Goal: Task Accomplishment & Management: Manage account settings

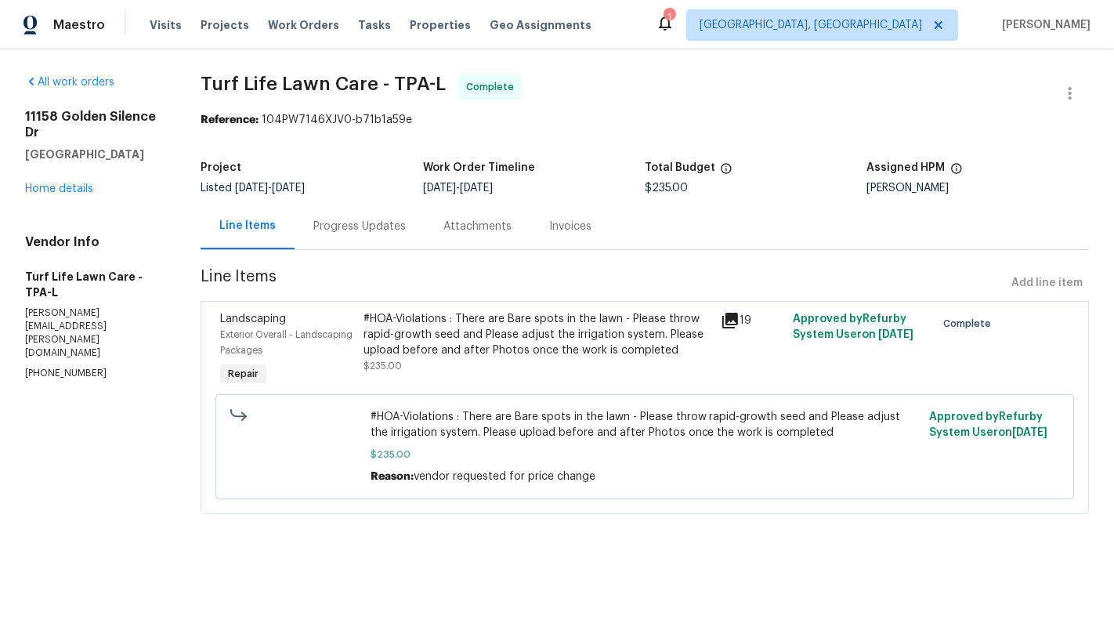
click at [512, 346] on div "#HOA-Violations : There are Bare spots in the lawn - Please throw rapid-growth …" at bounding box center [538, 334] width 349 height 47
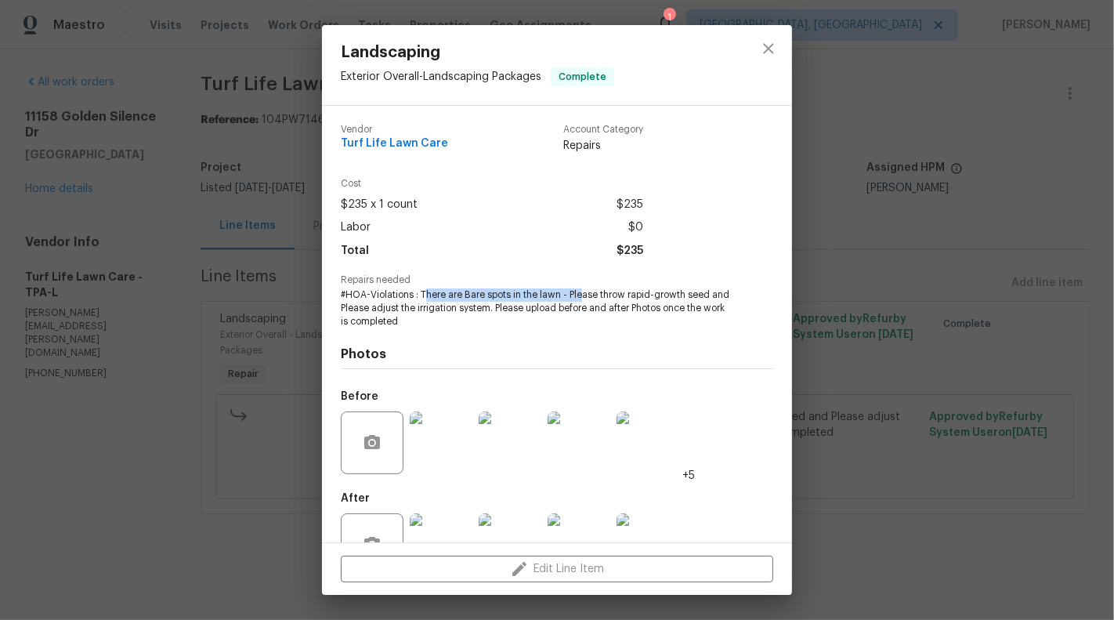
drag, startPoint x: 425, startPoint y: 297, endPoint x: 580, endPoint y: 294, distance: 154.4
click at [580, 294] on span "#HOA-Violations : There are Bare spots in the lawn - Please throw rapid-growth …" at bounding box center [535, 307] width 389 height 39
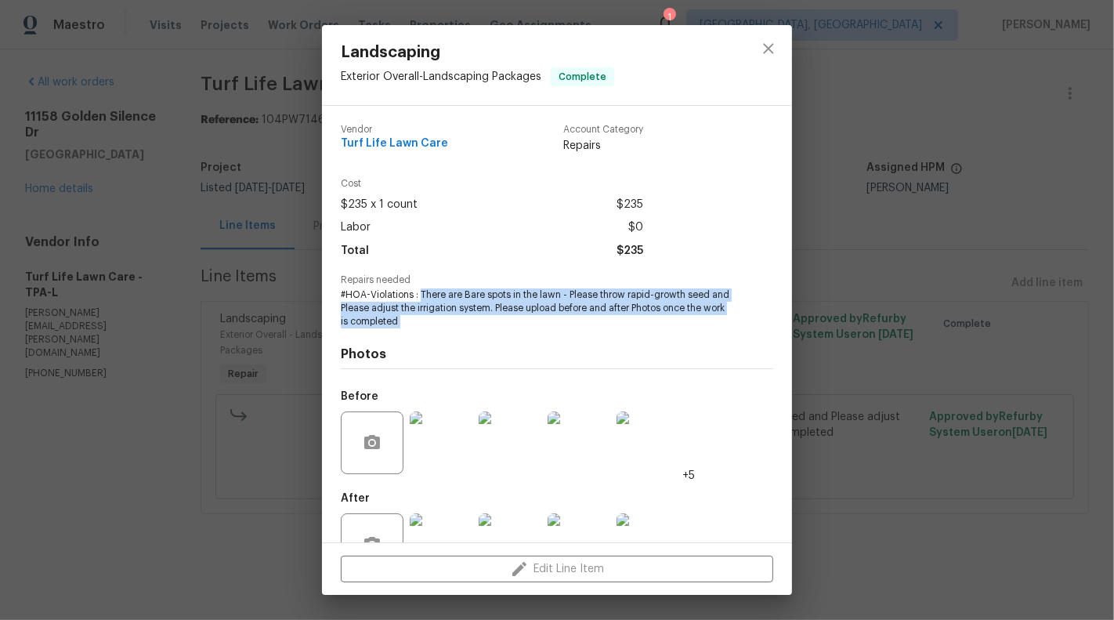
copy span "There are Bare spots in the lawn - Please throw rapid-growth seed and Please ad…"
drag, startPoint x: 420, startPoint y: 299, endPoint x: 505, endPoint y: 333, distance: 91.4
click at [505, 333] on div "Vendor Turf Life Lawn Care Account Category Repairs Cost $235 x 1 count $235 La…" at bounding box center [557, 349] width 433 height 474
click at [770, 46] on icon "close" at bounding box center [768, 48] width 10 height 10
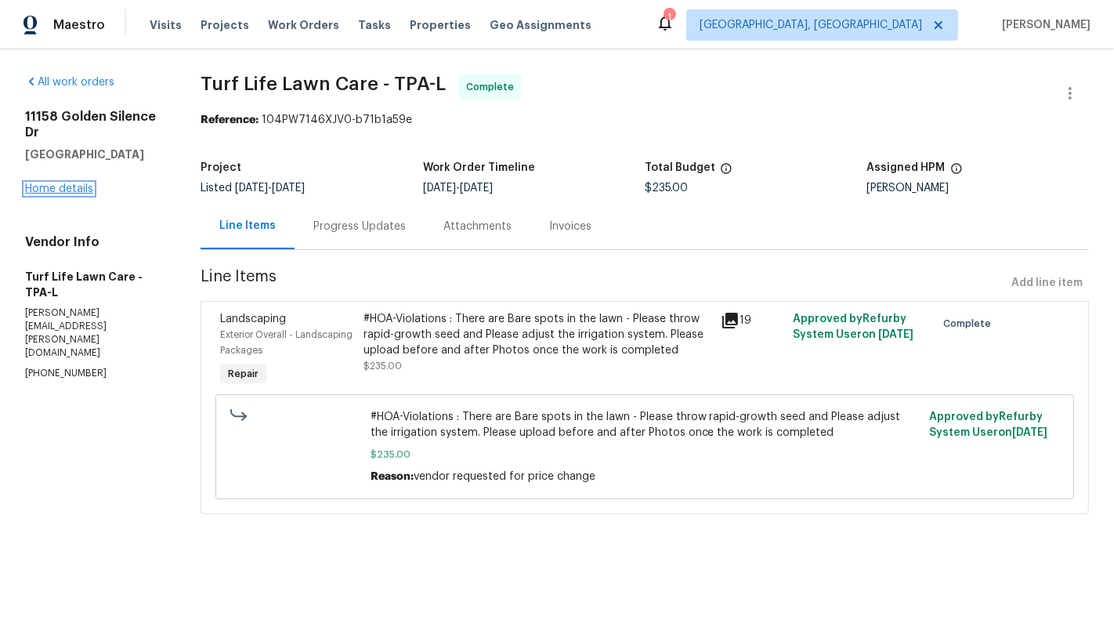
click at [50, 185] on link "Home details" at bounding box center [59, 188] width 68 height 11
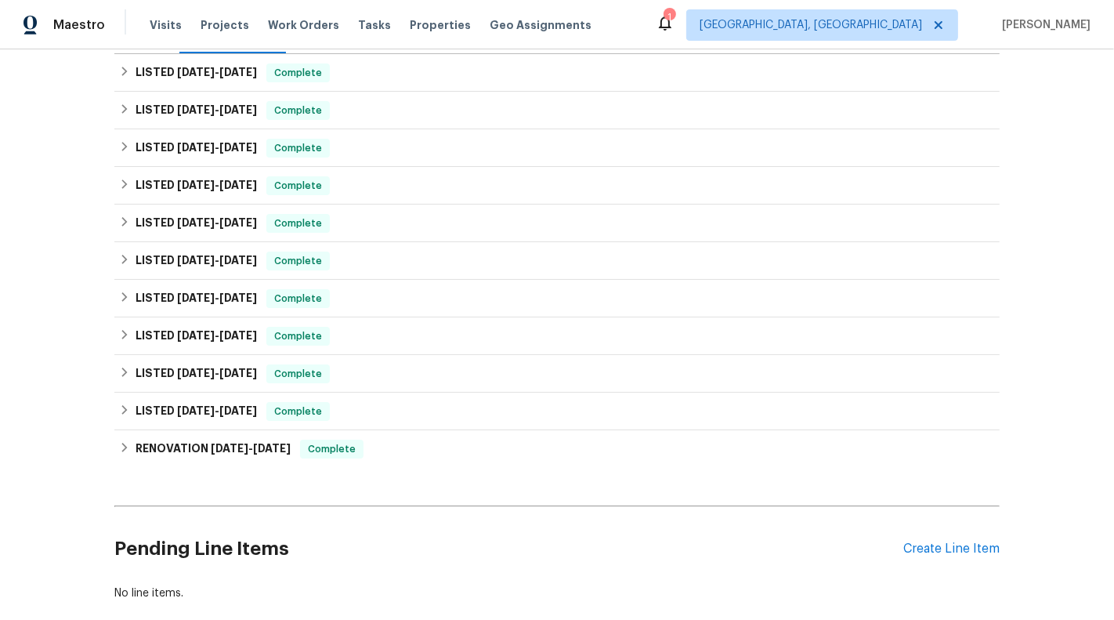
scroll to position [317, 0]
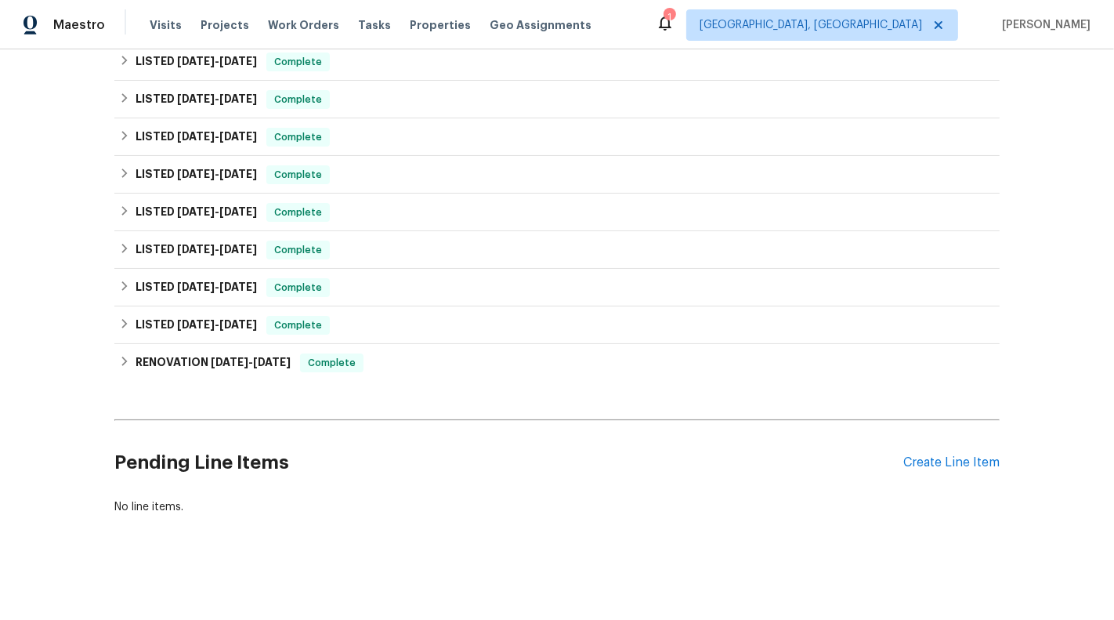
click at [968, 479] on div "Pending Line Items Create Line Item" at bounding box center [556, 462] width 885 height 73
click at [951, 461] on div "Create Line Item" at bounding box center [951, 462] width 96 height 15
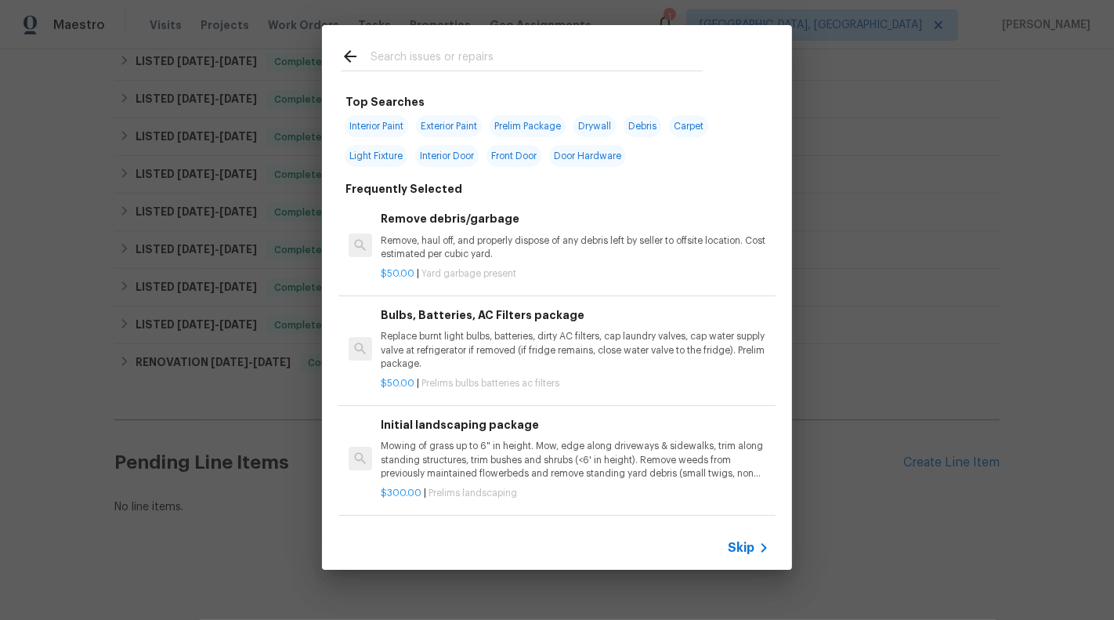
click at [750, 541] on span "Skip" at bounding box center [741, 548] width 27 height 16
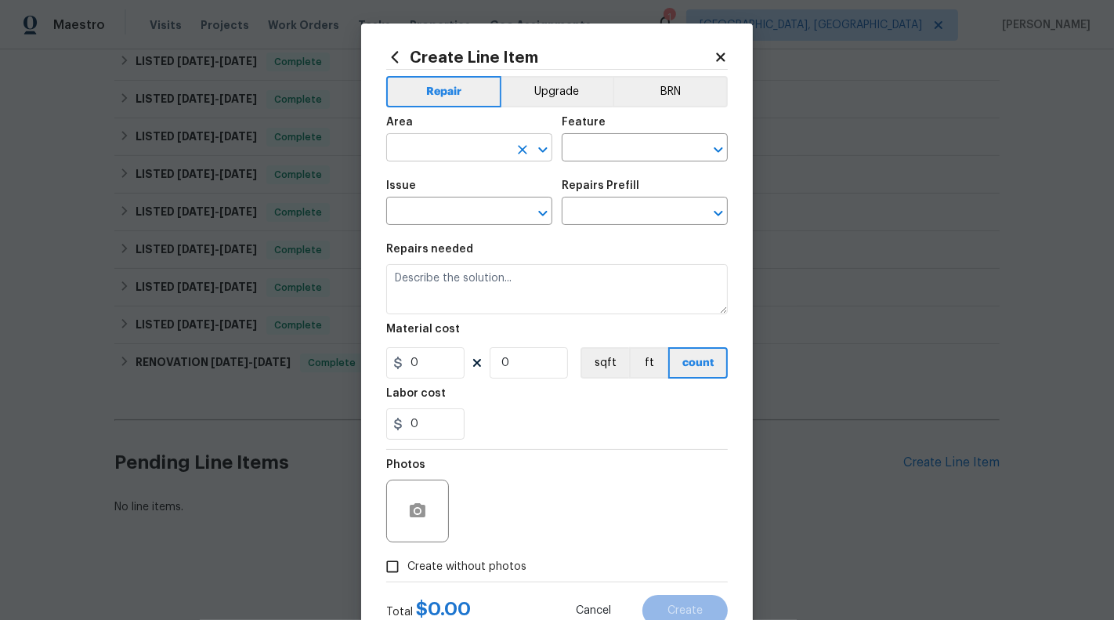
click at [454, 150] on input "text" at bounding box center [447, 149] width 122 height 24
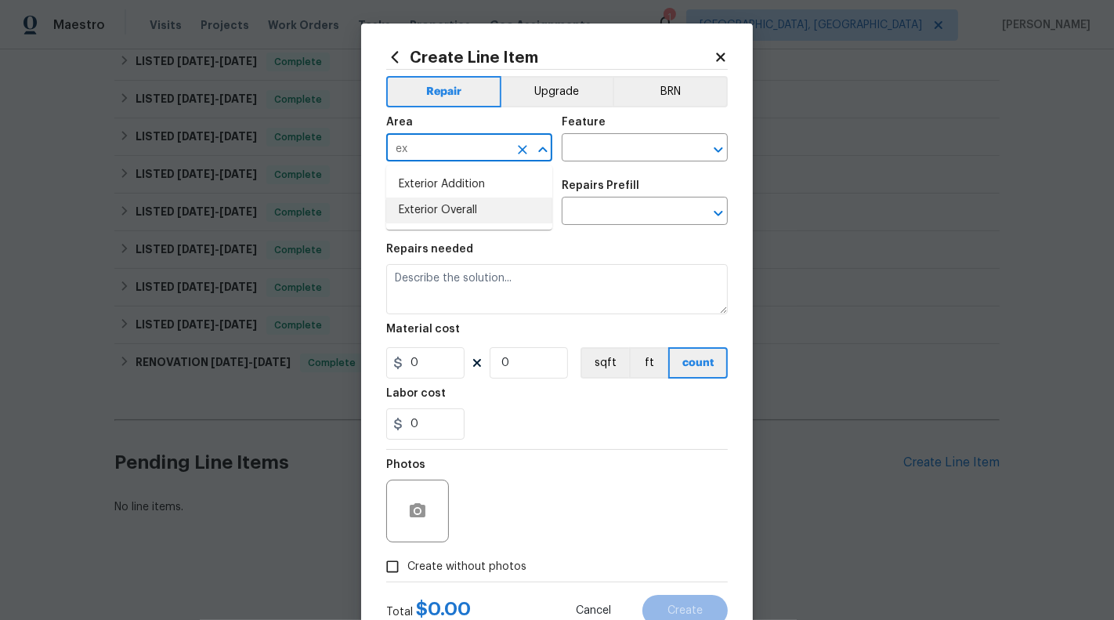
click at [464, 208] on li "Exterior Overall" at bounding box center [469, 210] width 166 height 26
type input "Exterior Overall"
click at [619, 163] on div "Area Exterior Overall ​ Feature ​" at bounding box center [557, 138] width 342 height 63
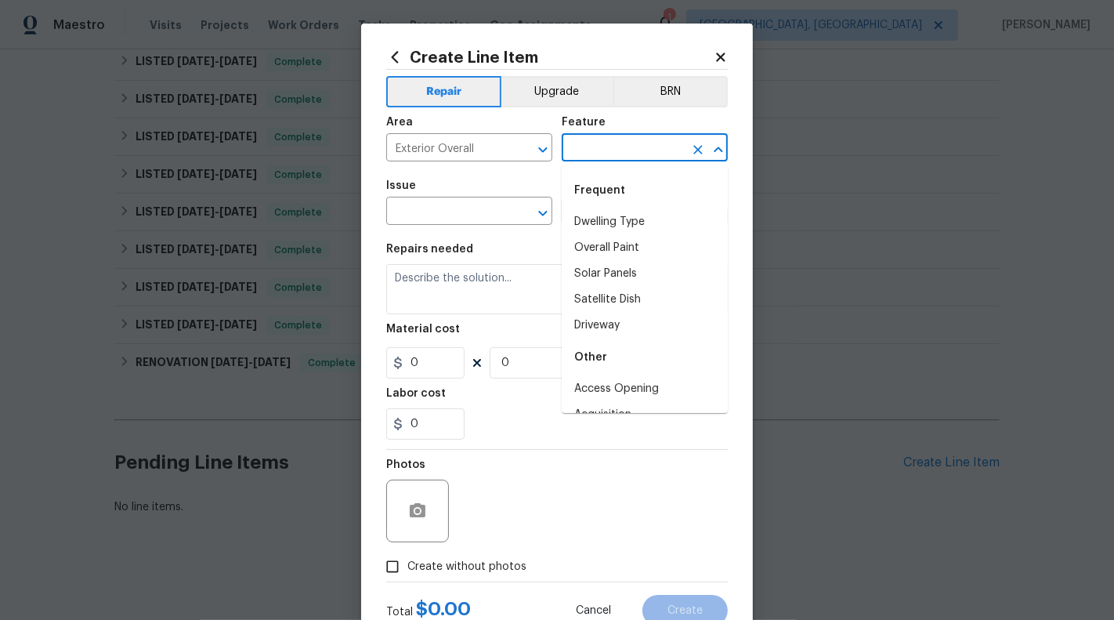
click at [618, 153] on input "text" at bounding box center [623, 149] width 122 height 24
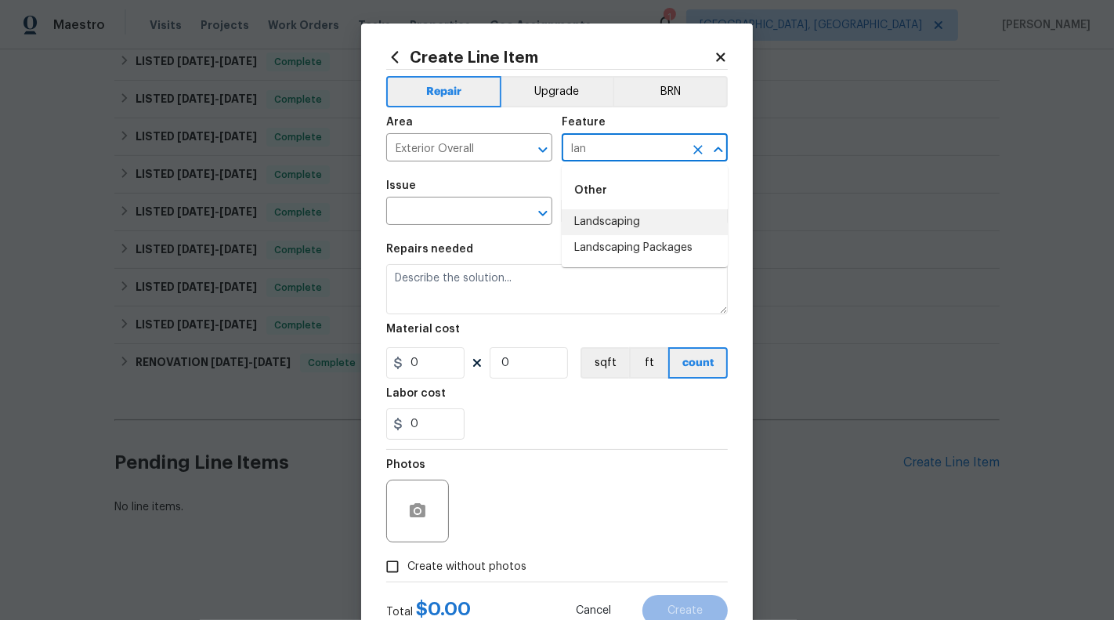
click at [599, 224] on li "Landscaping" at bounding box center [645, 222] width 166 height 26
type input "Landscaping"
click at [453, 219] on input "text" at bounding box center [447, 213] width 122 height 24
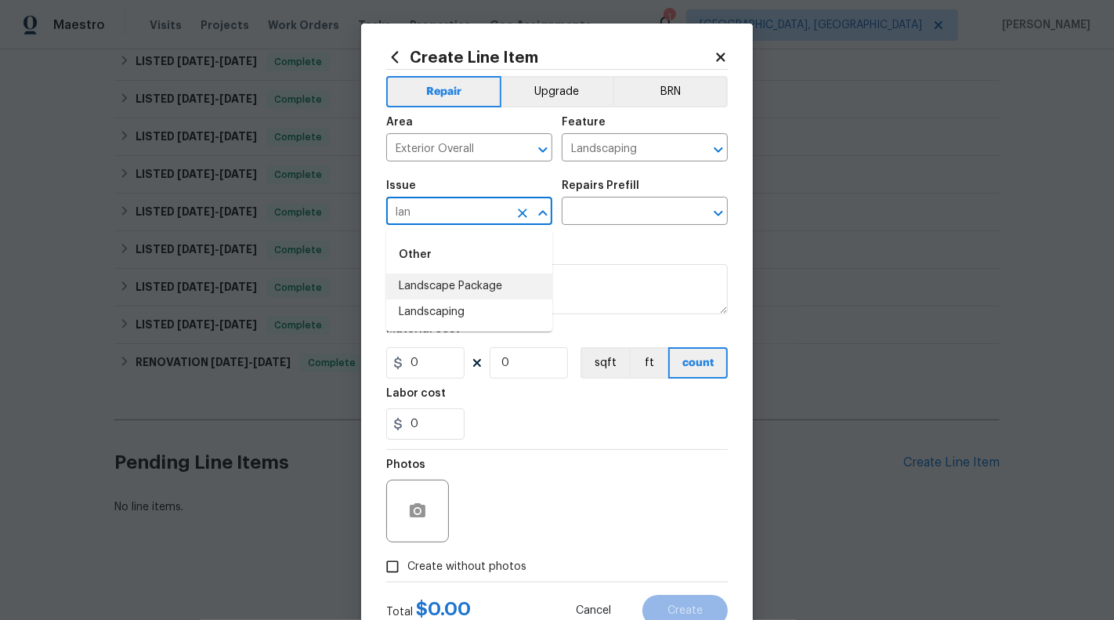
click at [464, 293] on li "Landscape Package" at bounding box center [469, 286] width 166 height 26
type input "Landscape Package"
click at [594, 216] on input "text" at bounding box center [623, 213] width 122 height 24
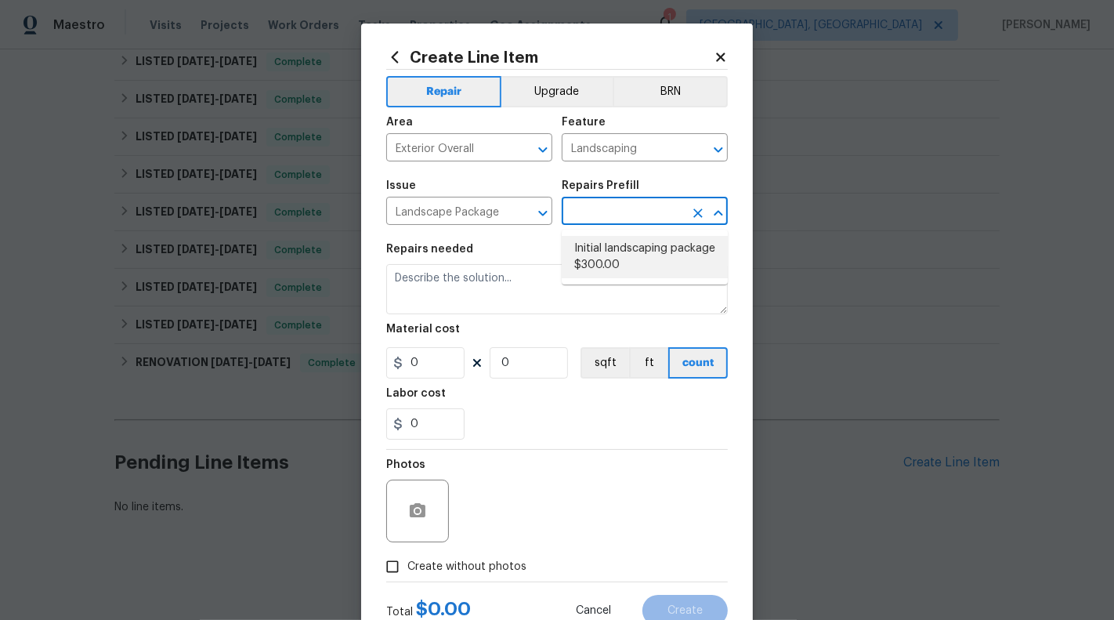
click at [602, 250] on li "Initial landscaping package $300.00" at bounding box center [645, 257] width 166 height 42
type input "Home Readiness Packages"
type input "Initial landscaping package $300.00"
type textarea "Mowing of grass up to 6" in height. Mow, edge along driveways & sidewalks, trim…"
type input "300"
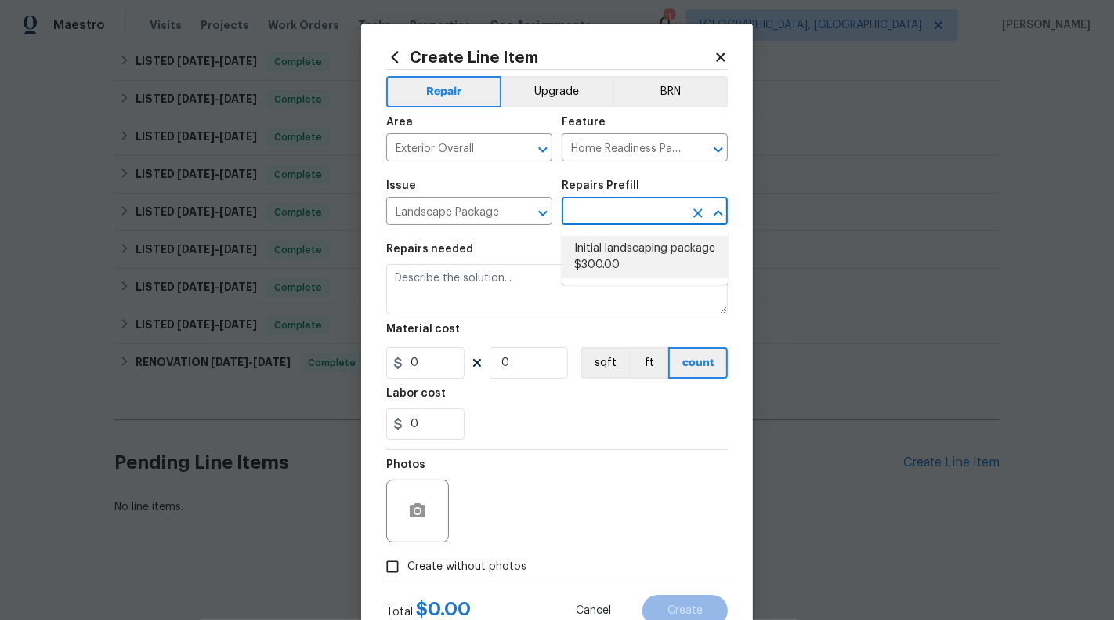
type input "1"
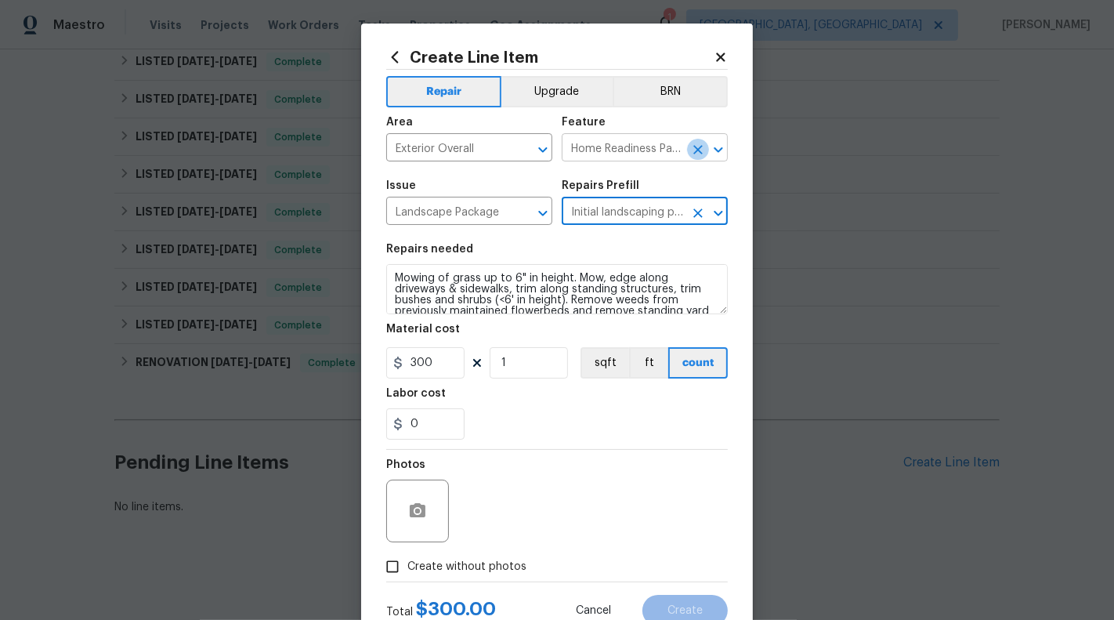
click at [699, 158] on button "Clear" at bounding box center [698, 150] width 22 height 22
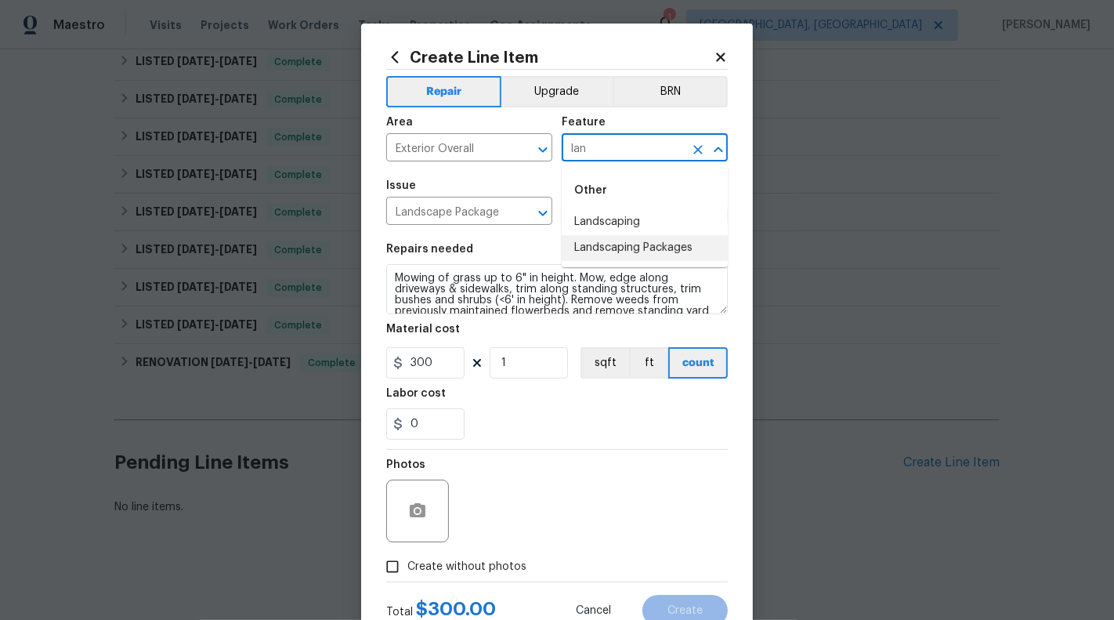
click at [697, 254] on li "Landscaping Packages" at bounding box center [645, 248] width 166 height 26
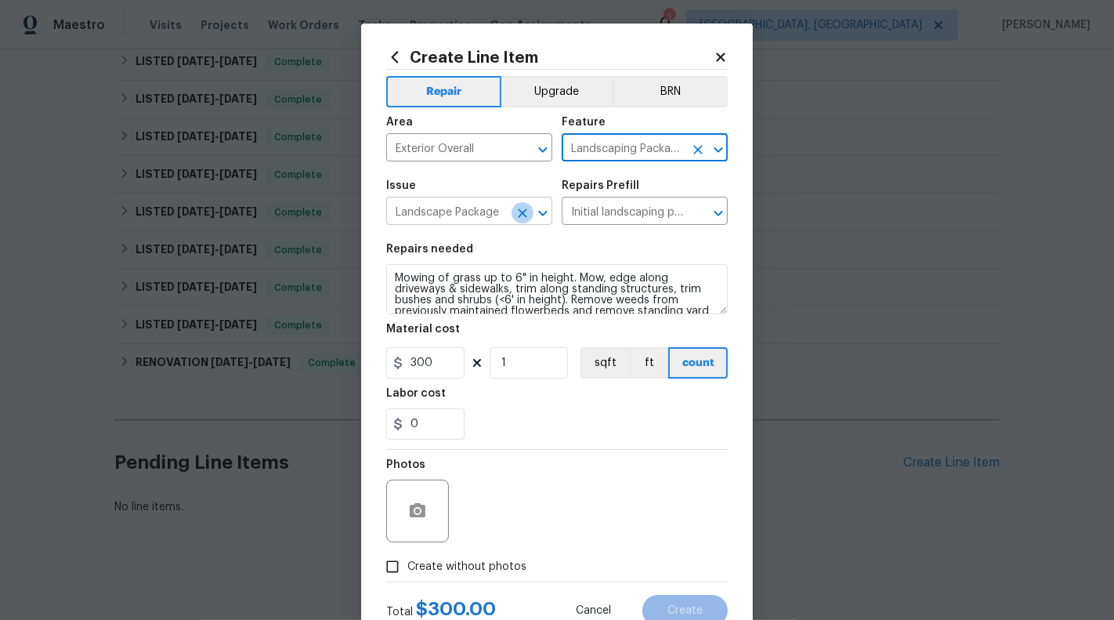
click at [525, 216] on icon "Clear" at bounding box center [522, 212] width 9 height 9
type input "Landscaping Packages"
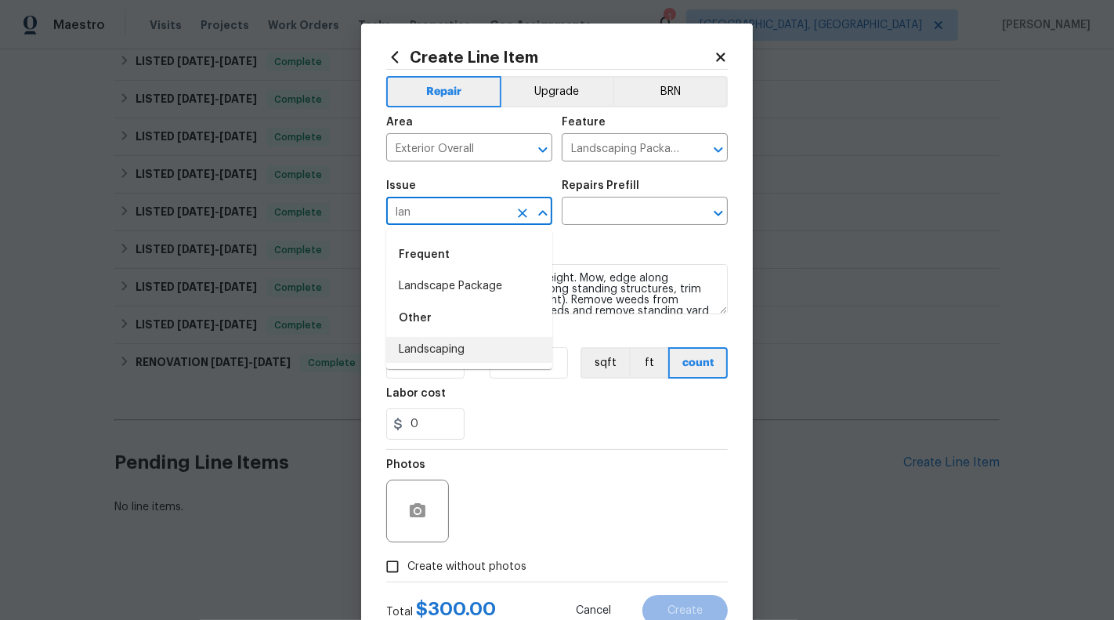
click at [467, 342] on li "Landscaping" at bounding box center [469, 350] width 166 height 26
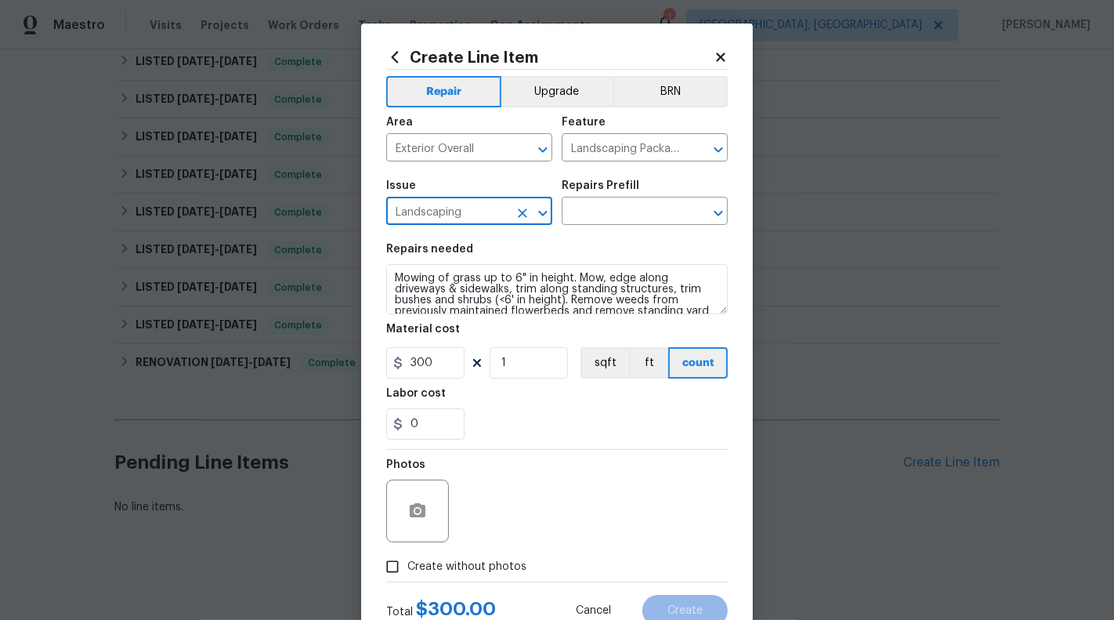
type input "Landscaping"
click at [552, 238] on section "Repairs needed Mowing of grass up to 6" in height. Mow, edge along driveways & …" at bounding box center [557, 341] width 342 height 215
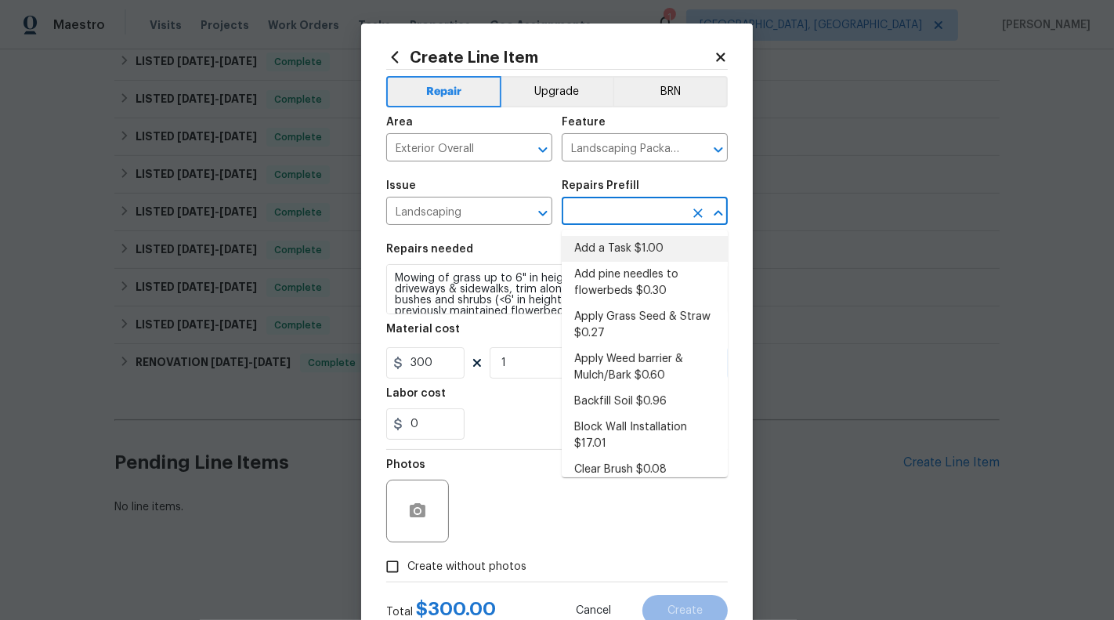
click at [589, 214] on input "text" at bounding box center [623, 213] width 122 height 24
click at [603, 246] on li "Add a Task $1.00" at bounding box center [645, 249] width 166 height 26
type input "Add a Task $1.00"
type textarea "HPM to detail"
type input "1"
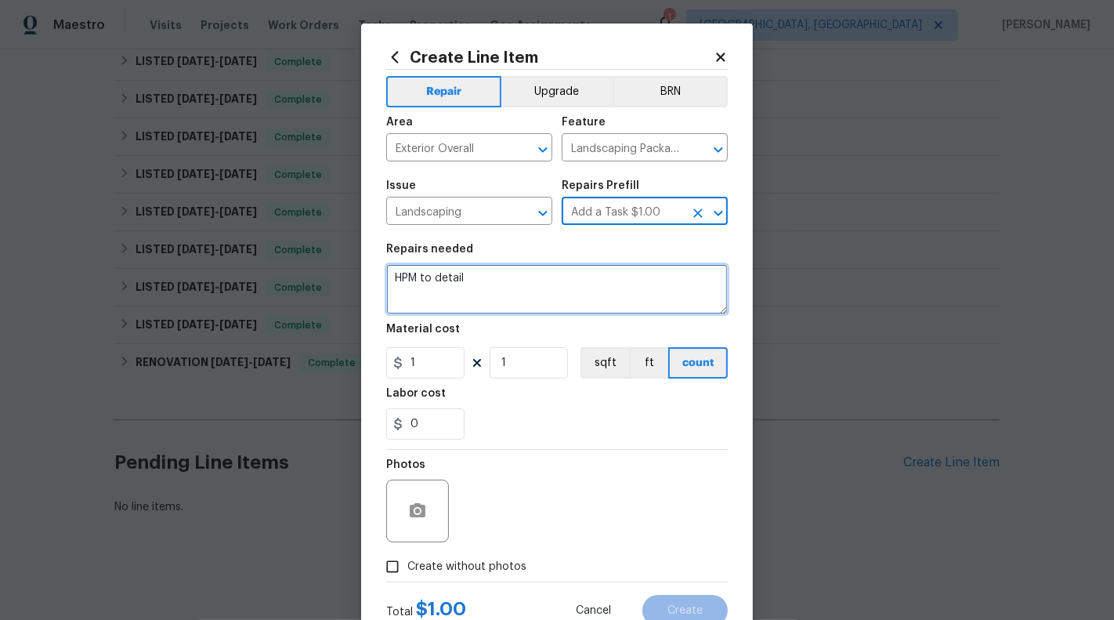
click at [568, 282] on textarea "HPM to detail" at bounding box center [557, 289] width 342 height 50
paste textarea "There are Bare spots in the lawn - Please throw rapid-growth seed and Please ad…"
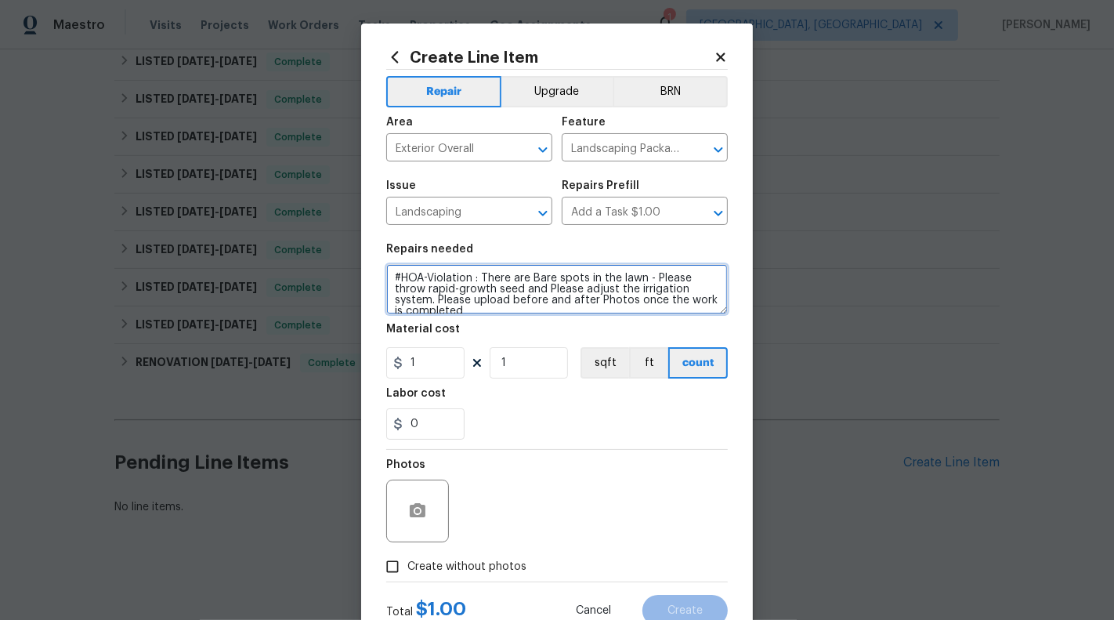
drag, startPoint x: 650, startPoint y: 281, endPoint x: 698, endPoint y: 291, distance: 48.9
click at [698, 291] on textarea "#HOA-Violation : There are Bare spots in the lawn - Please throw rapid-growth s…" at bounding box center [557, 289] width 342 height 50
click at [503, 306] on textarea "#HOA-Violation : There are Bare spots in the lawn. Please upload before and aft…" at bounding box center [557, 289] width 342 height 50
type textarea "#HOA-Violation : There are Bare spots in the lawn. Please upload before and aft…"
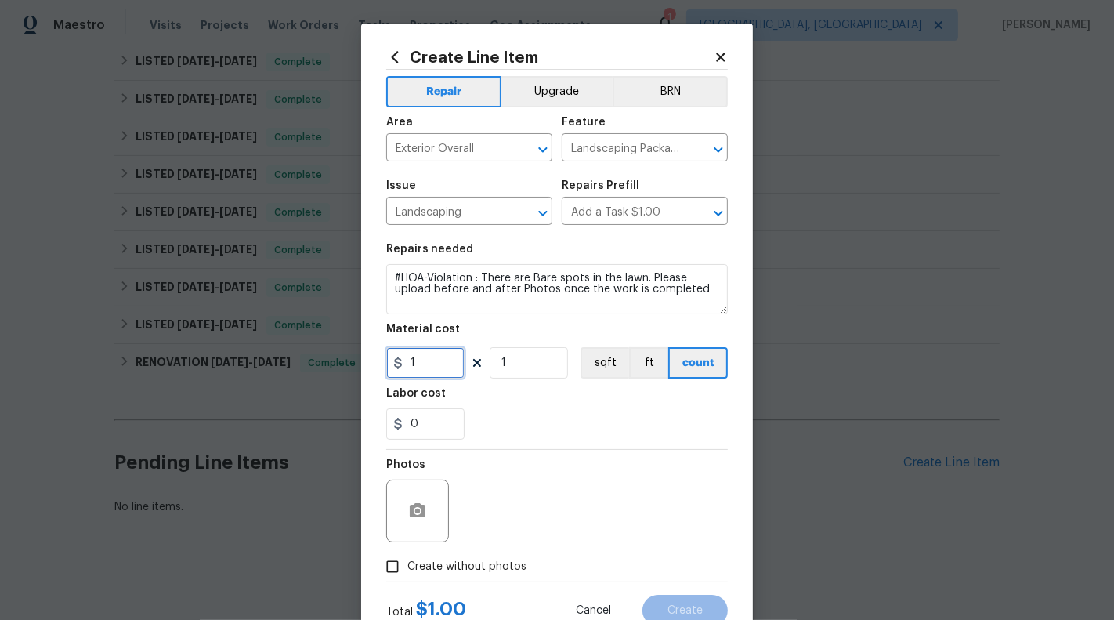
click at [438, 366] on input "1" at bounding box center [425, 362] width 78 height 31
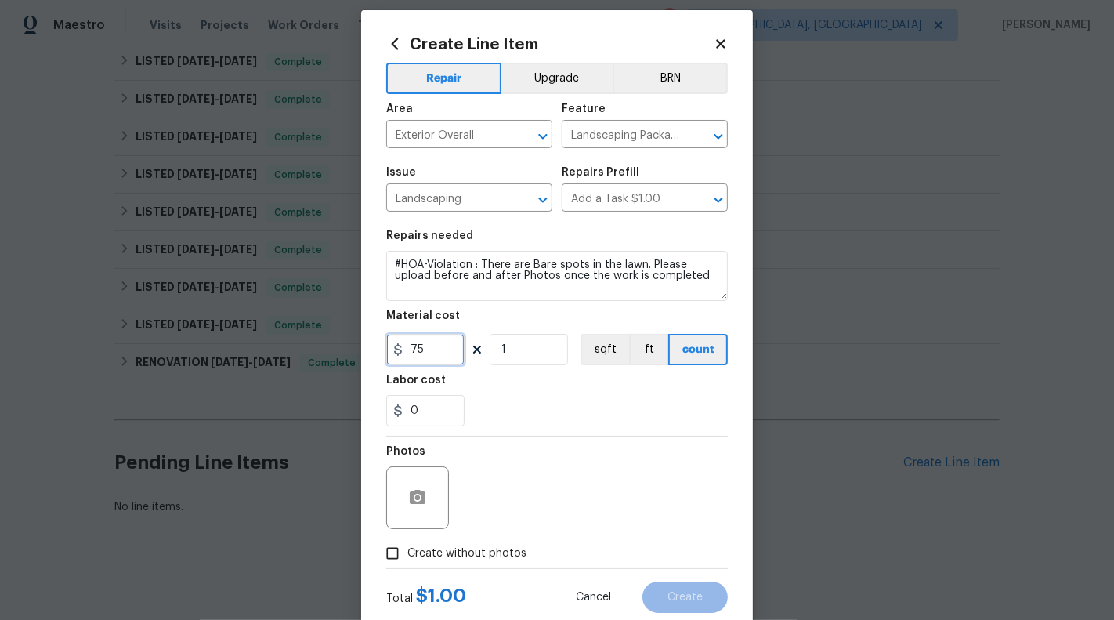
type input "75"
click at [411, 494] on icon "button" at bounding box center [418, 497] width 16 height 14
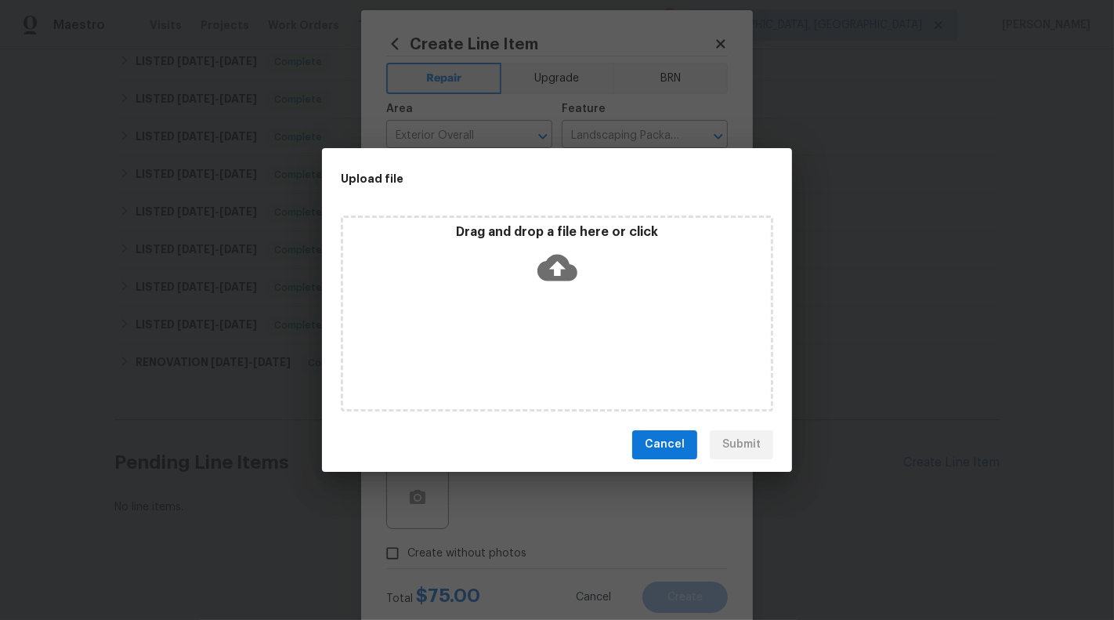
click at [551, 278] on icon at bounding box center [557, 267] width 40 height 27
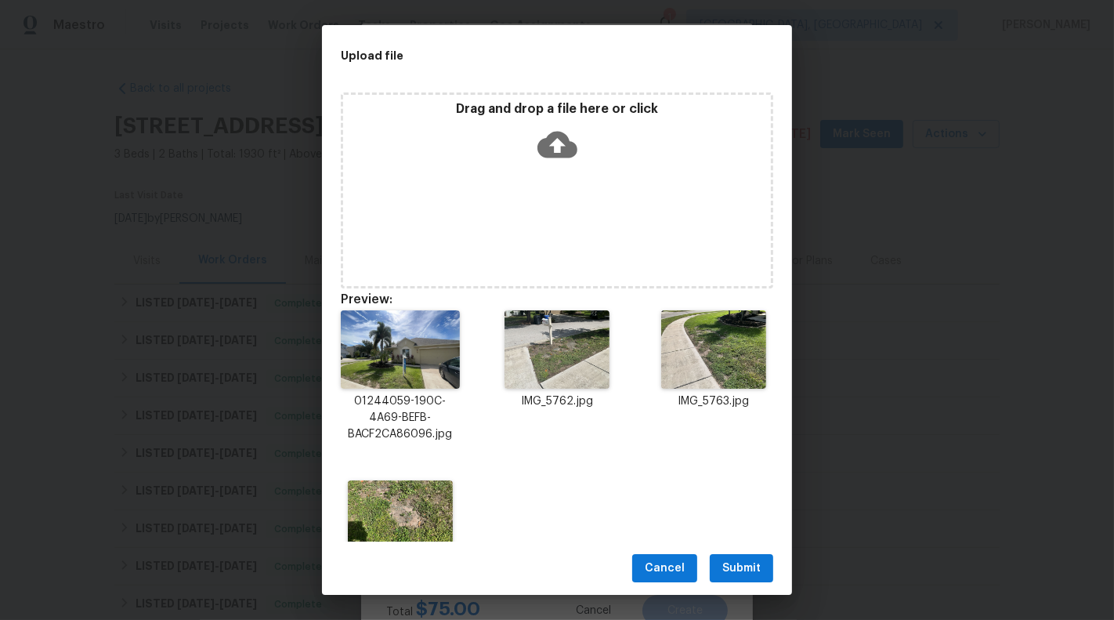
scroll to position [53, 0]
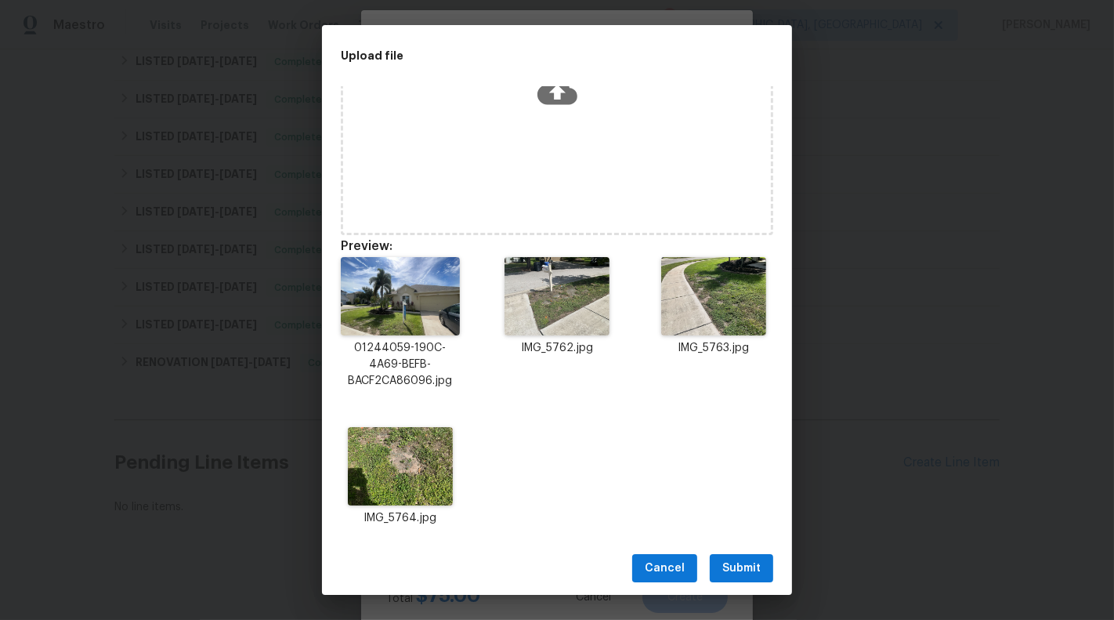
click at [737, 565] on span "Submit" at bounding box center [741, 569] width 38 height 20
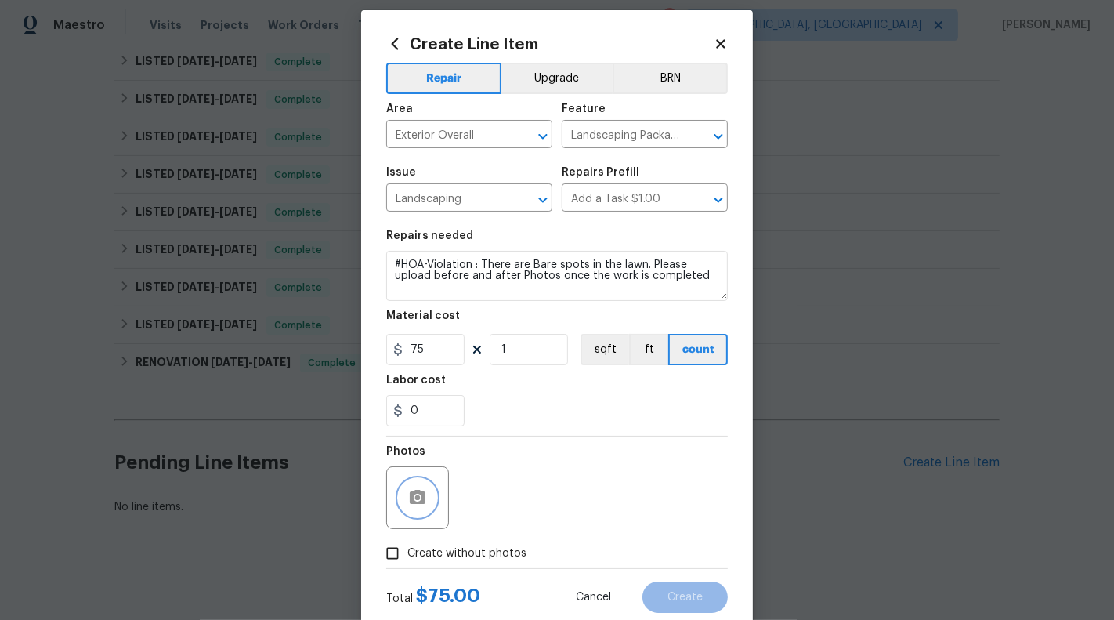
scroll to position [55, 0]
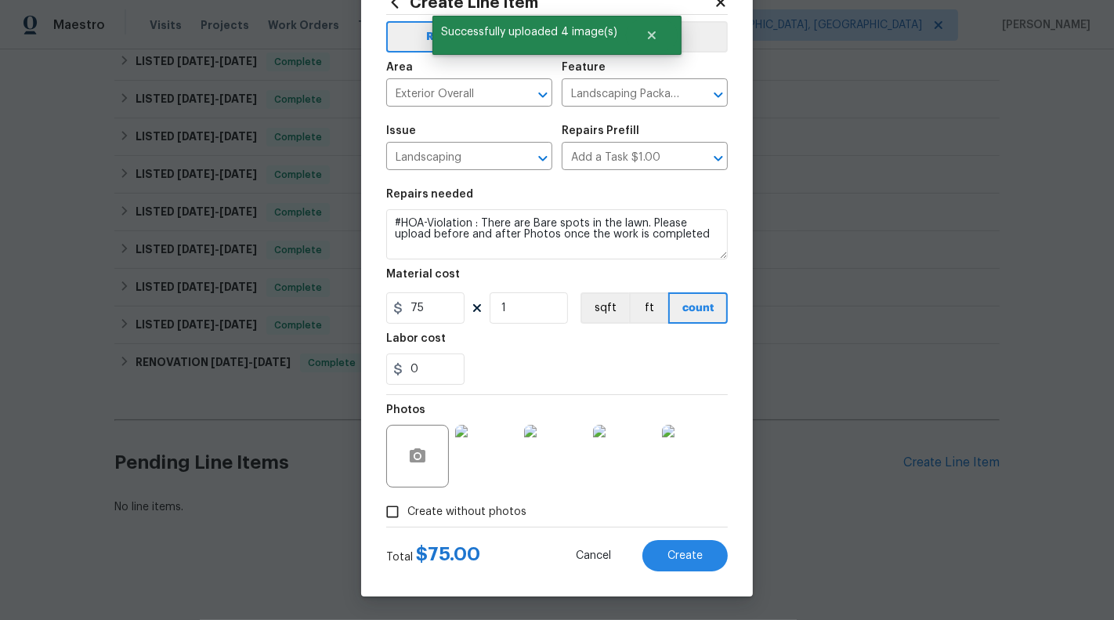
click at [697, 581] on div "Create Line Item Repair Upgrade BRN Area Exterior Overall ​ Feature Landscaping…" at bounding box center [557, 283] width 392 height 628
click at [690, 559] on span "Create" at bounding box center [685, 556] width 35 height 12
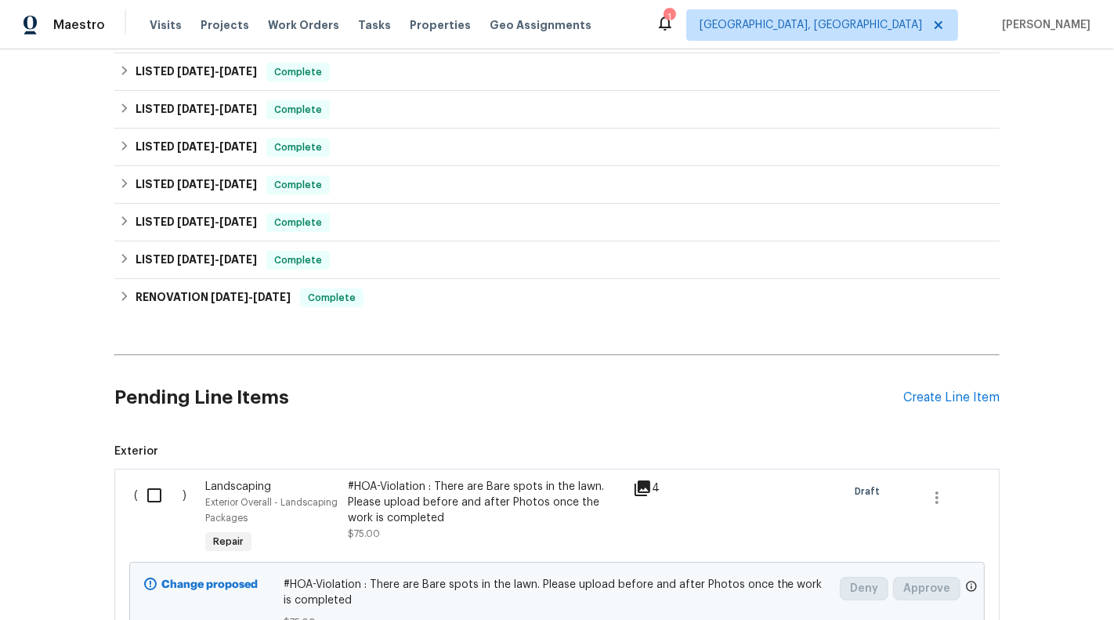
scroll to position [513, 0]
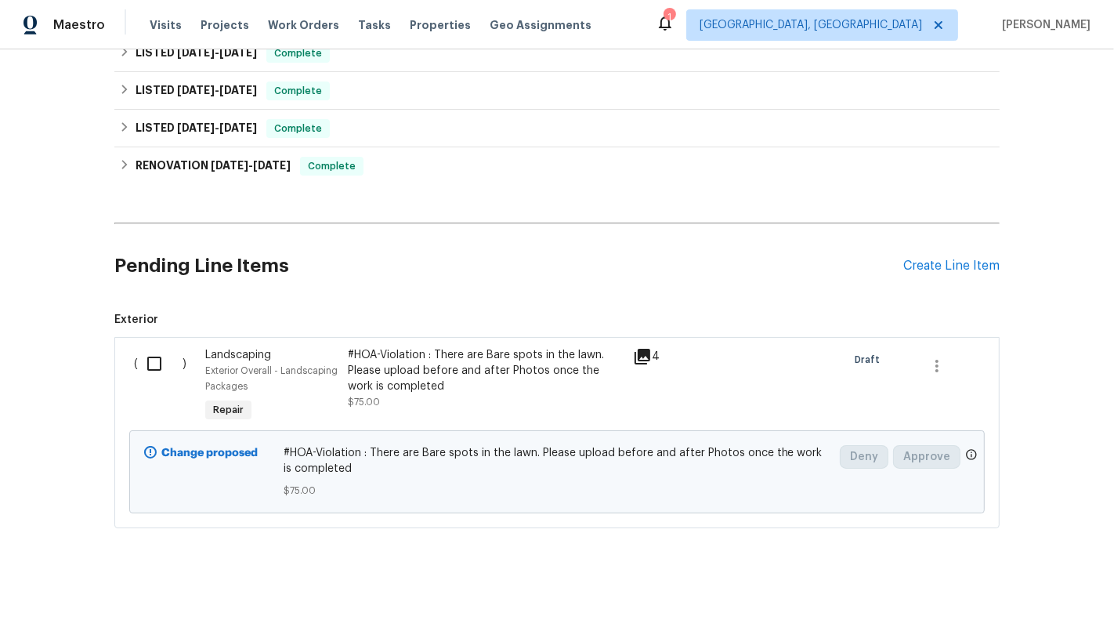
click at [153, 363] on input "checkbox" at bounding box center [160, 363] width 45 height 33
checkbox input "true"
click at [1048, 585] on span "Create Work Order" at bounding box center [1024, 581] width 104 height 20
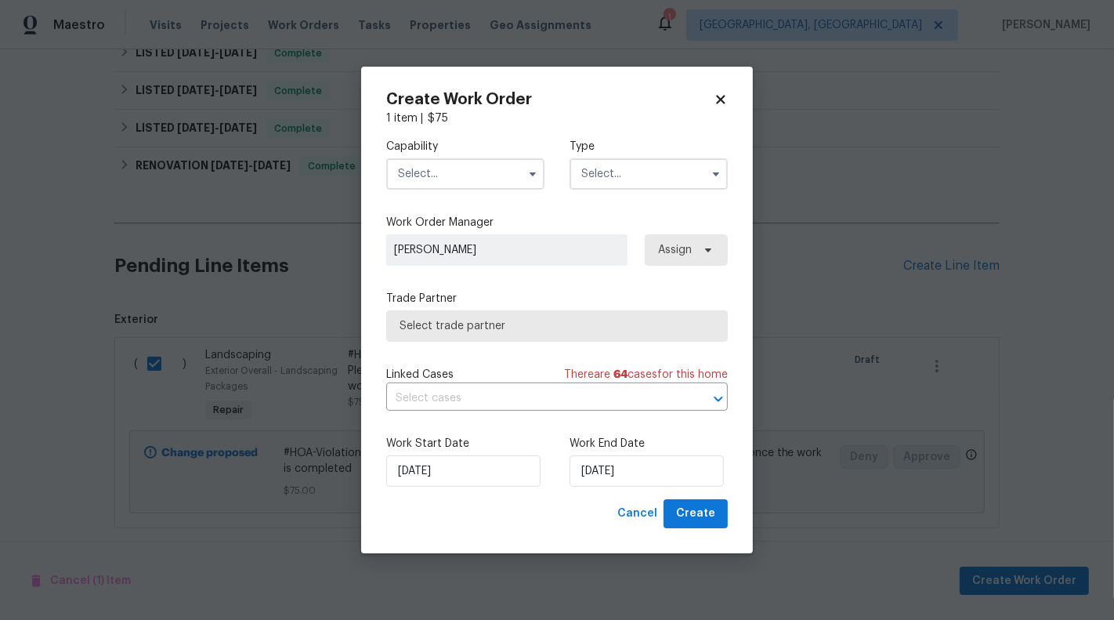
click at [517, 190] on div "Capability Type" at bounding box center [557, 164] width 342 height 76
click at [526, 179] on button "button" at bounding box center [532, 174] width 19 height 19
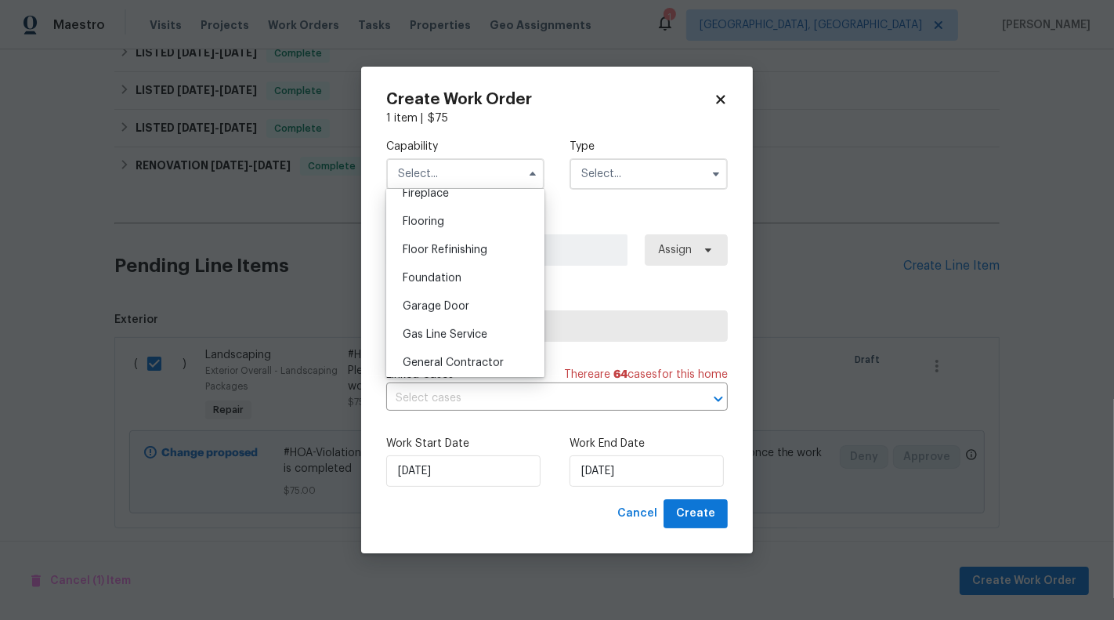
scroll to position [600, 0]
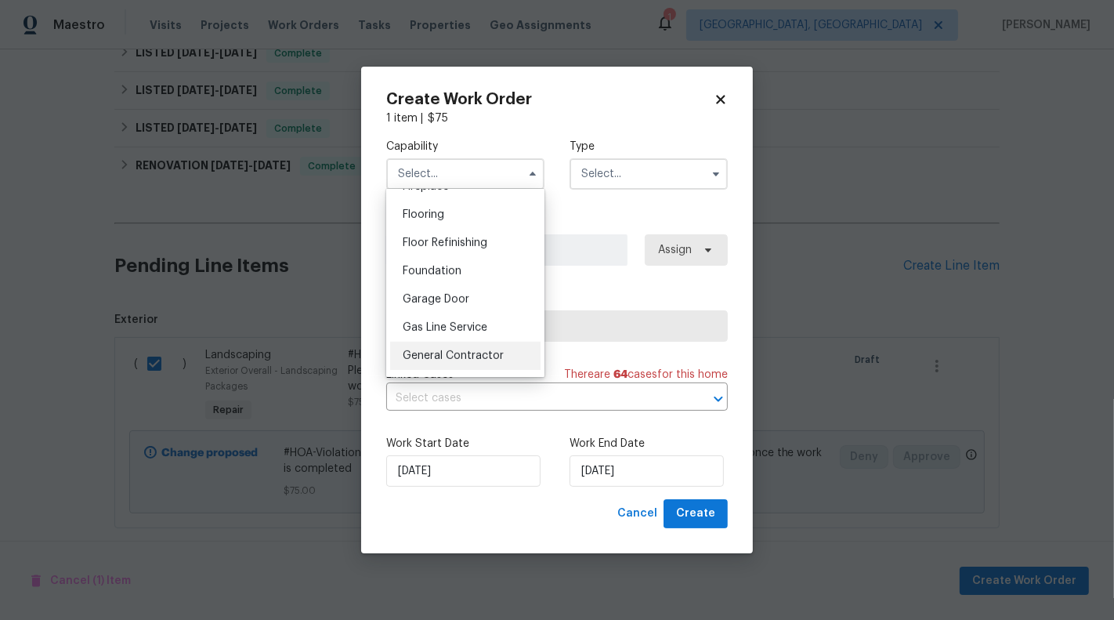
click at [471, 343] on div "General Contractor" at bounding box center [465, 356] width 150 height 28
type input "General Contractor"
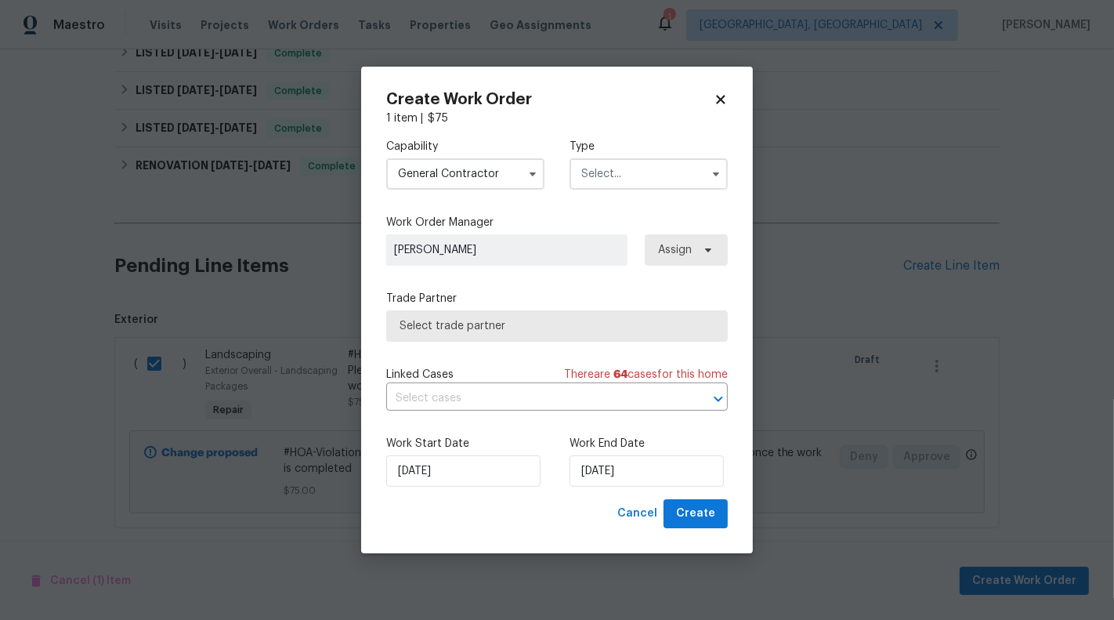
click at [642, 151] on label "Type" at bounding box center [649, 147] width 158 height 16
click at [642, 162] on input "text" at bounding box center [649, 173] width 158 height 31
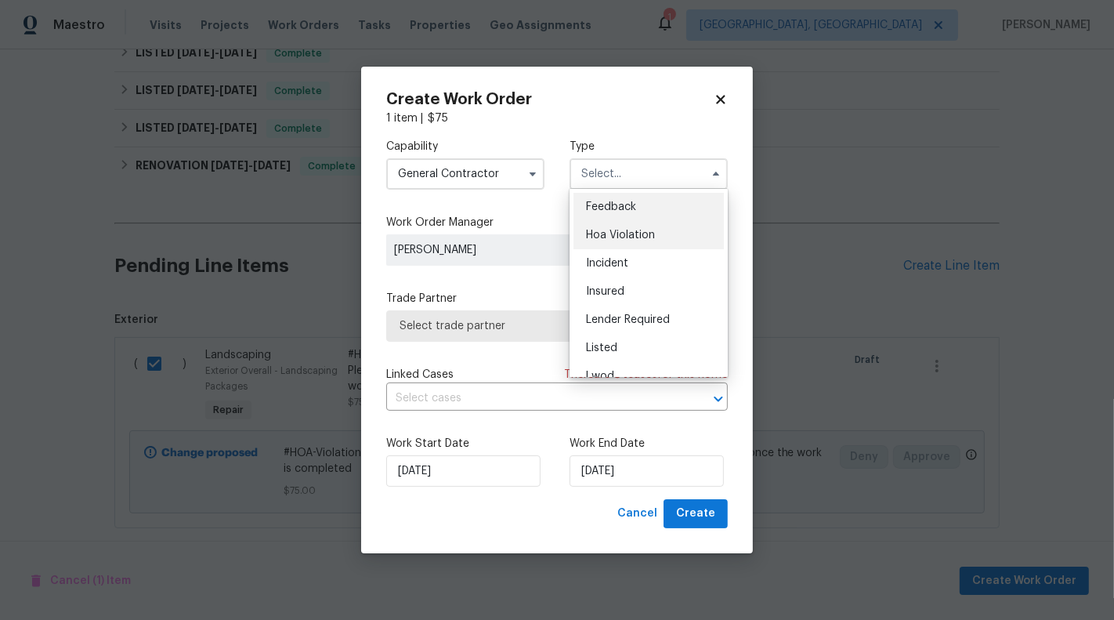
click at [650, 237] on span "Hoa Violation" at bounding box center [620, 235] width 69 height 11
type input "Hoa Violation"
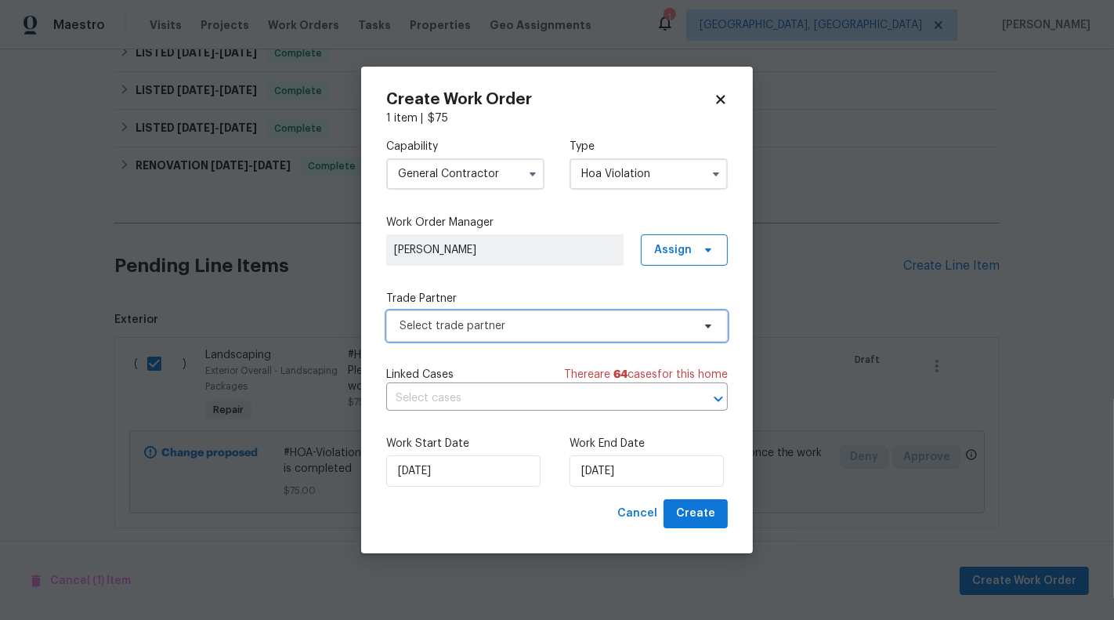
click at [520, 323] on span "Select trade partner" at bounding box center [546, 326] width 292 height 16
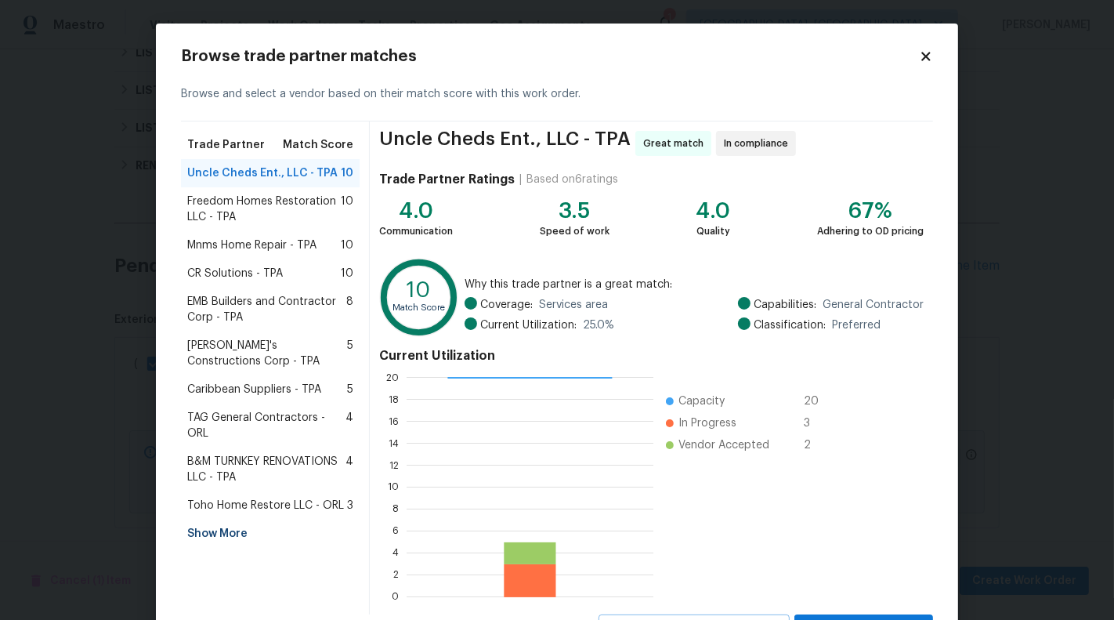
scroll to position [41, 0]
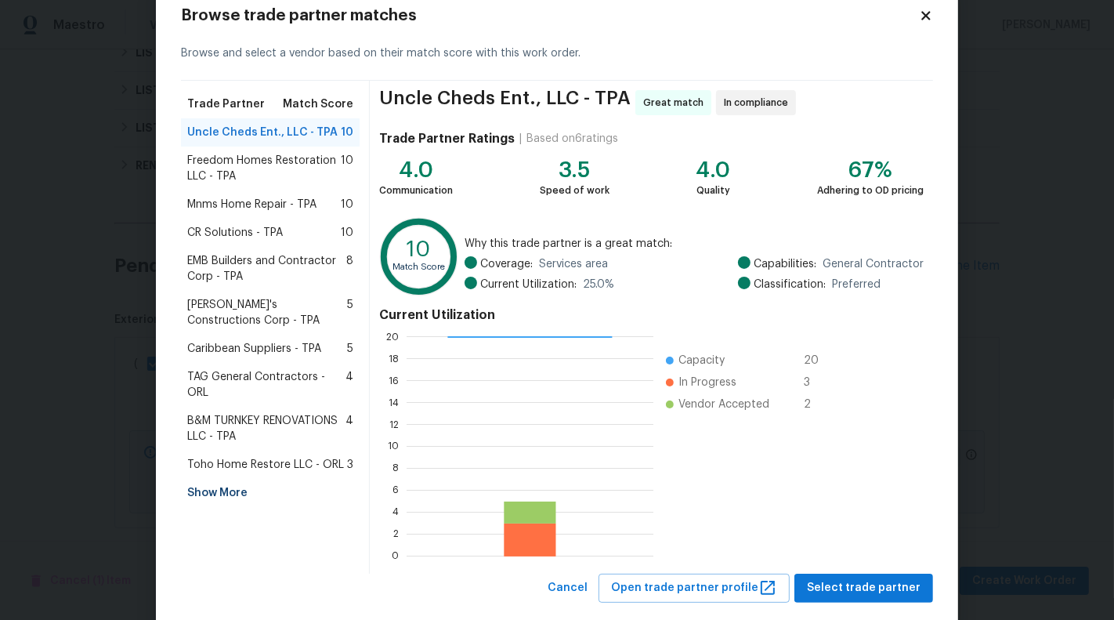
click at [274, 164] on span "Freedom Homes Restoration LLC - TPA" at bounding box center [264, 168] width 154 height 31
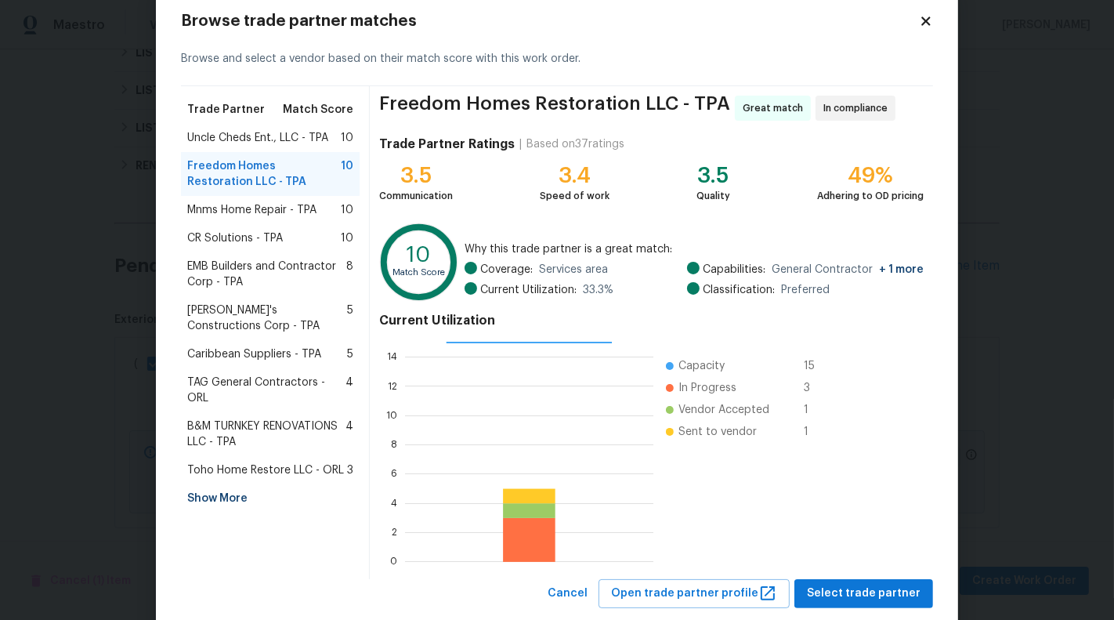
scroll to position [71, 0]
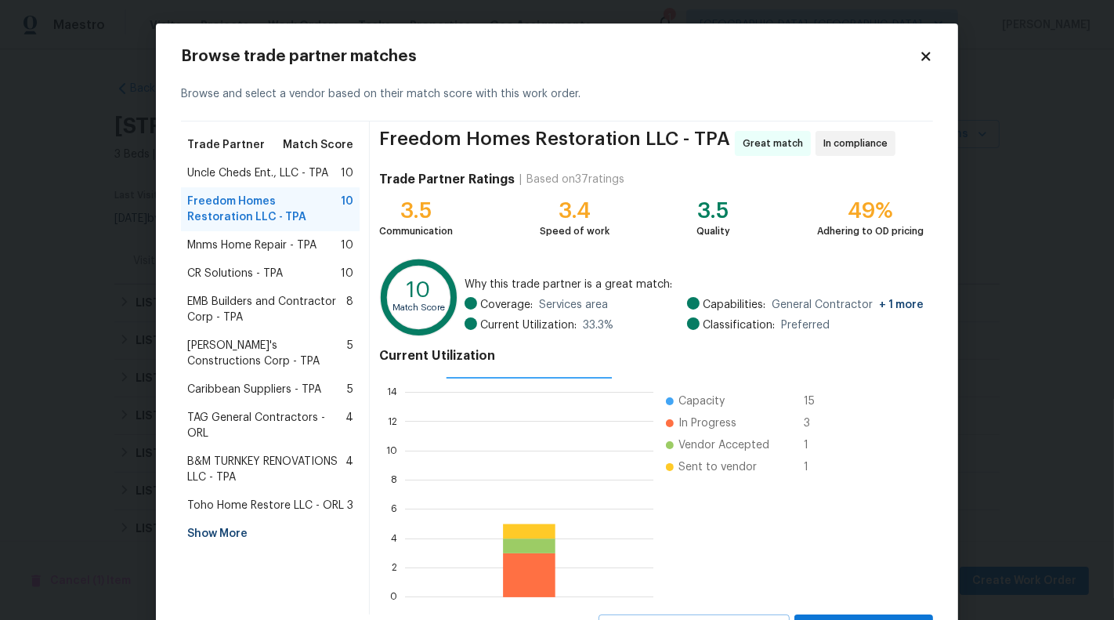
scroll to position [219, 248]
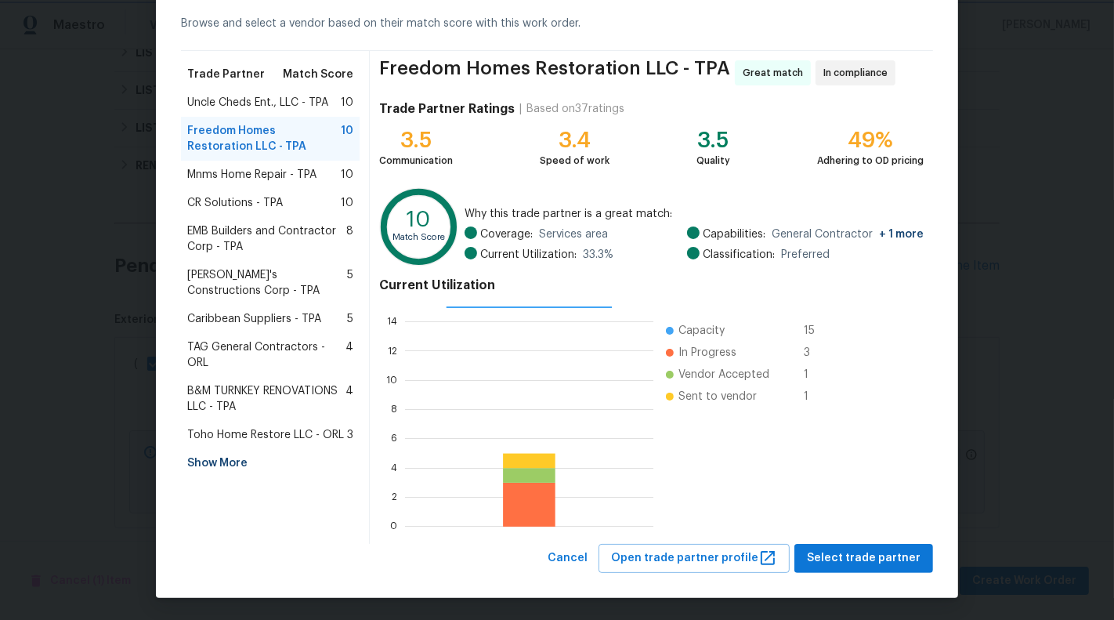
click at [118, 245] on body "Maestro Visits Projects Work Orders Tasks Properties Geo Assignments 1 Albuquer…" at bounding box center [557, 310] width 1114 height 620
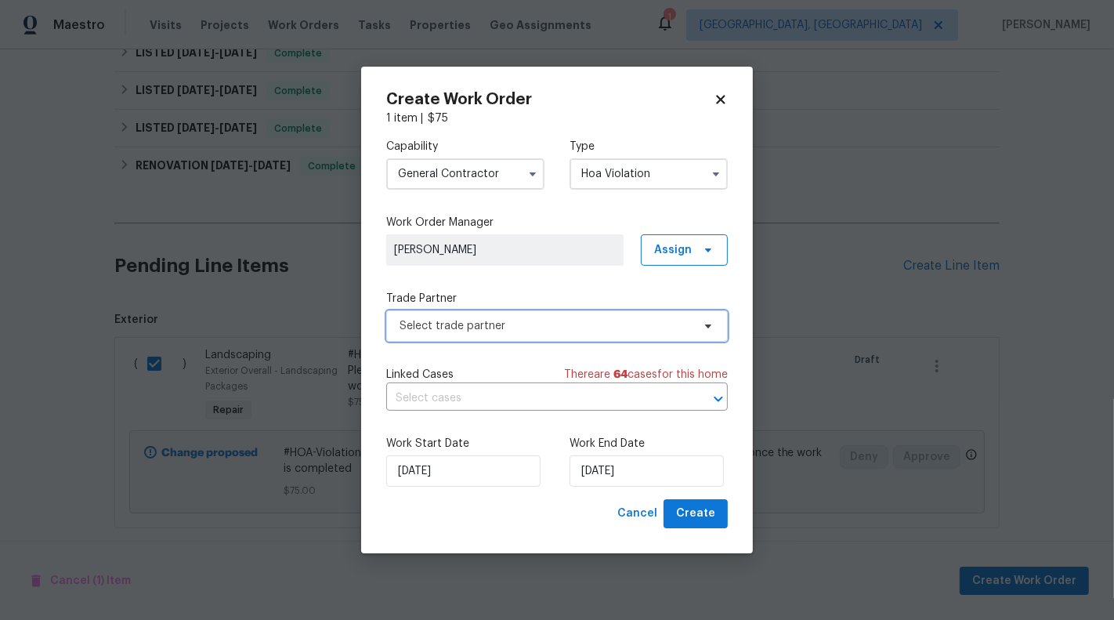
scroll to position [0, 0]
click at [562, 325] on span "Select trade partner" at bounding box center [546, 326] width 292 height 16
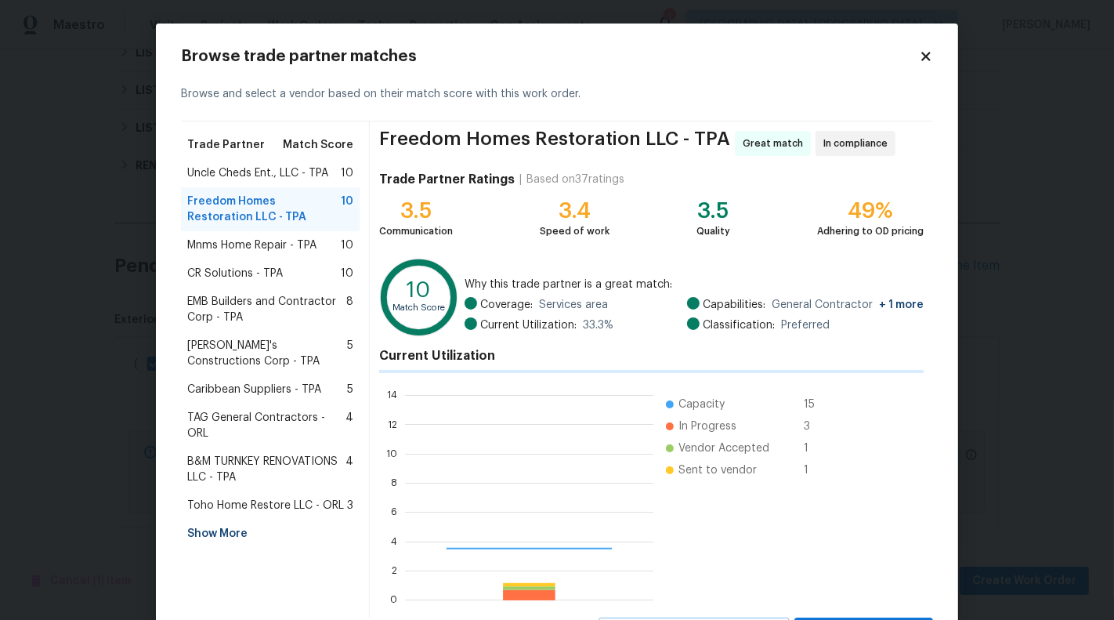
scroll to position [219, 248]
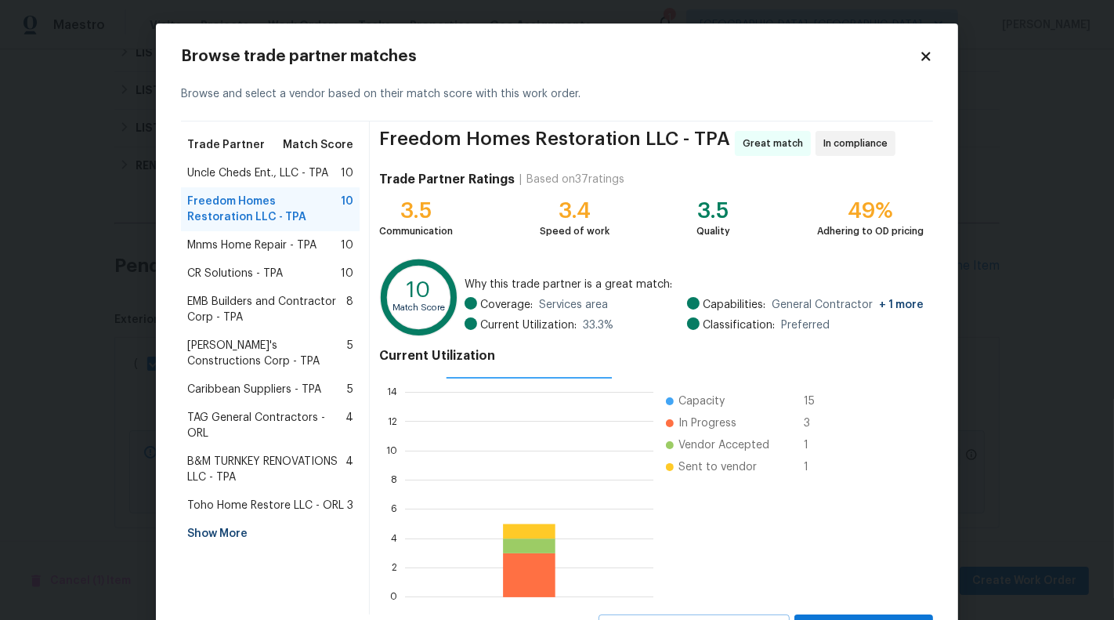
click at [208, 520] on div "Show More" at bounding box center [270, 533] width 179 height 28
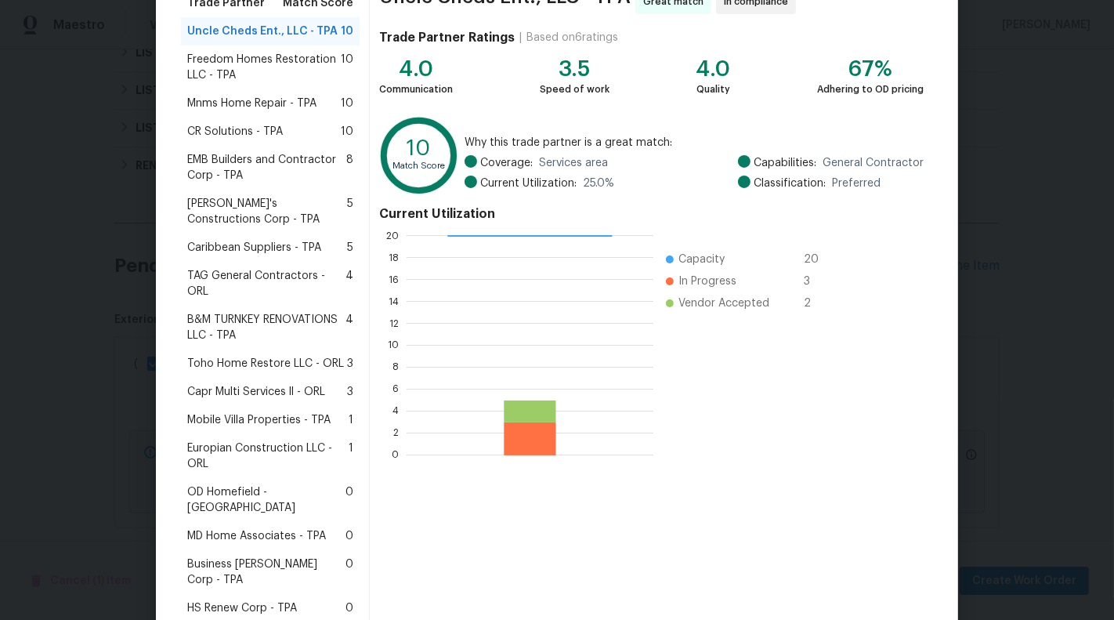
scroll to position [158, 0]
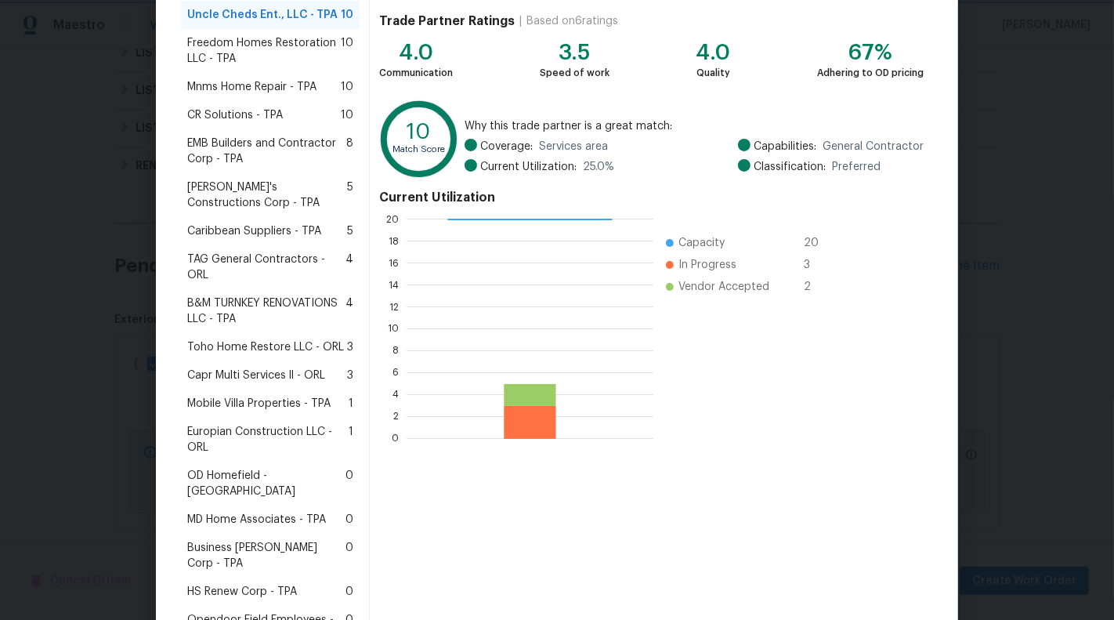
click at [80, 383] on body "Maestro Visits Projects Work Orders Tasks Properties Geo Assignments 1 Albuquer…" at bounding box center [557, 310] width 1114 height 620
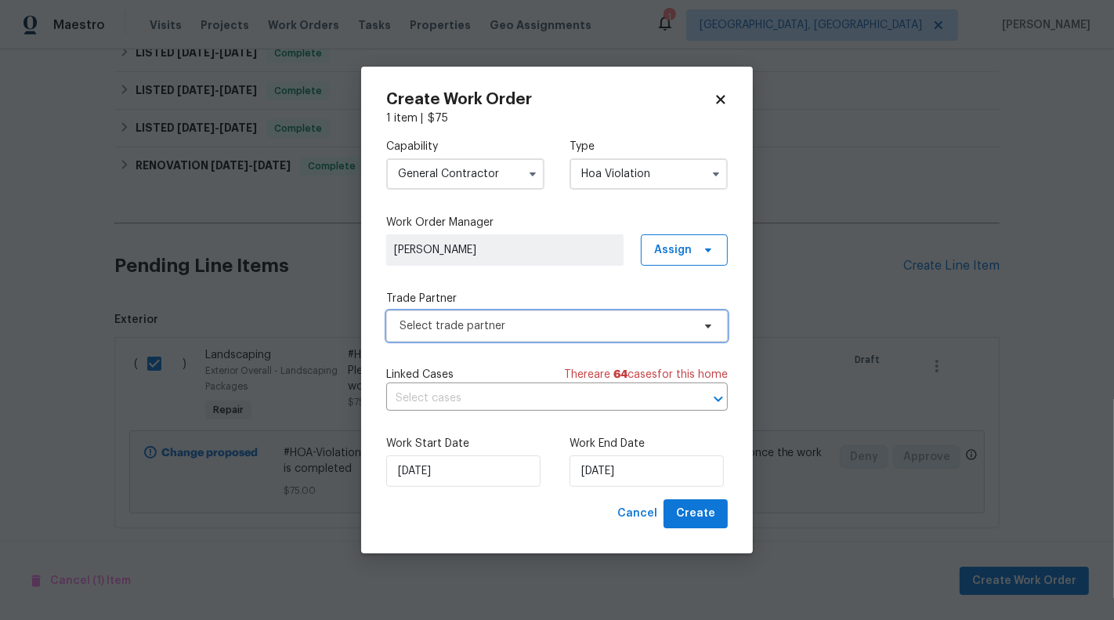
scroll to position [0, 0]
click at [527, 176] on icon "button" at bounding box center [533, 174] width 13 height 13
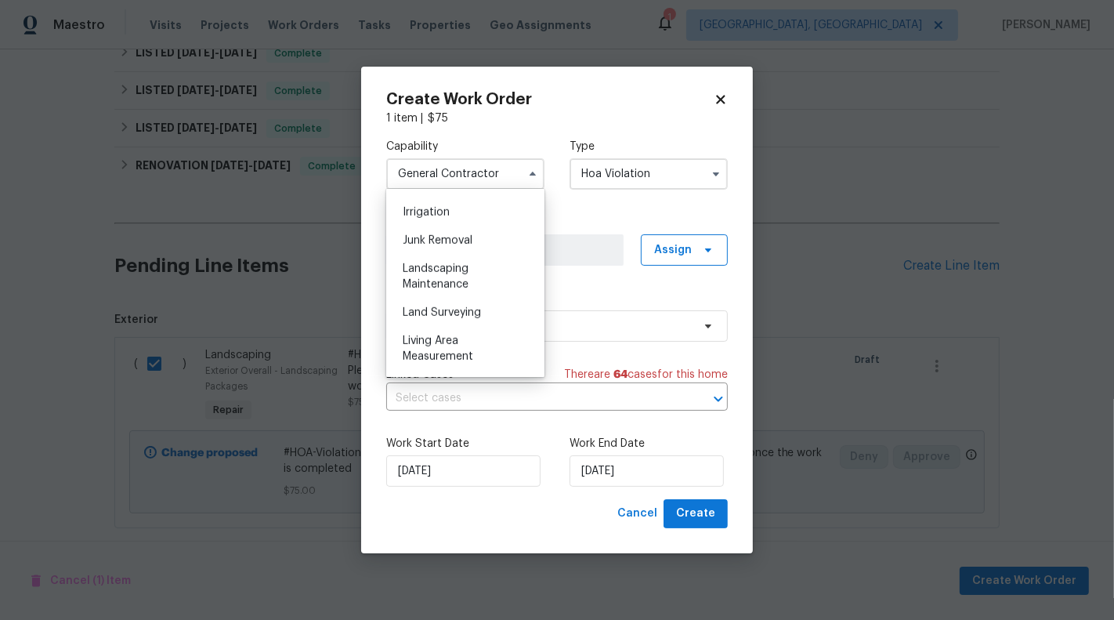
scroll to position [990, 0]
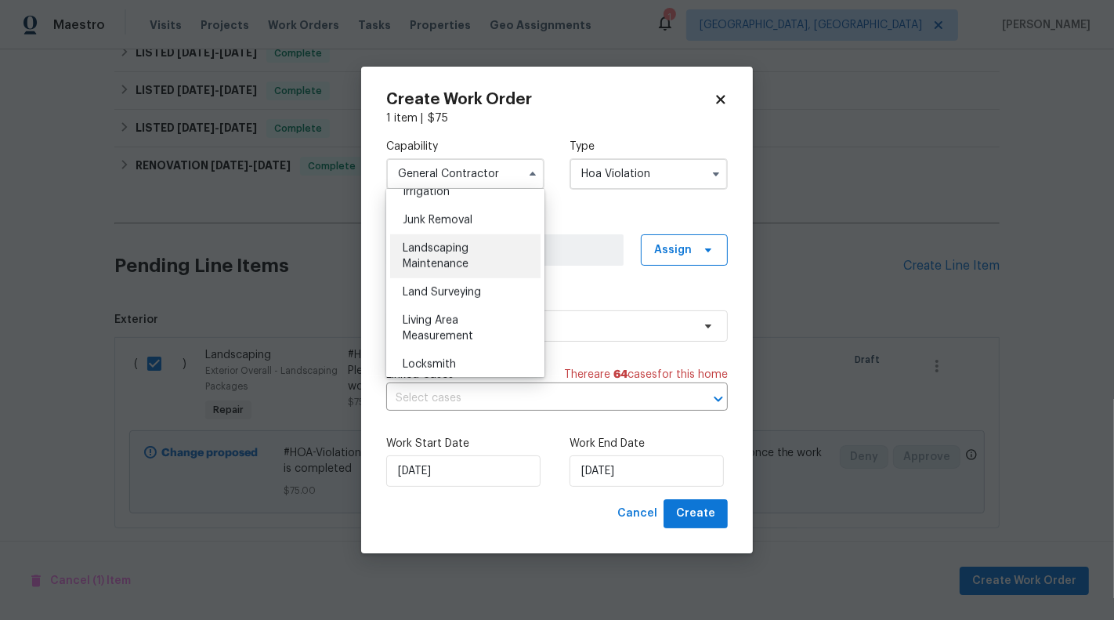
click at [482, 259] on div "Landscaping Maintenance" at bounding box center [465, 256] width 150 height 44
type input "Landscaping Maintenance"
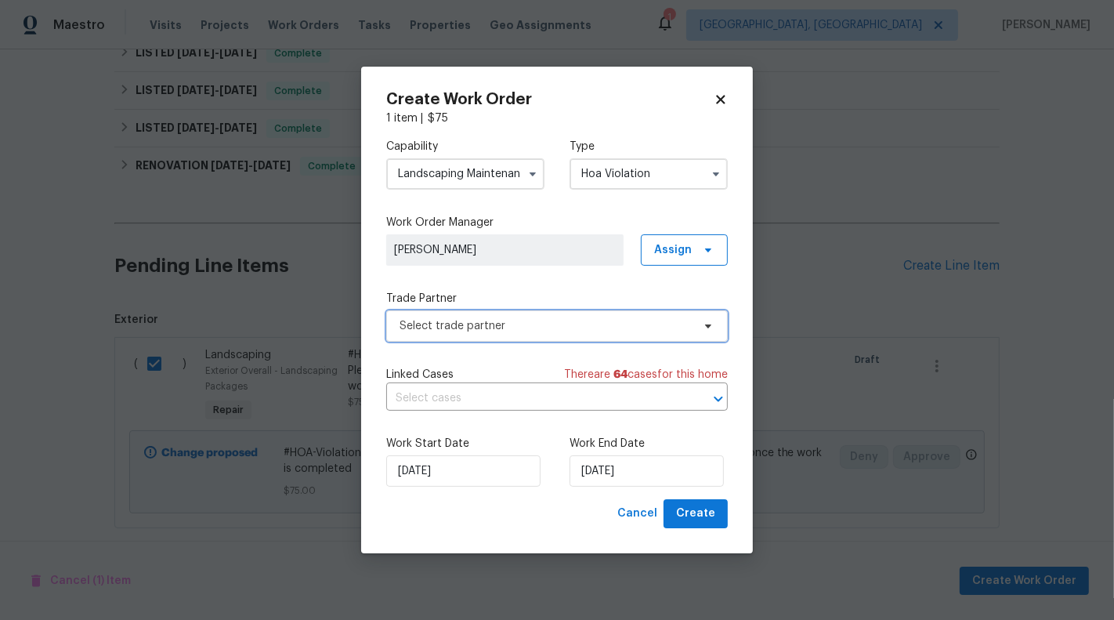
click at [521, 328] on span "Select trade partner" at bounding box center [546, 326] width 292 height 16
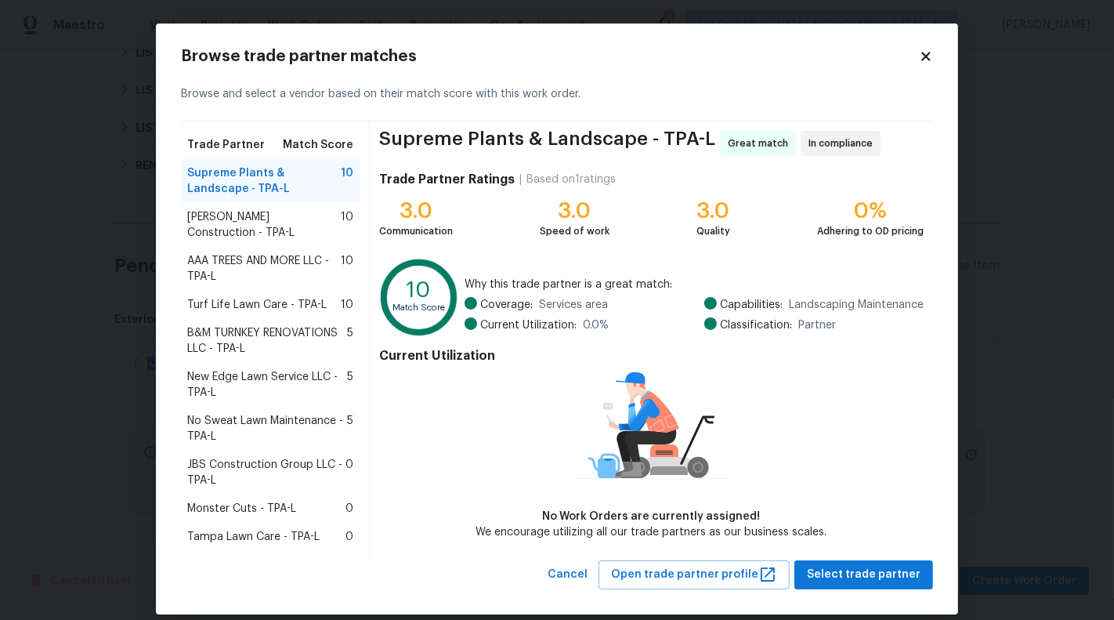
click at [267, 297] on span "Turf Life Lawn Care - TPA-L" at bounding box center [256, 305] width 139 height 16
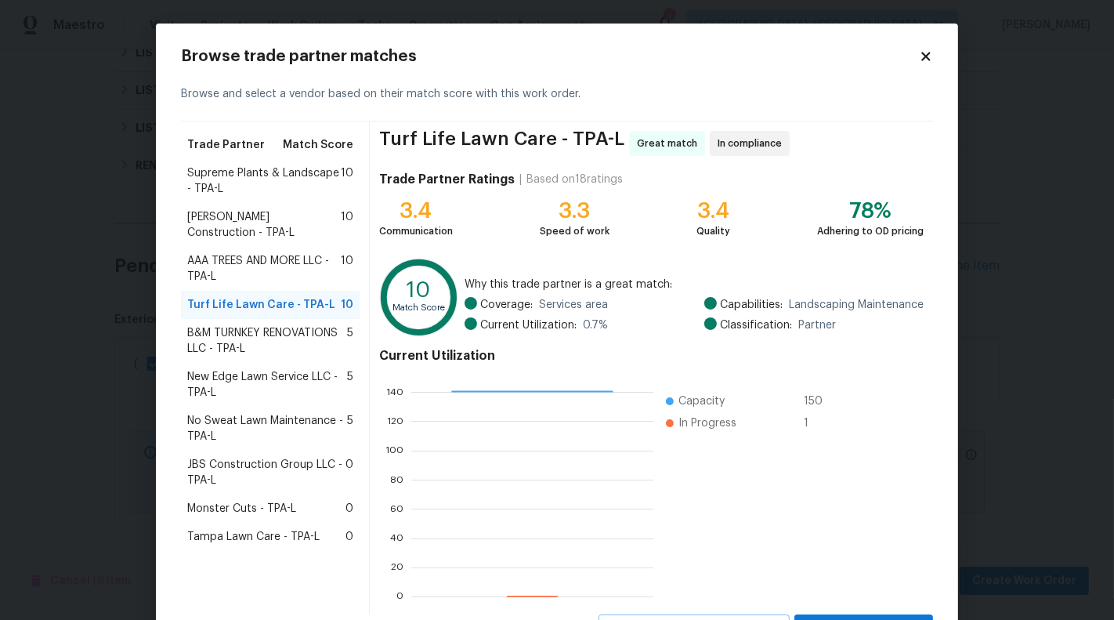
scroll to position [71, 0]
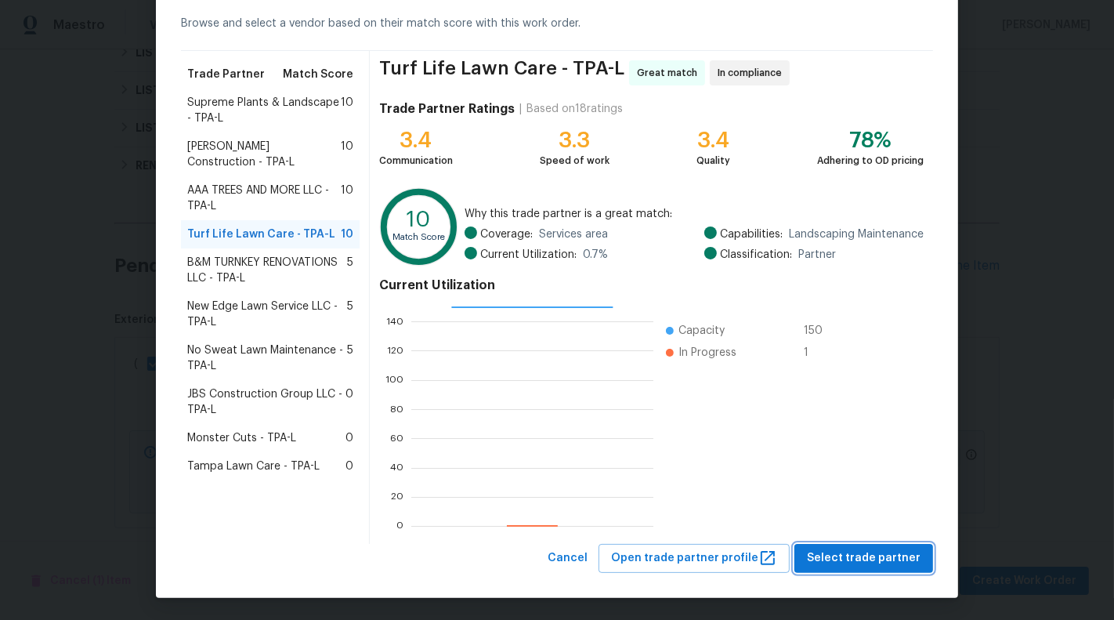
click at [887, 558] on span "Select trade partner" at bounding box center [864, 558] width 114 height 20
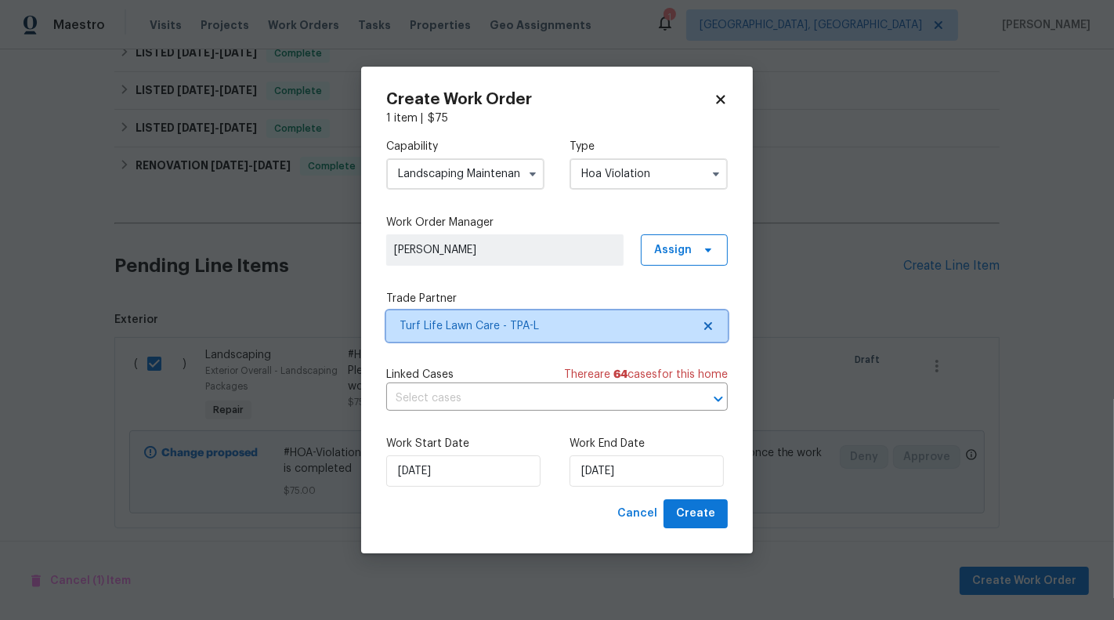
scroll to position [0, 0]
click at [566, 390] on input "text" at bounding box center [535, 398] width 298 height 24
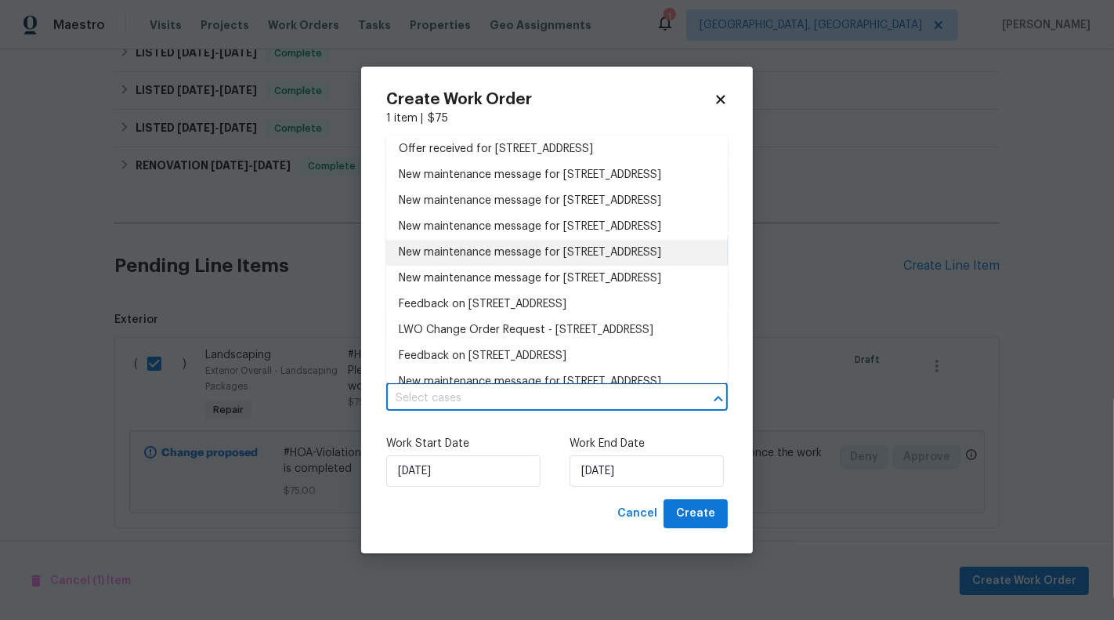
scroll to position [63, 0]
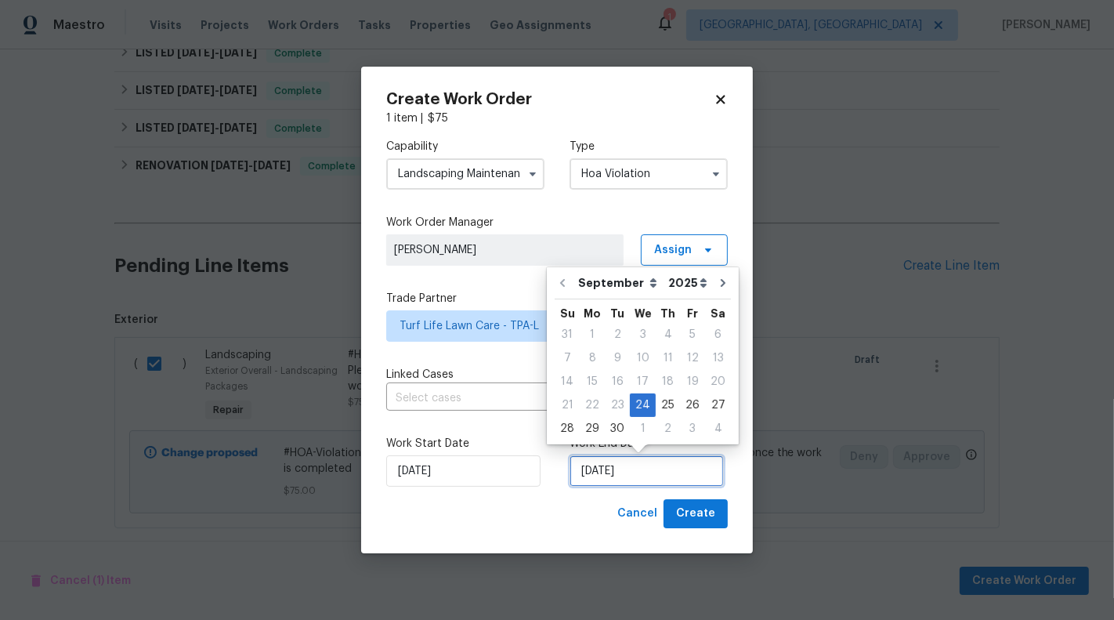
click at [598, 472] on input "24/09/2025" at bounding box center [647, 470] width 154 height 31
click at [707, 401] on div "27" at bounding box center [718, 405] width 26 height 22
type input "27/09/2025"
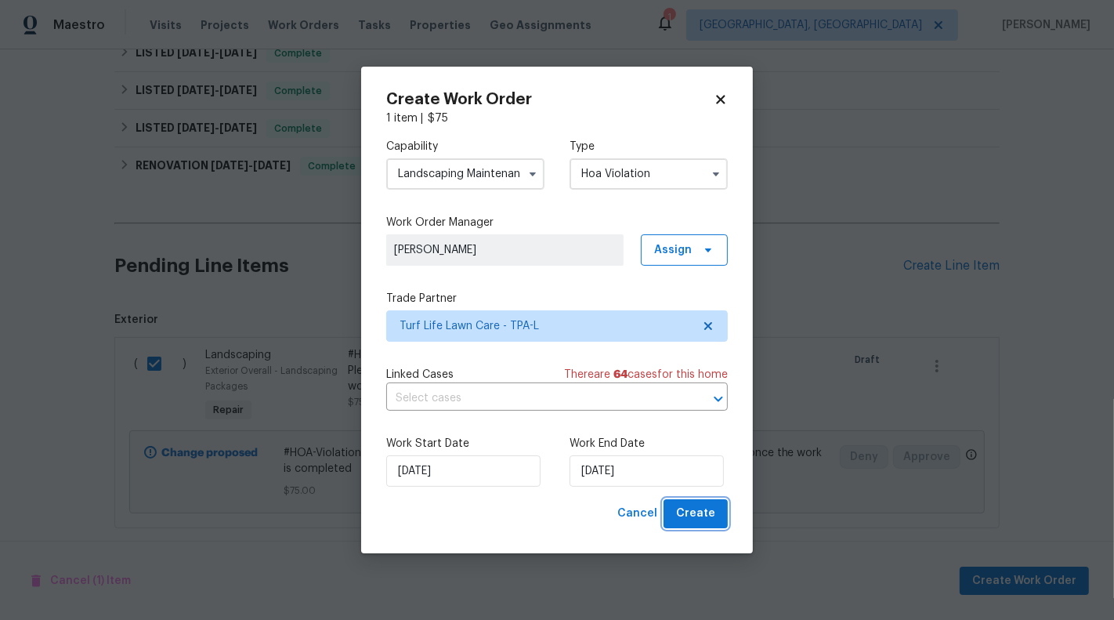
click at [678, 507] on button "Create" at bounding box center [696, 513] width 64 height 29
checkbox input "false"
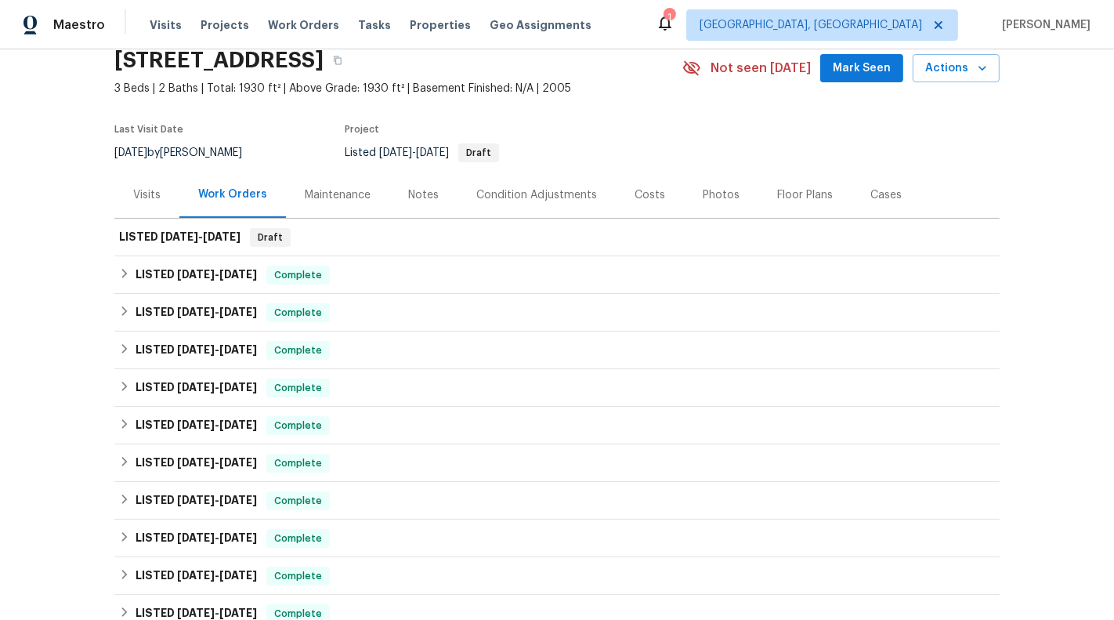
scroll to position [0, 0]
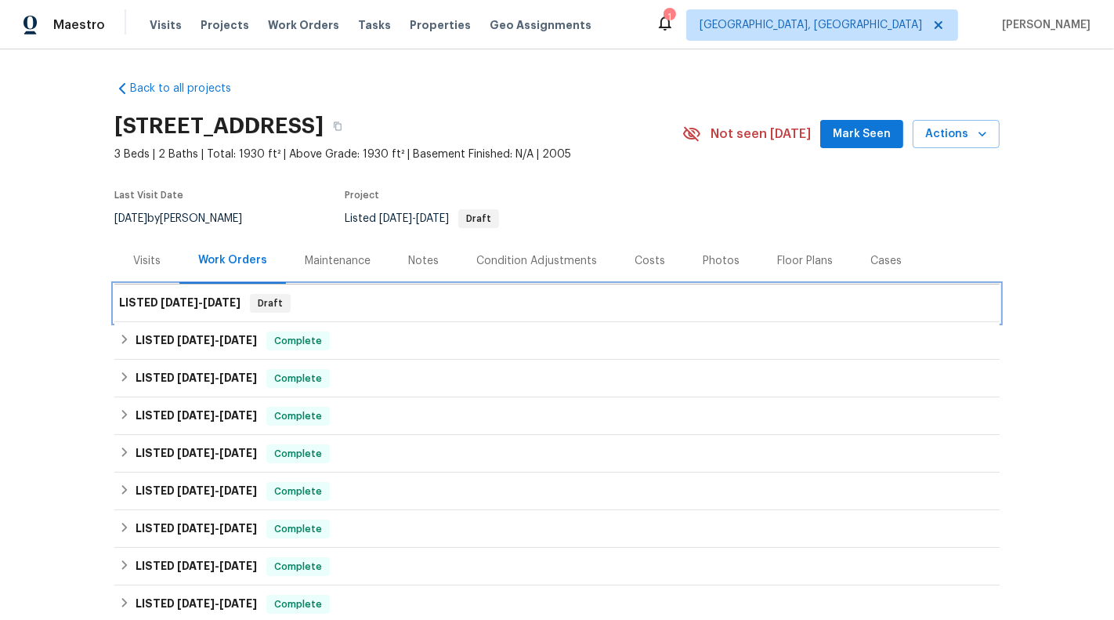
click at [688, 290] on div "LISTED 9/24/25 - 9/27/25 Draft" at bounding box center [556, 303] width 885 height 38
click at [685, 305] on div "LISTED 9/24/25 - 9/27/25 Draft" at bounding box center [557, 303] width 876 height 19
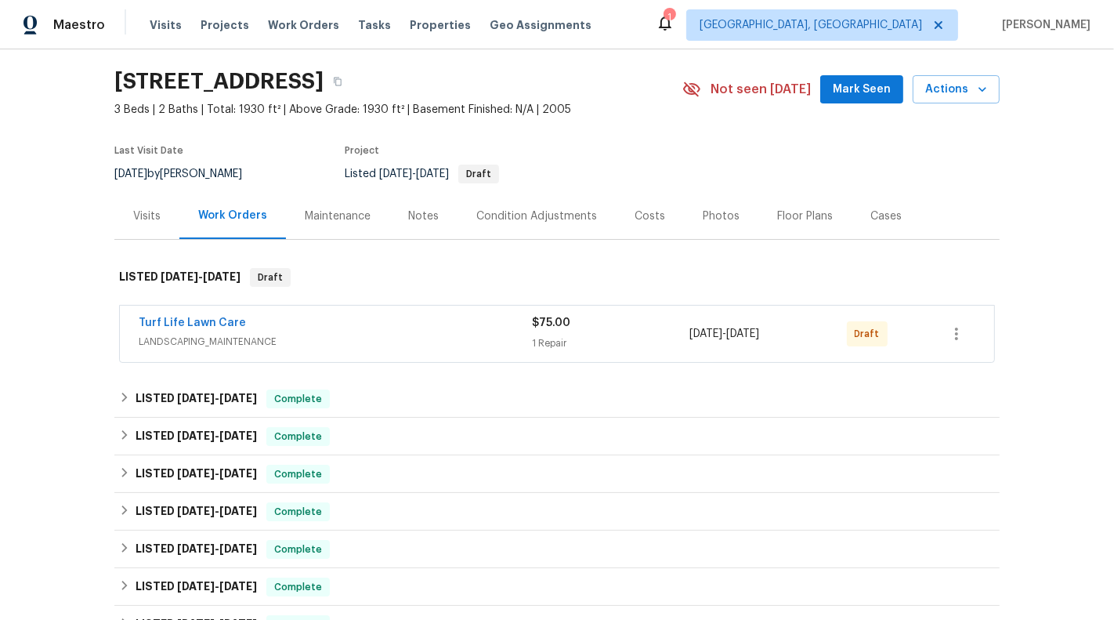
scroll to position [52, 0]
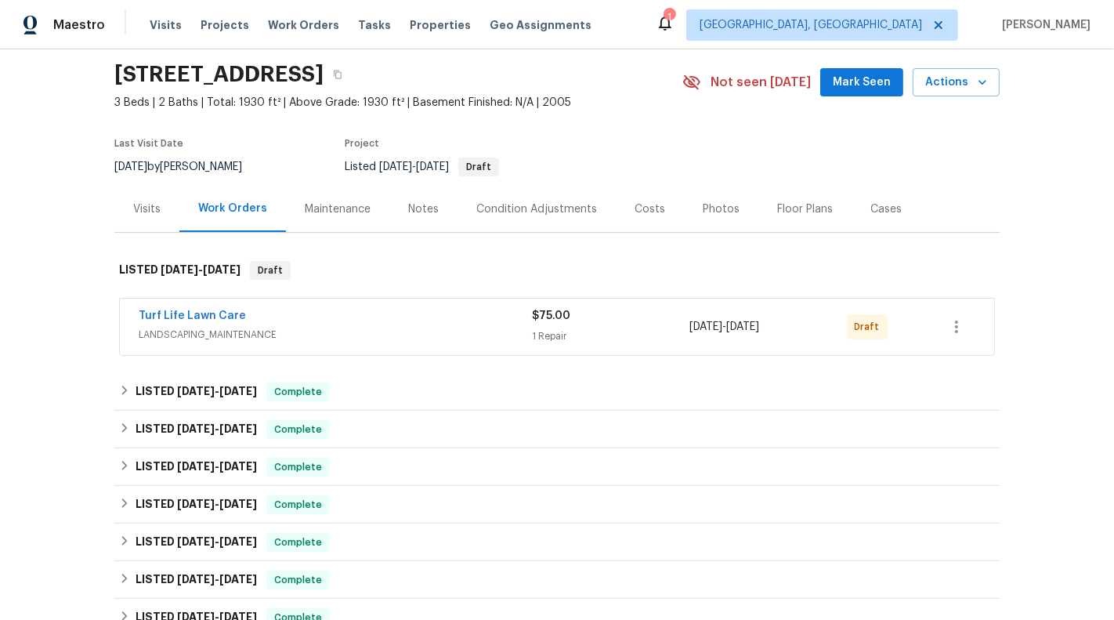
click at [671, 311] on div "$75.00" at bounding box center [610, 316] width 157 height 16
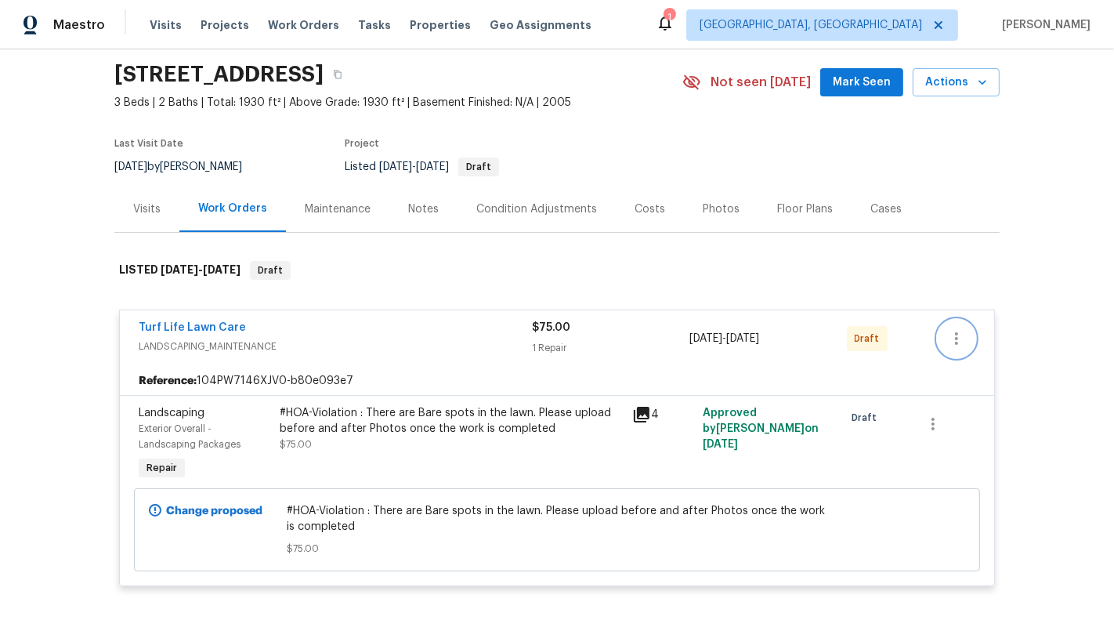
click at [963, 341] on icon "button" at bounding box center [956, 338] width 19 height 19
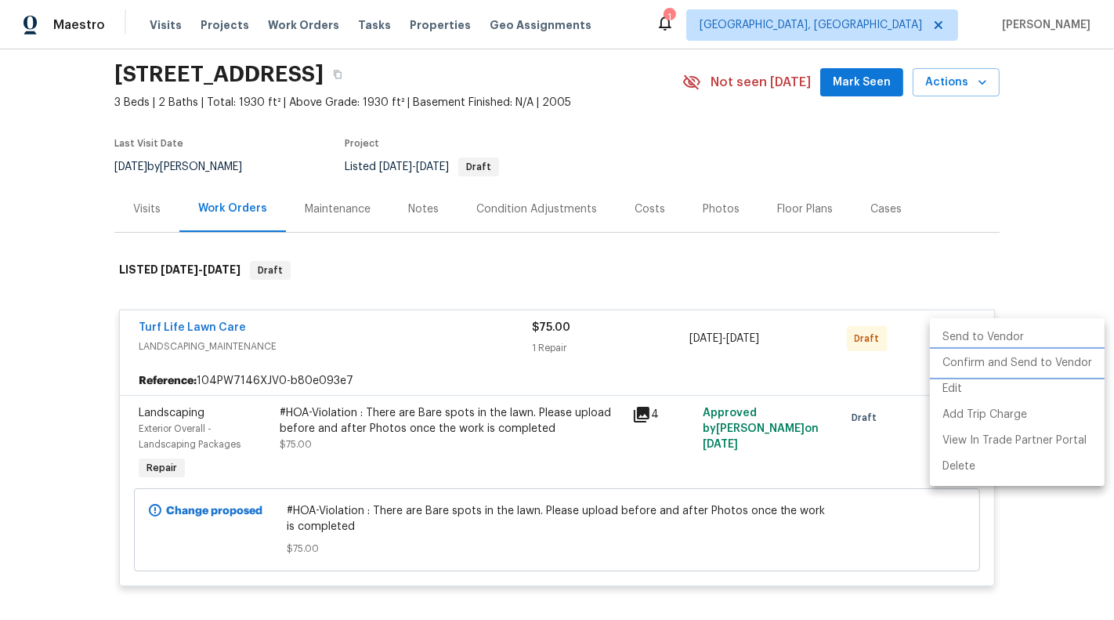
click at [971, 358] on li "Confirm and Send to Vendor" at bounding box center [1017, 363] width 175 height 26
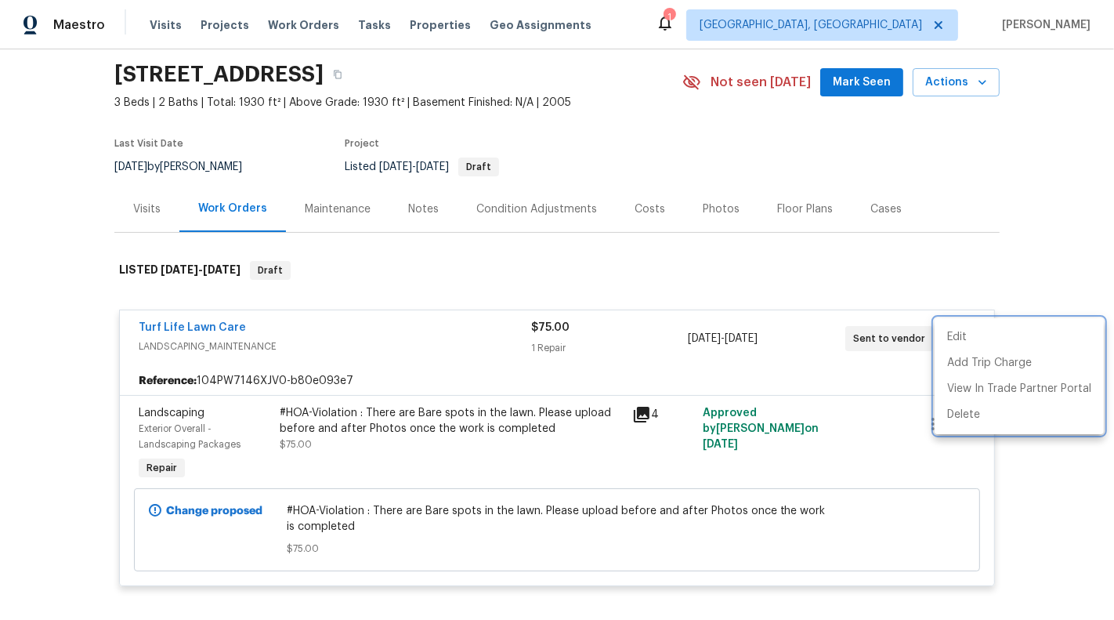
drag, startPoint x: 274, startPoint y: 330, endPoint x: 113, endPoint y: 330, distance: 161.4
click at [113, 330] on div at bounding box center [557, 310] width 1114 height 620
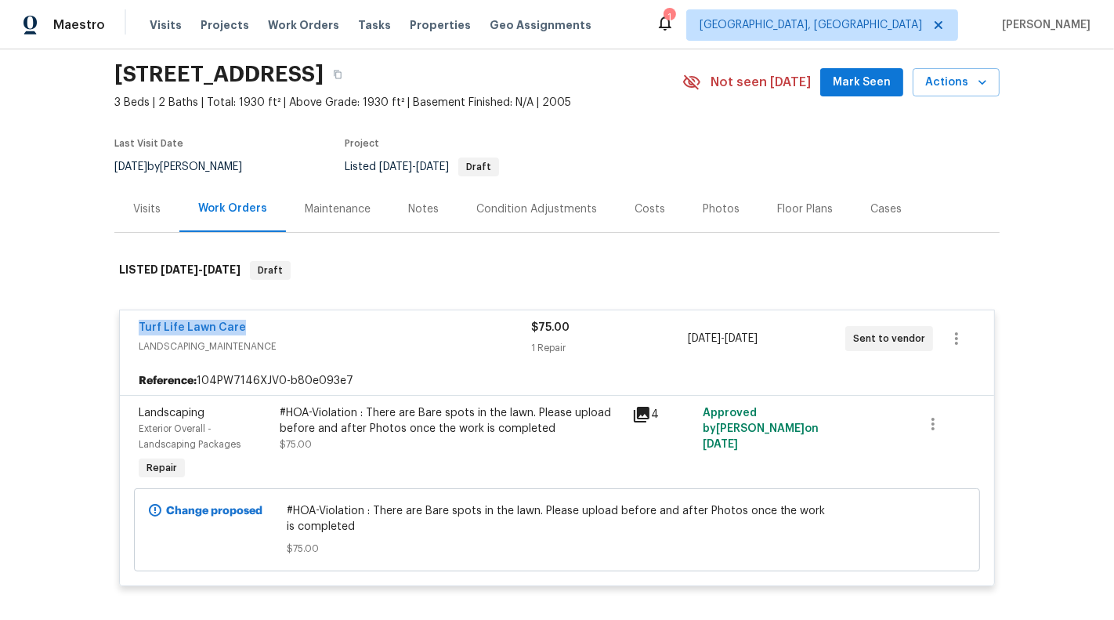
drag, startPoint x: 129, startPoint y: 324, endPoint x: 312, endPoint y: 324, distance: 182.6
click at [312, 324] on div "Turf Life Lawn Care LANDSCAPING_MAINTENANCE $75.00 1 Repair 9/24/2025 - 9/27/20…" at bounding box center [557, 338] width 874 height 56
copy link "Turf Life Lawn Care"
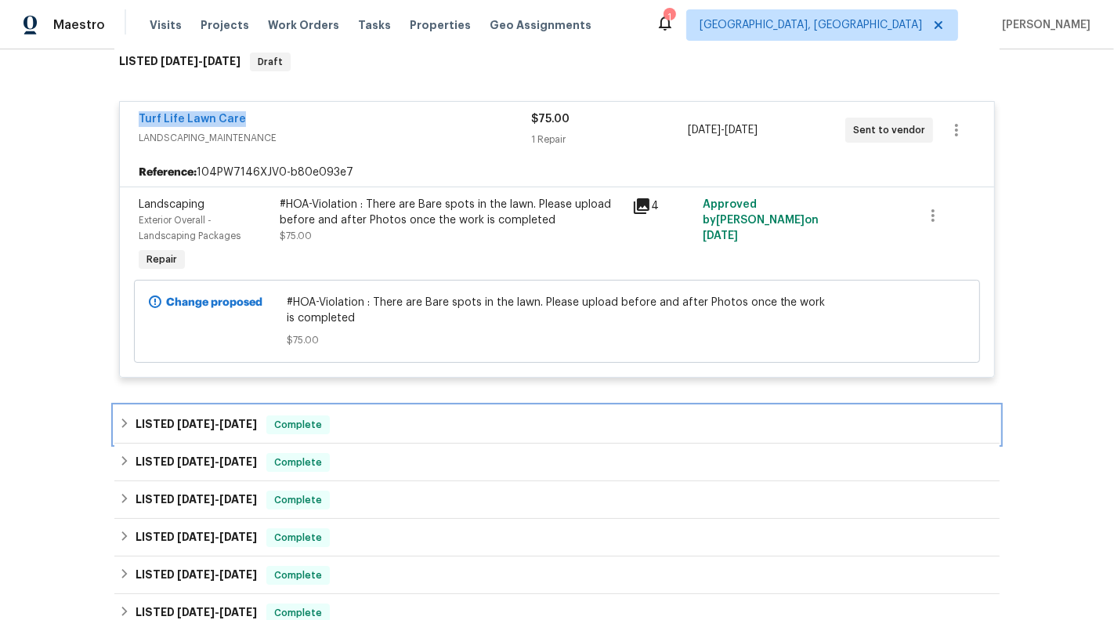
click at [507, 415] on div "LISTED 7/8/25 - 8/29/25 Complete" at bounding box center [557, 424] width 876 height 19
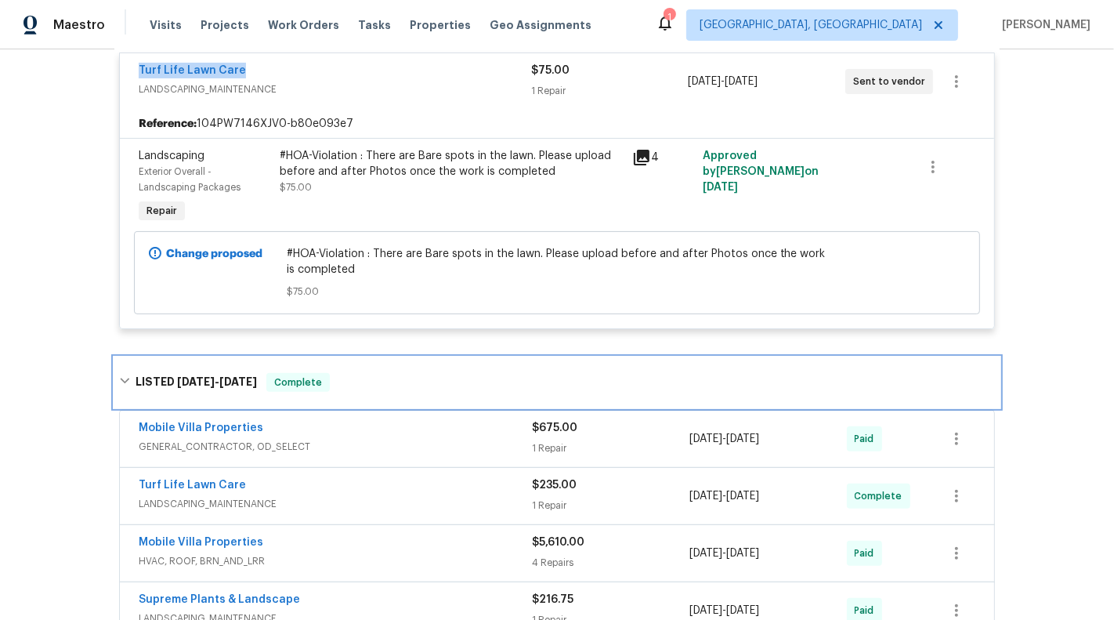
scroll to position [309, 0]
click at [504, 384] on div "LISTED 7/8/25 - 8/29/25 Complete" at bounding box center [557, 381] width 876 height 19
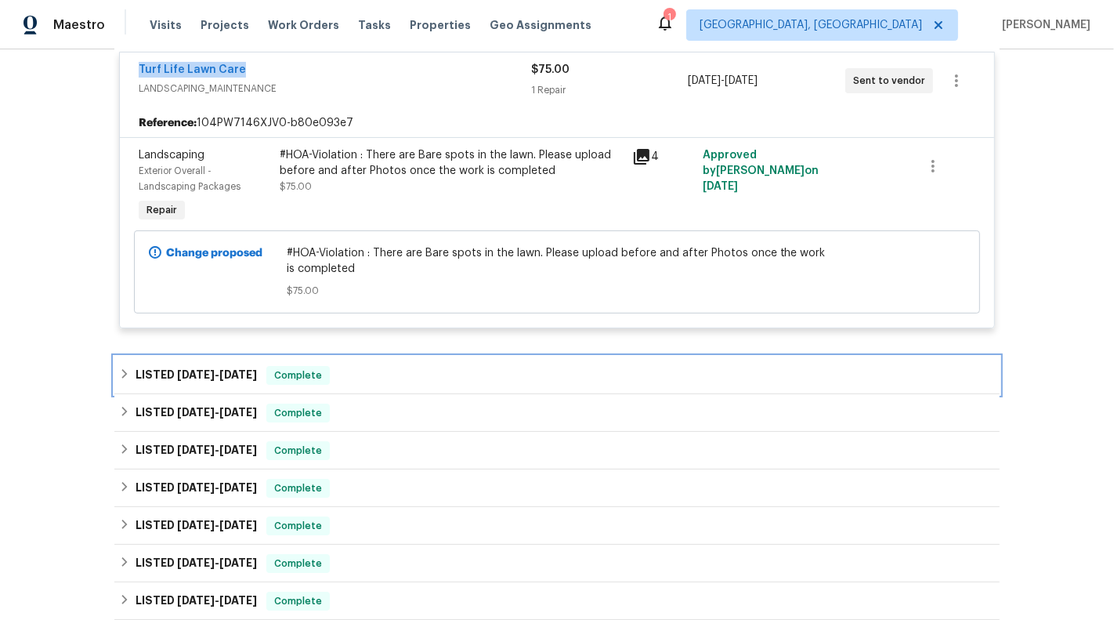
click at [500, 371] on div "LISTED 7/8/25 - 8/29/25 Complete" at bounding box center [557, 375] width 876 height 19
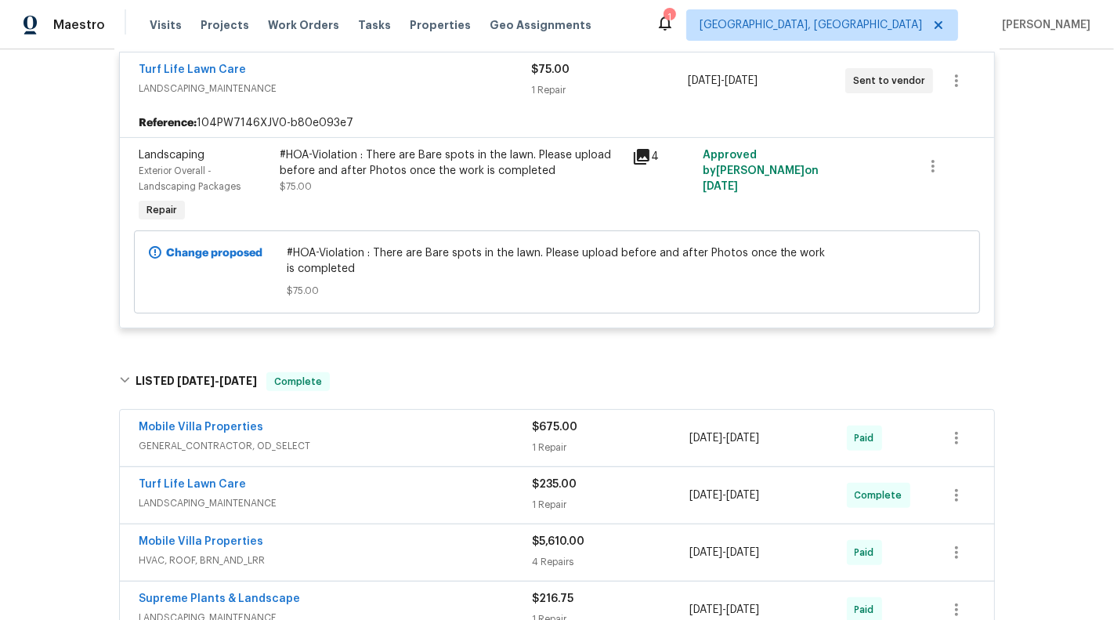
click at [500, 414] on div "Mobile Villa Properties GENERAL_CONTRACTOR, OD_SELECT $675.00 1 Repair 7/25/202…" at bounding box center [557, 438] width 874 height 56
click at [508, 440] on span "GENERAL_CONTRACTOR, OD_SELECT" at bounding box center [335, 446] width 393 height 16
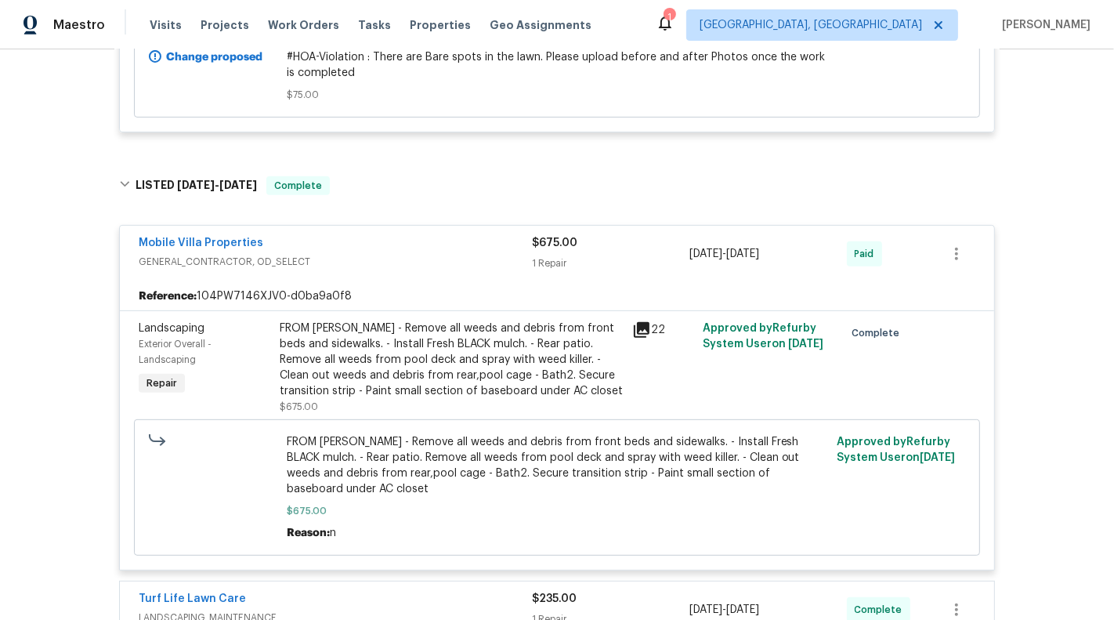
scroll to position [506, 0]
click at [453, 241] on div "Mobile Villa Properties" at bounding box center [335, 243] width 393 height 19
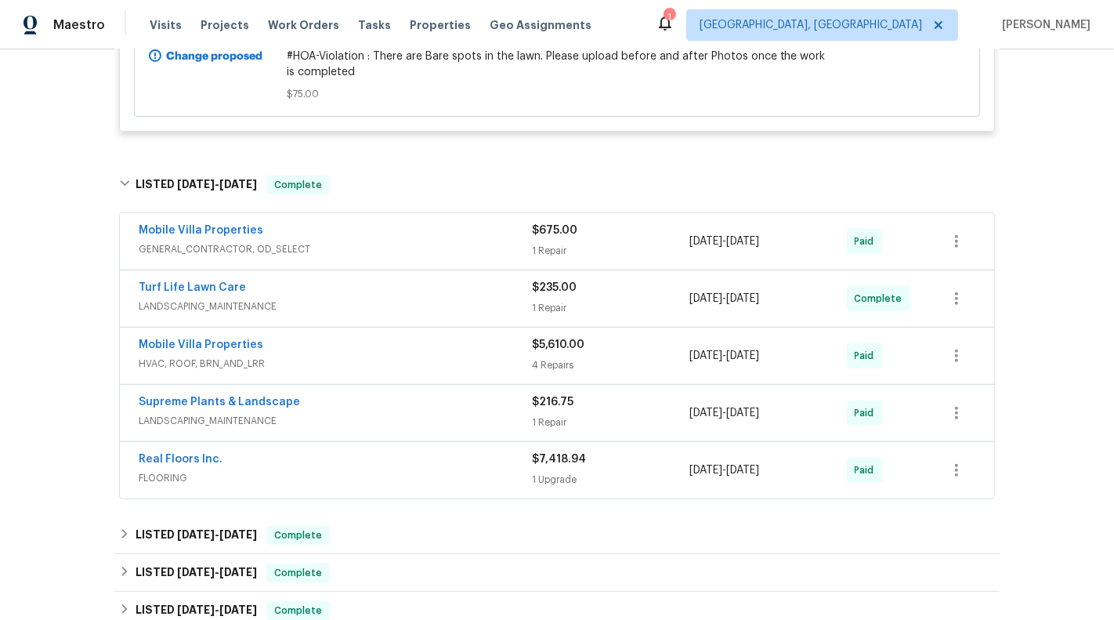
scroll to position [558, 0]
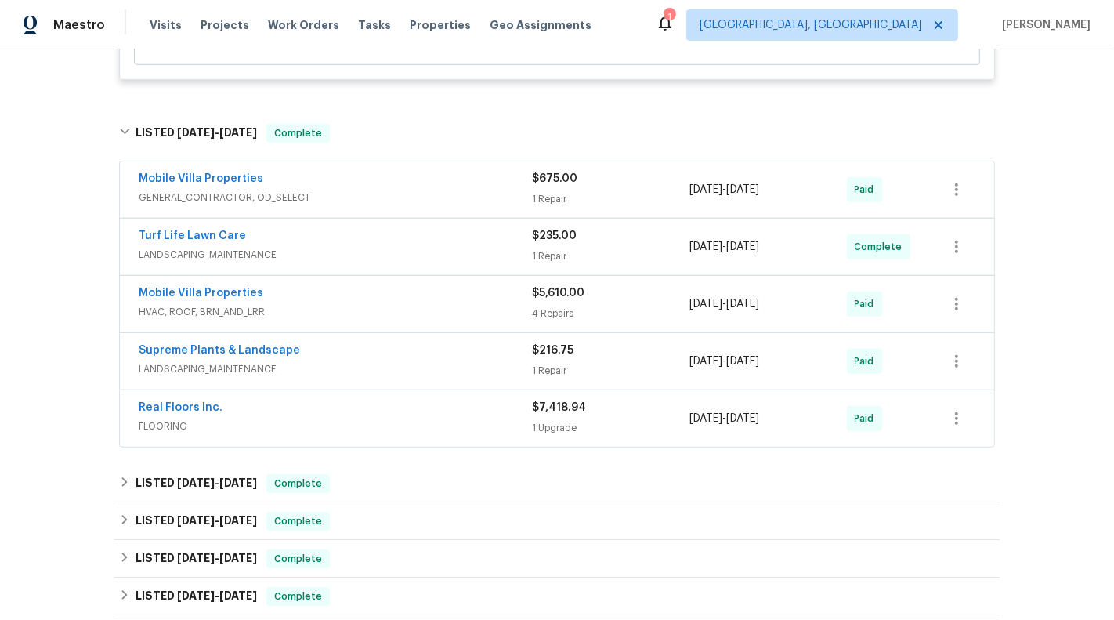
click at [484, 258] on span "LANDSCAPING_MAINTENANCE" at bounding box center [335, 255] width 393 height 16
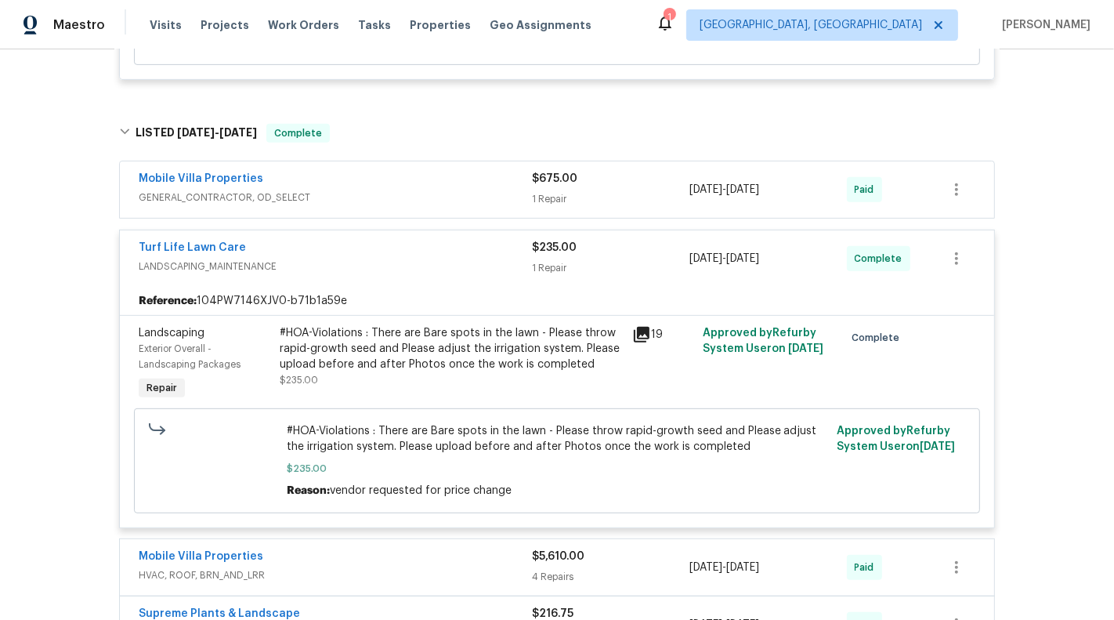
click at [485, 240] on div "Turf Life Lawn Care" at bounding box center [335, 249] width 393 height 19
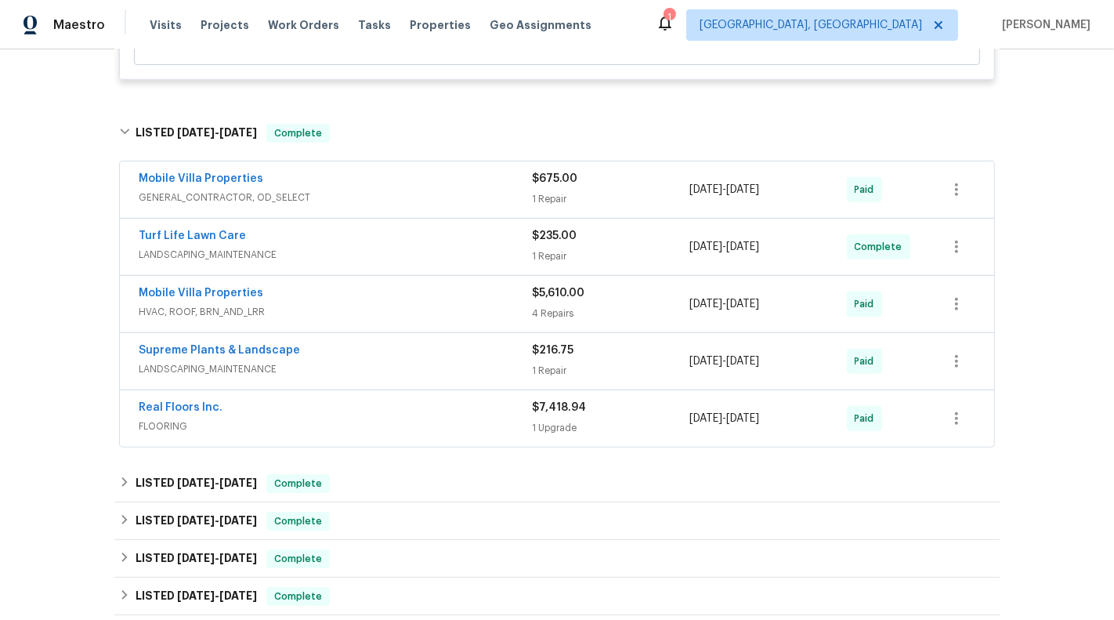
click at [483, 172] on div "Mobile Villa Properties" at bounding box center [335, 180] width 393 height 19
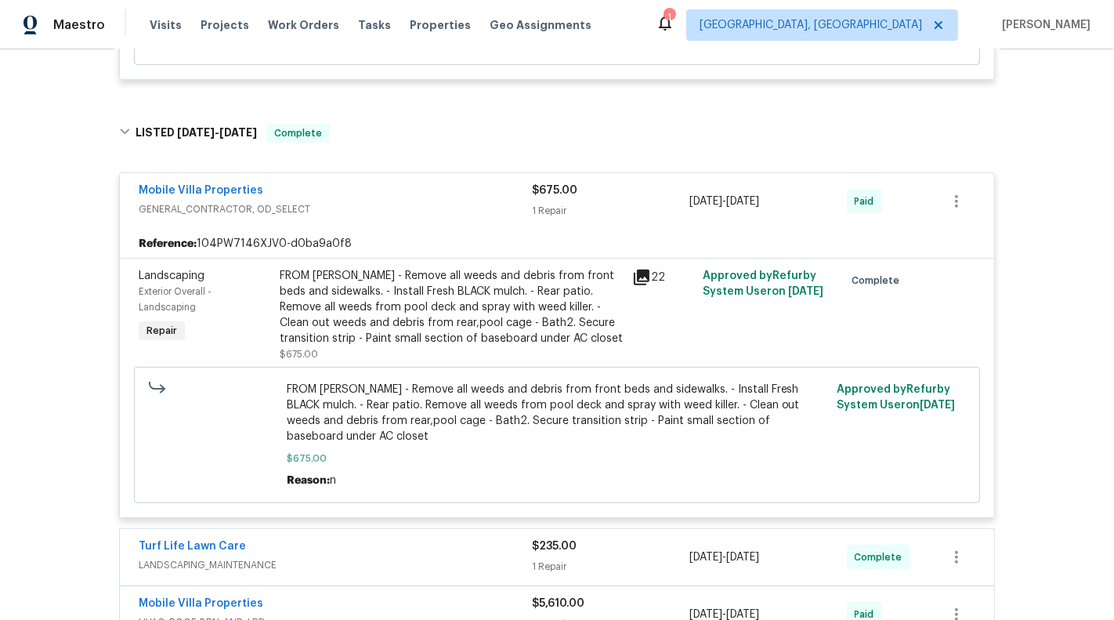
click at [472, 315] on div "FROM PAUL - Remove all weeds and debris from front beds and sidewalks. - Instal…" at bounding box center [451, 307] width 343 height 78
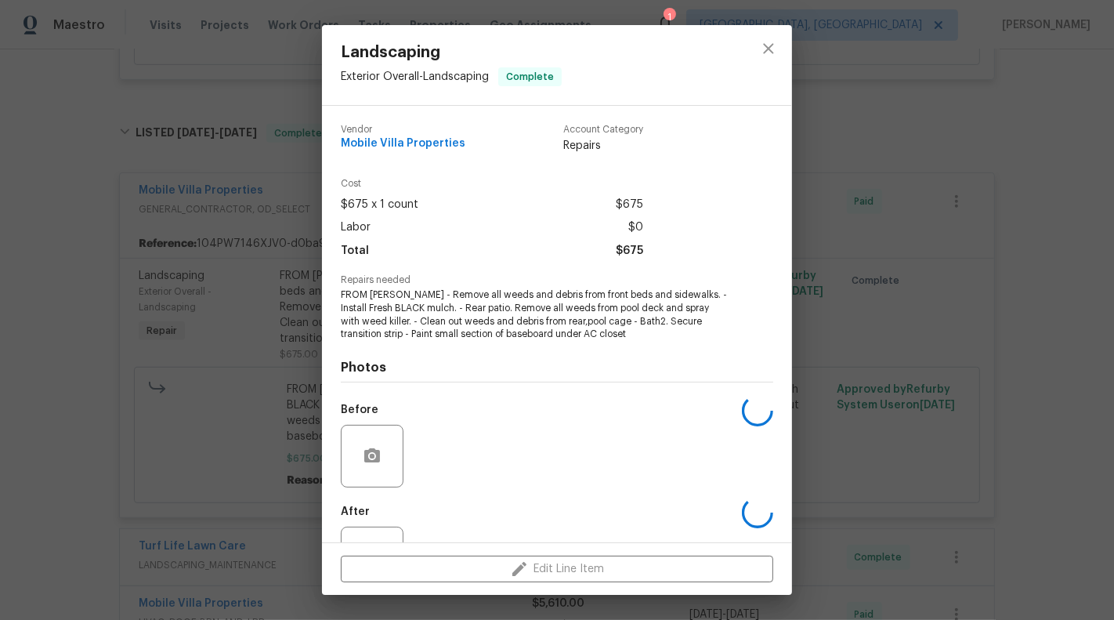
scroll to position [63, 0]
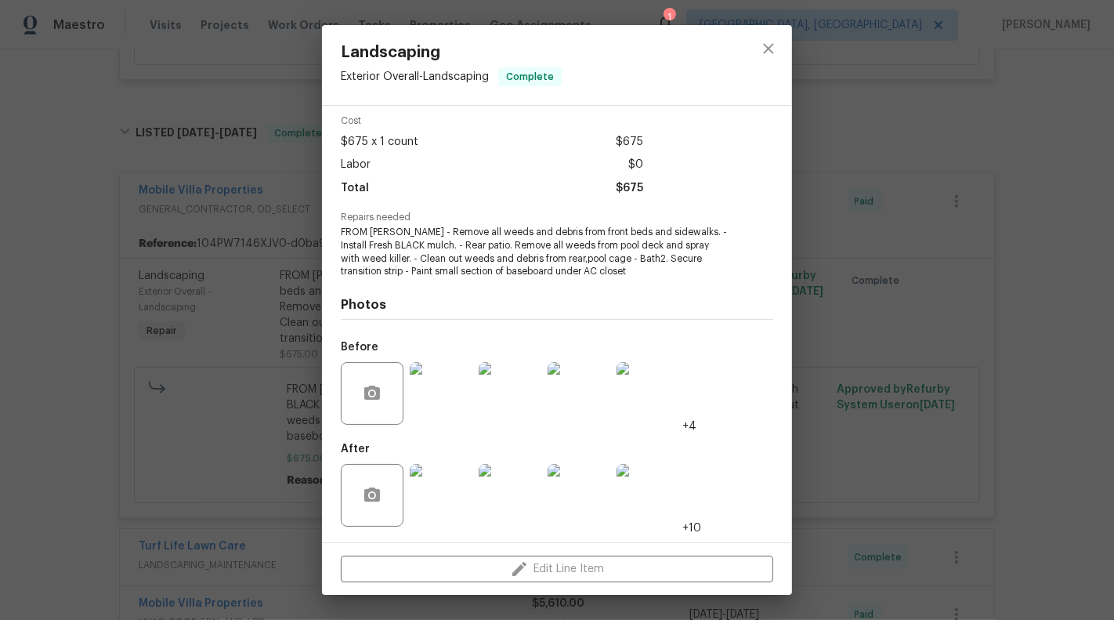
click at [446, 487] on img at bounding box center [441, 495] width 63 height 63
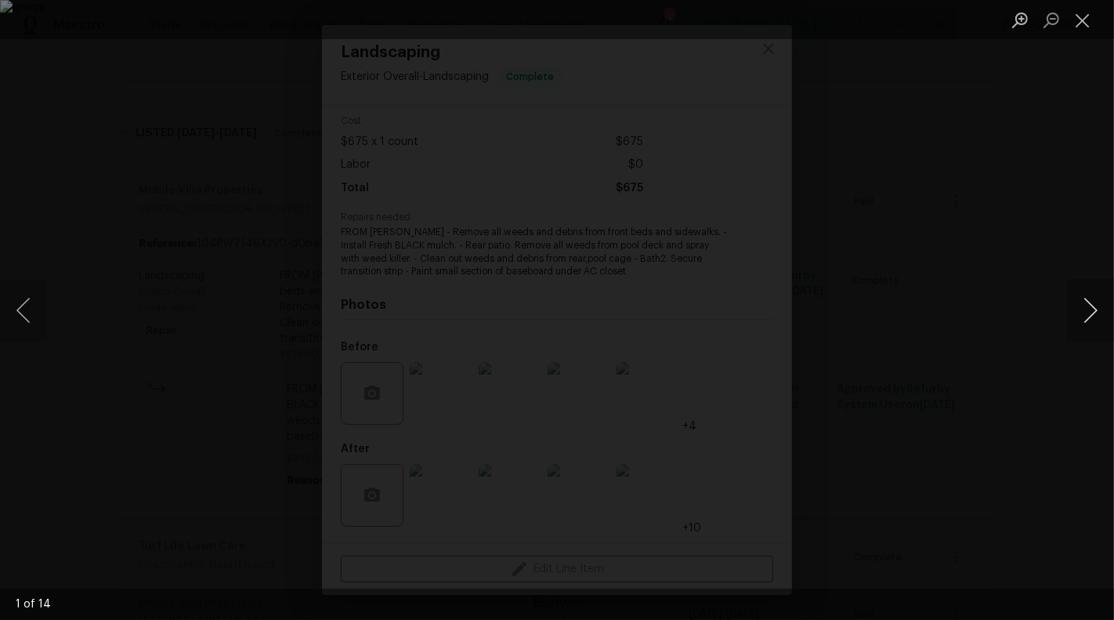
click at [1099, 319] on button "Next image" at bounding box center [1090, 310] width 47 height 63
click at [1099, 320] on button "Next image" at bounding box center [1090, 310] width 47 height 63
click at [1084, 21] on button "Close lightbox" at bounding box center [1082, 19] width 31 height 27
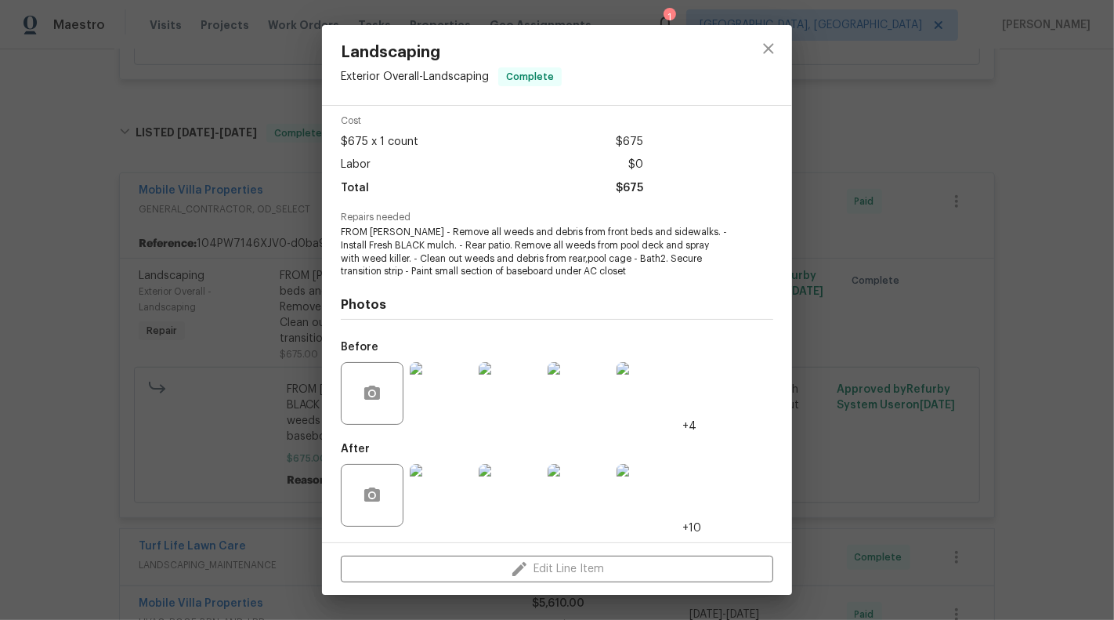
click at [1015, 284] on div "Landscaping Exterior Overall - Landscaping Complete Vendor Mobile Villa Propert…" at bounding box center [557, 310] width 1114 height 620
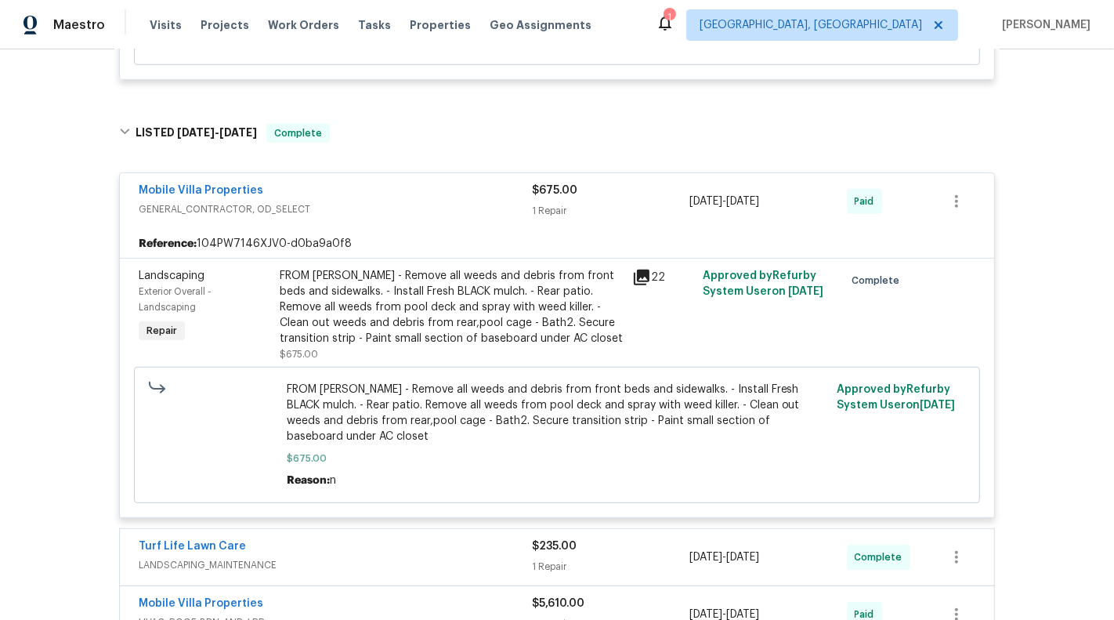
click at [426, 205] on span "GENERAL_CONTRACTOR, OD_SELECT" at bounding box center [335, 209] width 393 height 16
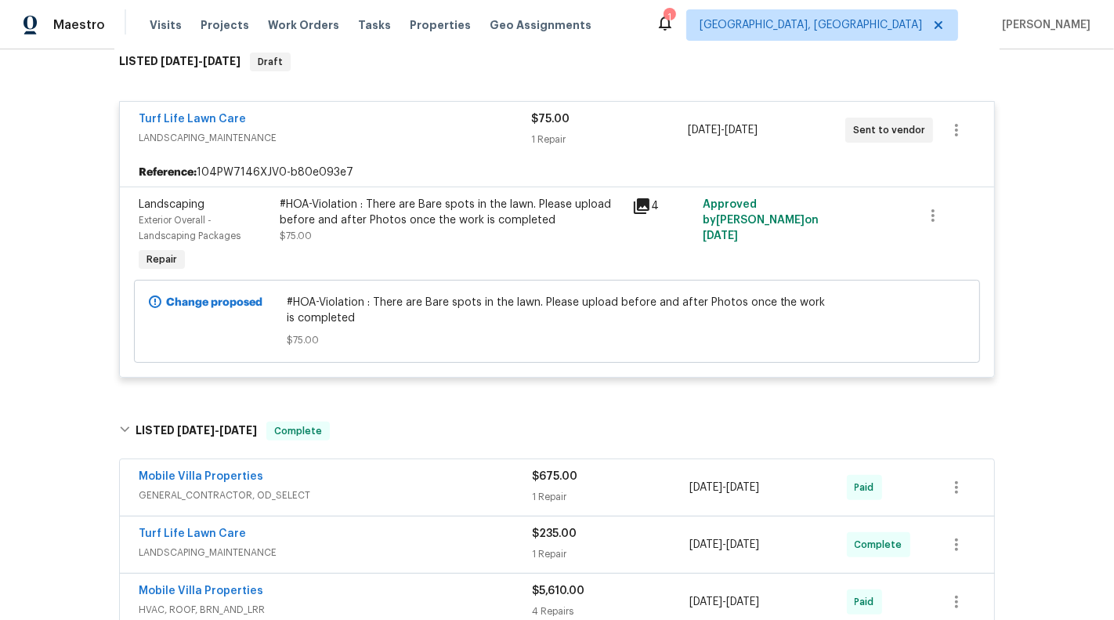
scroll to position [410, 0]
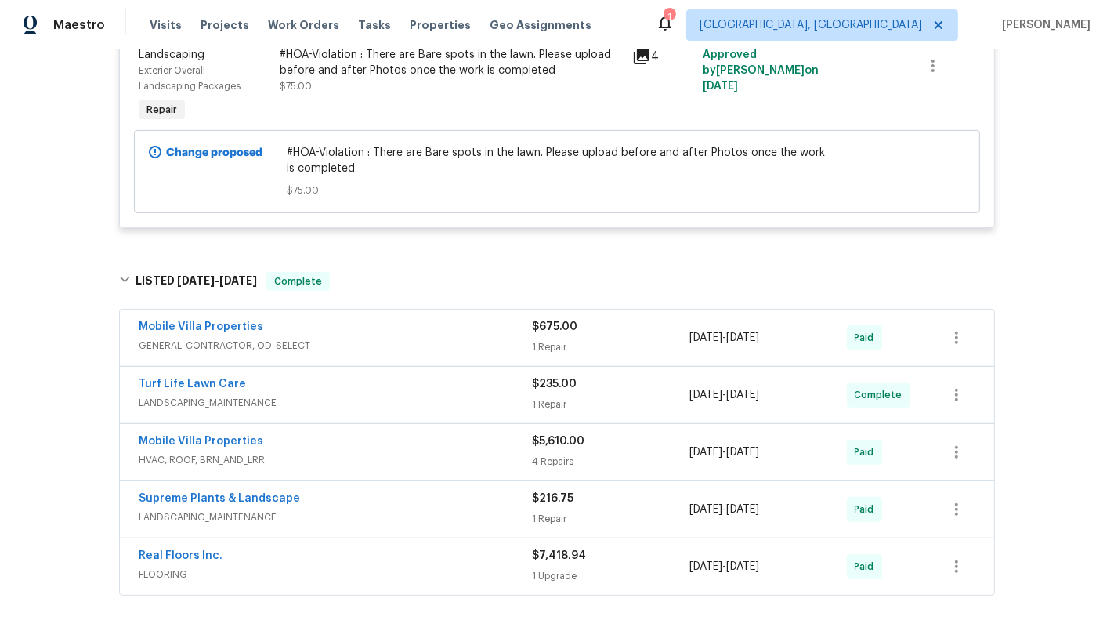
click at [509, 324] on div "Mobile Villa Properties" at bounding box center [335, 328] width 393 height 19
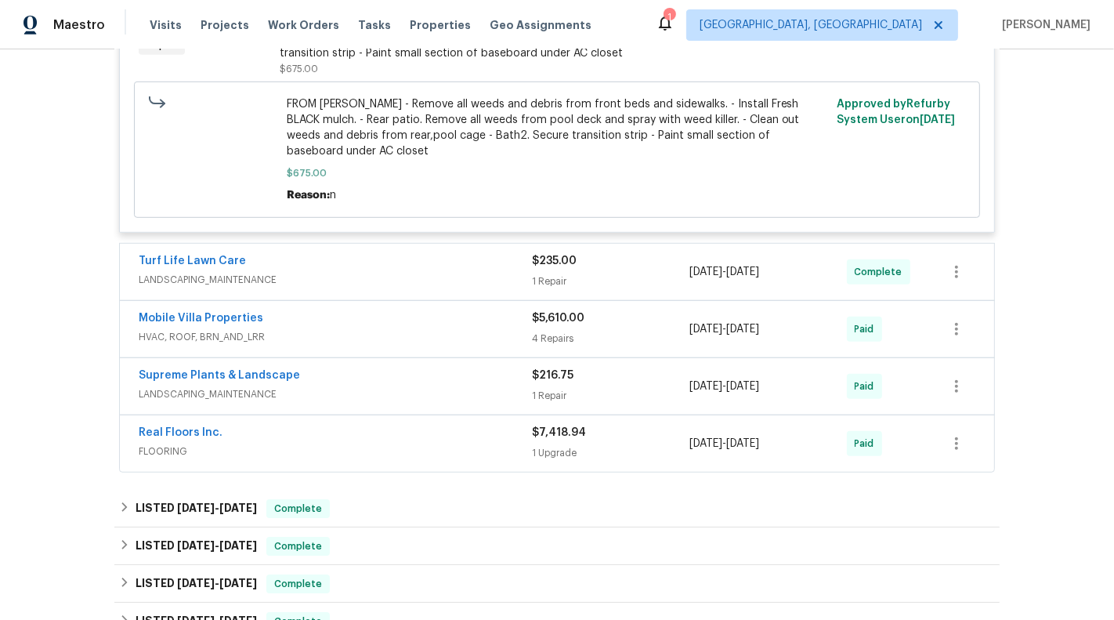
click at [496, 253] on div "Turf Life Lawn Care" at bounding box center [335, 262] width 393 height 19
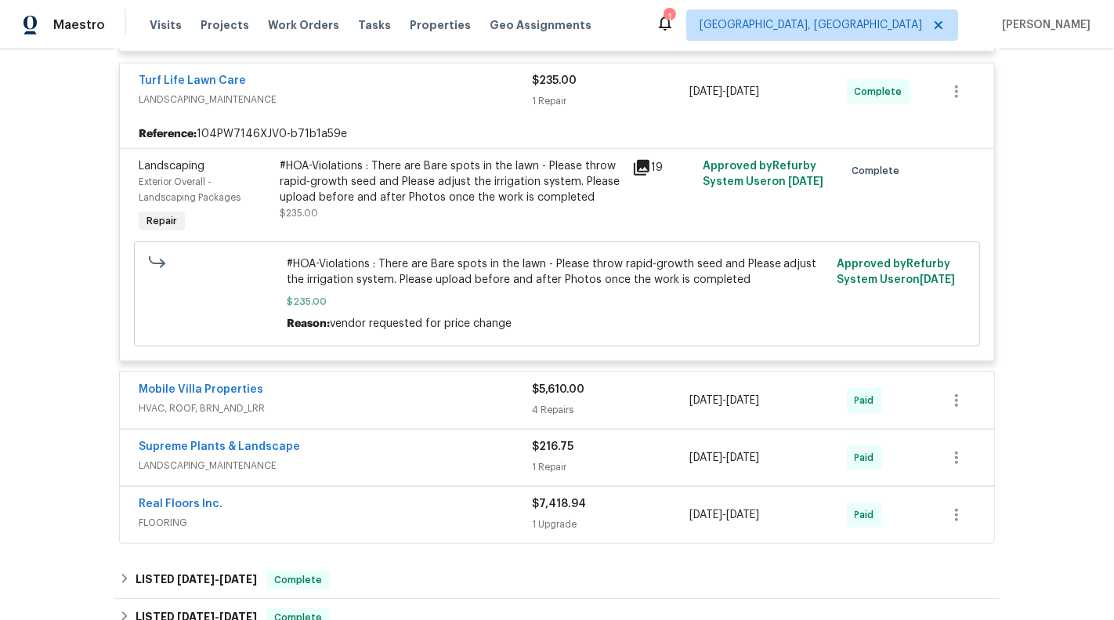
click at [487, 458] on span "LANDSCAPING_MAINTENANCE" at bounding box center [335, 466] width 393 height 16
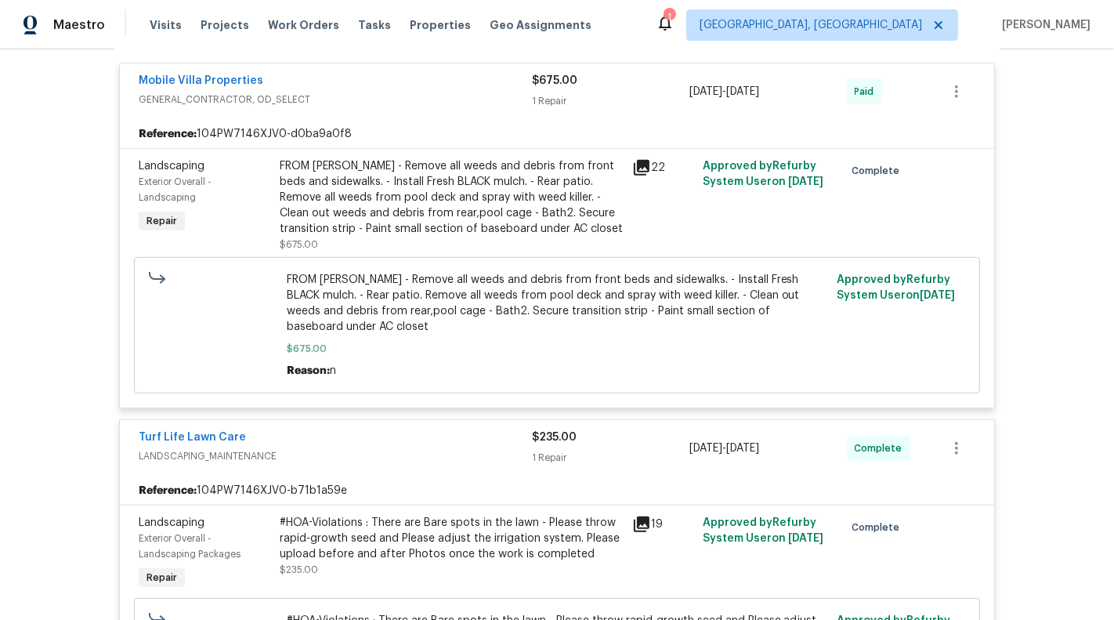
scroll to position [0, 0]
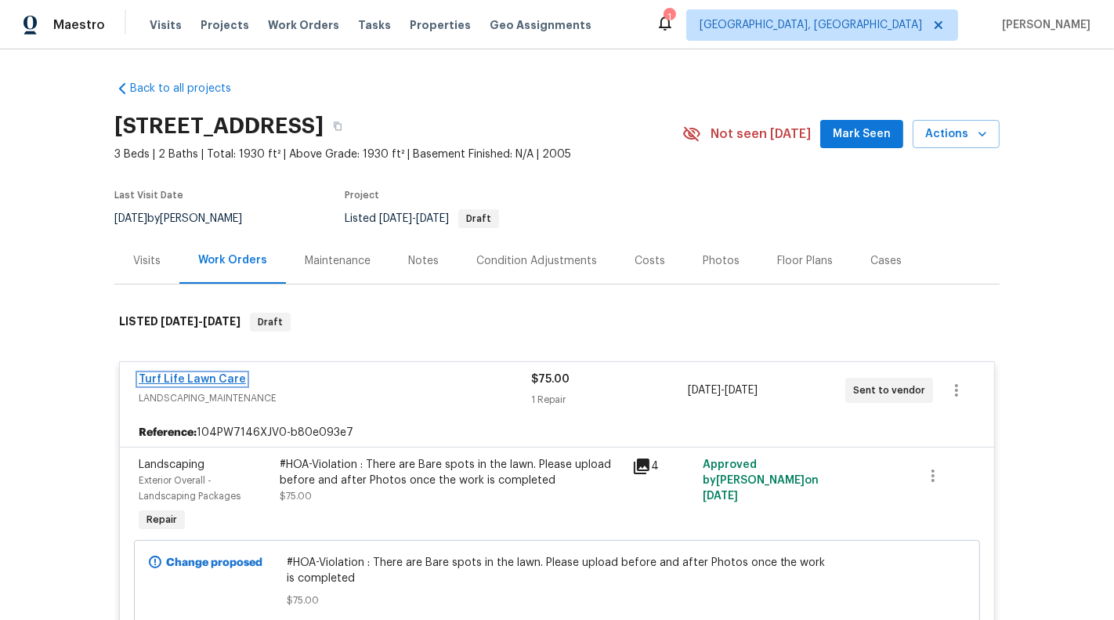
click at [190, 378] on link "Turf Life Lawn Care" at bounding box center [192, 379] width 107 height 11
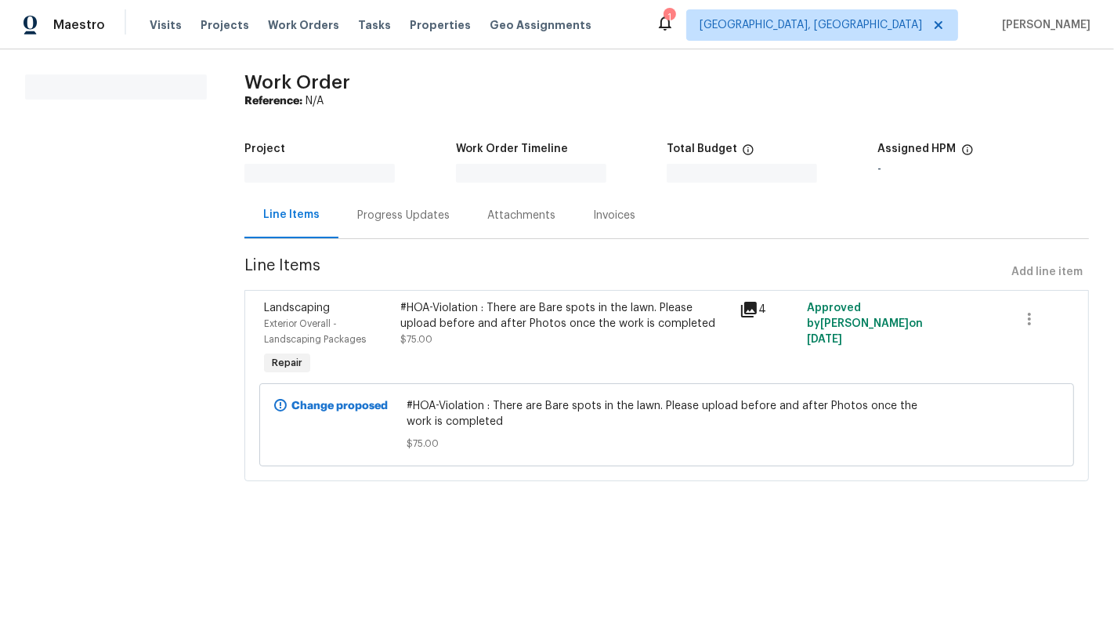
click at [346, 218] on div "Progress Updates" at bounding box center [403, 215] width 130 height 46
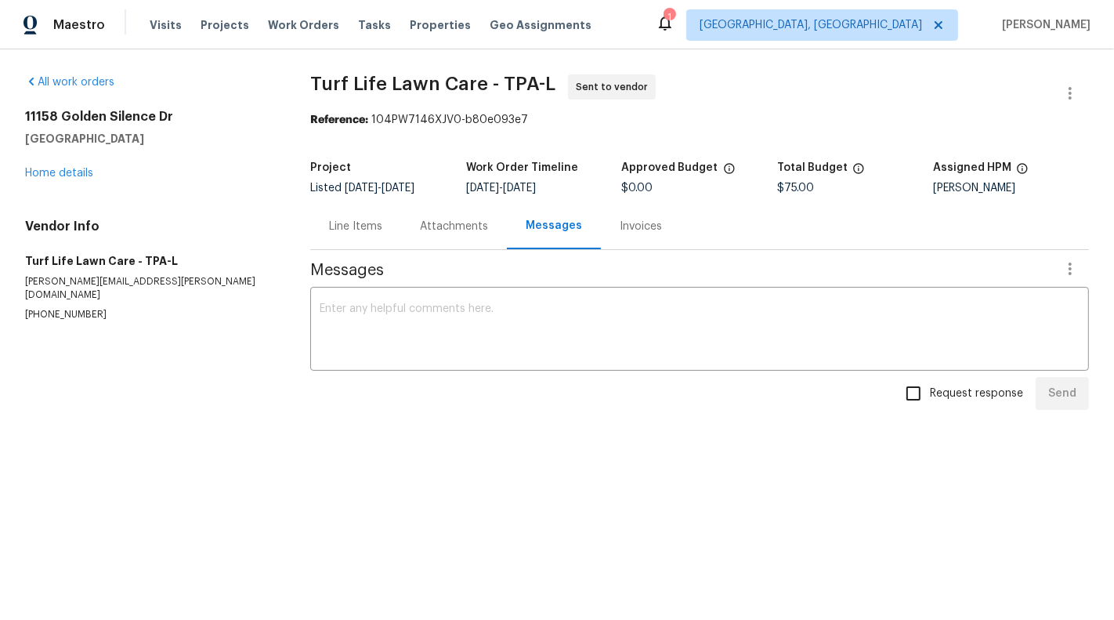
click at [404, 360] on div "x ​" at bounding box center [699, 331] width 779 height 80
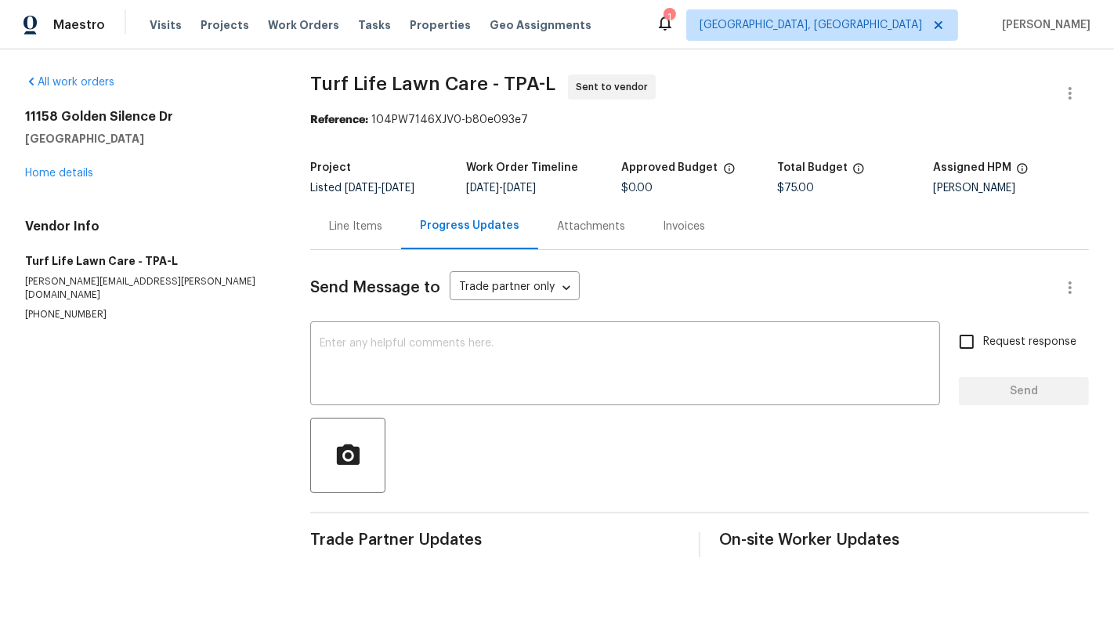
click at [404, 360] on textarea at bounding box center [625, 365] width 611 height 55
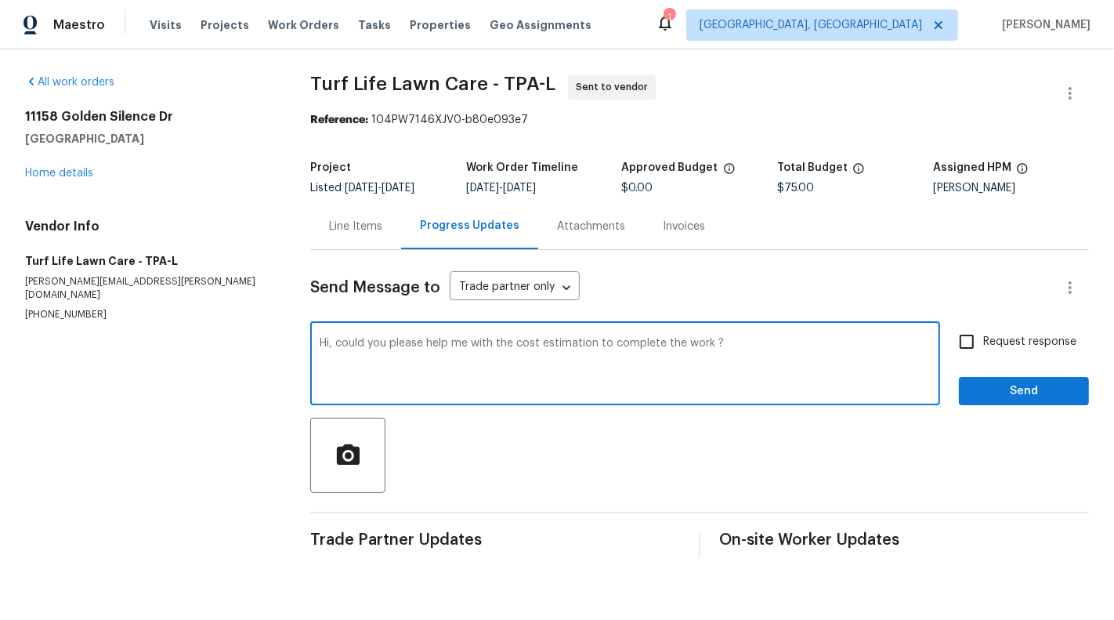
type textarea "Hi, could you please help me with the cost estimation to complete the work ?"
click at [997, 327] on label "Request response" at bounding box center [1013, 341] width 126 height 33
click at [983, 327] on input "Request response" at bounding box center [966, 341] width 33 height 33
checkbox input "true"
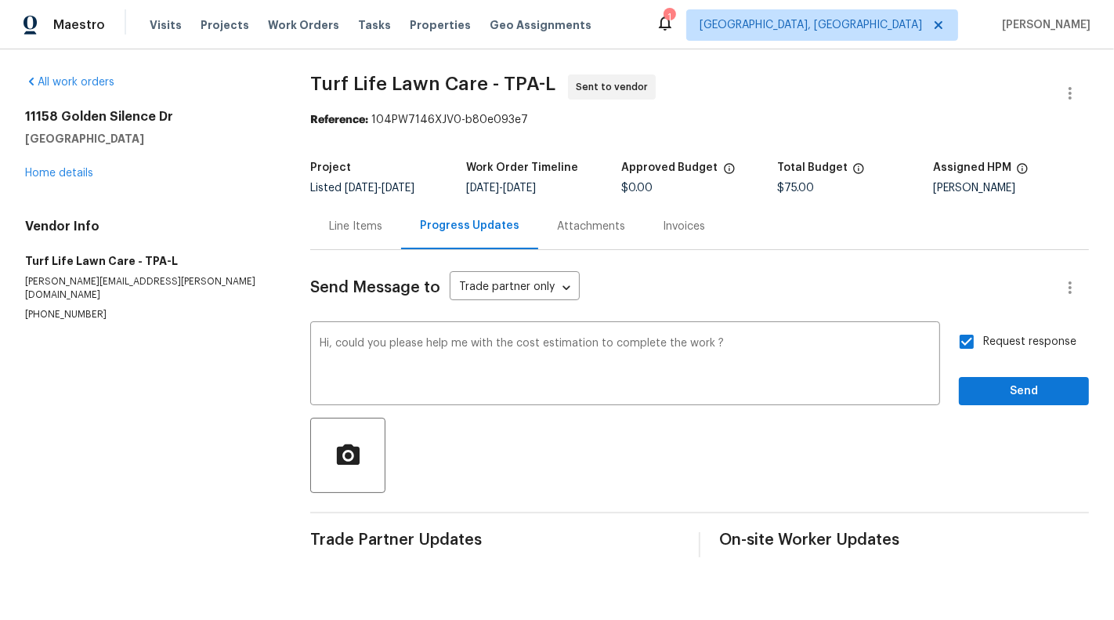
click at [1049, 408] on div "Send Message to Trade partner only Trade partner only ​ Hi, could you please he…" at bounding box center [699, 403] width 779 height 307
click at [1033, 404] on button "Send" at bounding box center [1024, 391] width 130 height 29
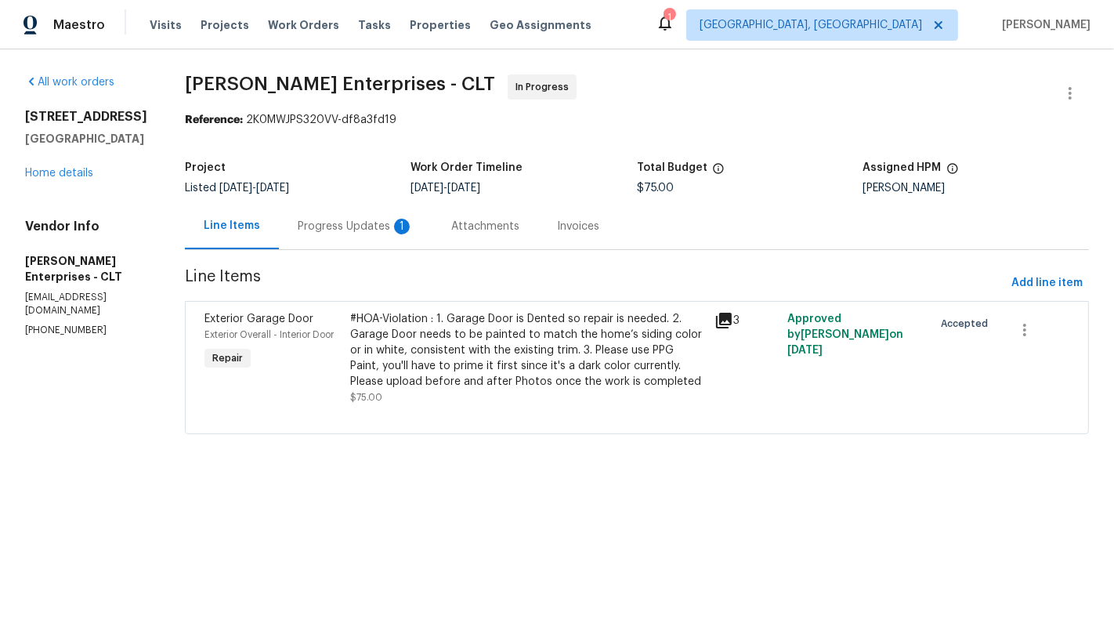
click at [346, 233] on div "Progress Updates 1" at bounding box center [356, 227] width 116 height 16
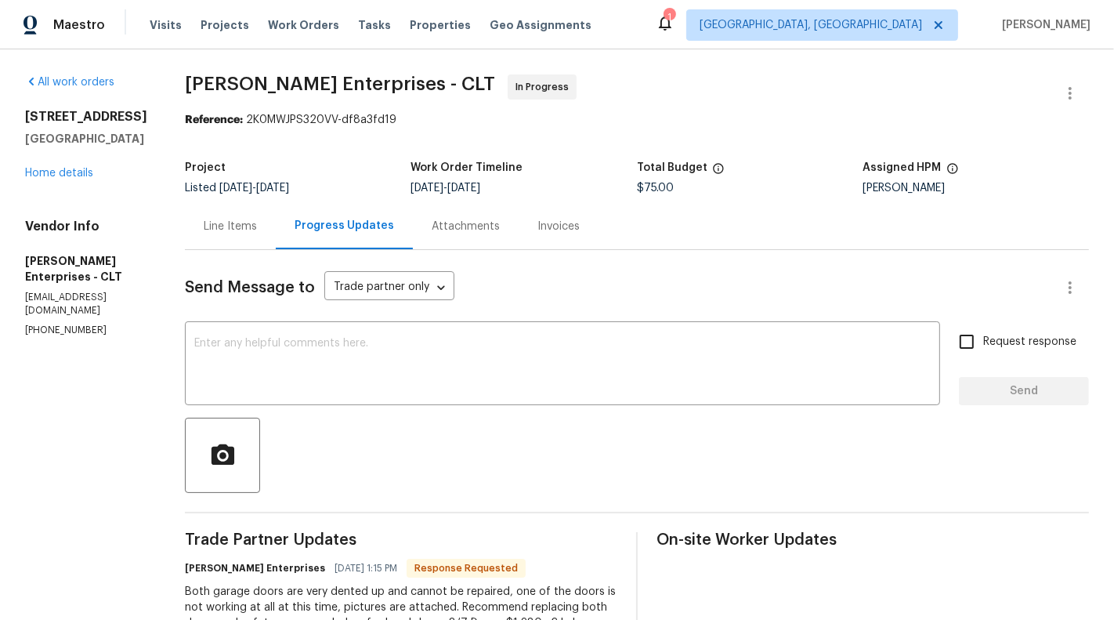
scroll to position [181, 0]
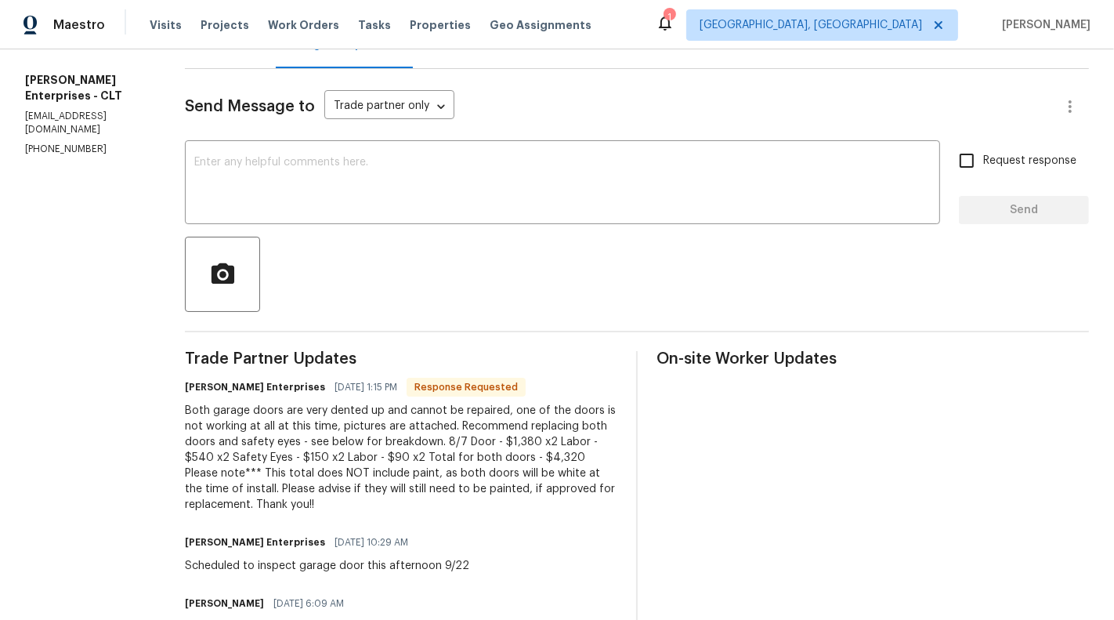
click at [404, 440] on div "Both garage doors are very dented up and cannot be repaired, one of the doors i…" at bounding box center [401, 458] width 433 height 110
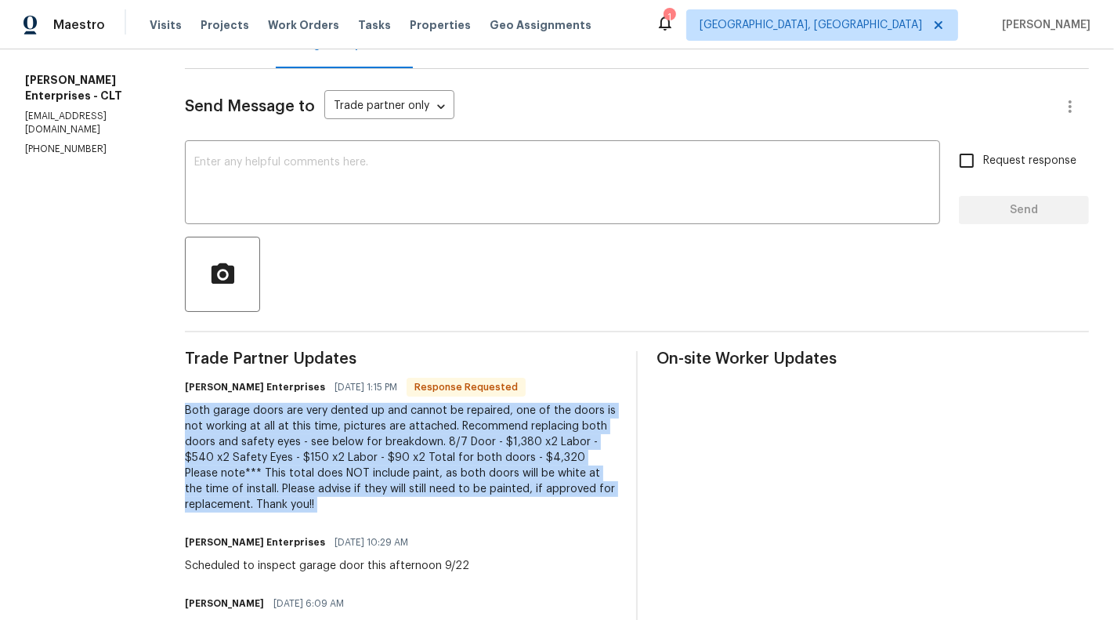
click at [404, 440] on div "Both garage doors are very dented up and cannot be repaired, one of the doors i…" at bounding box center [401, 458] width 433 height 110
copy div "Both garage doors are very dented up and cannot be repaired, one of the doors i…"
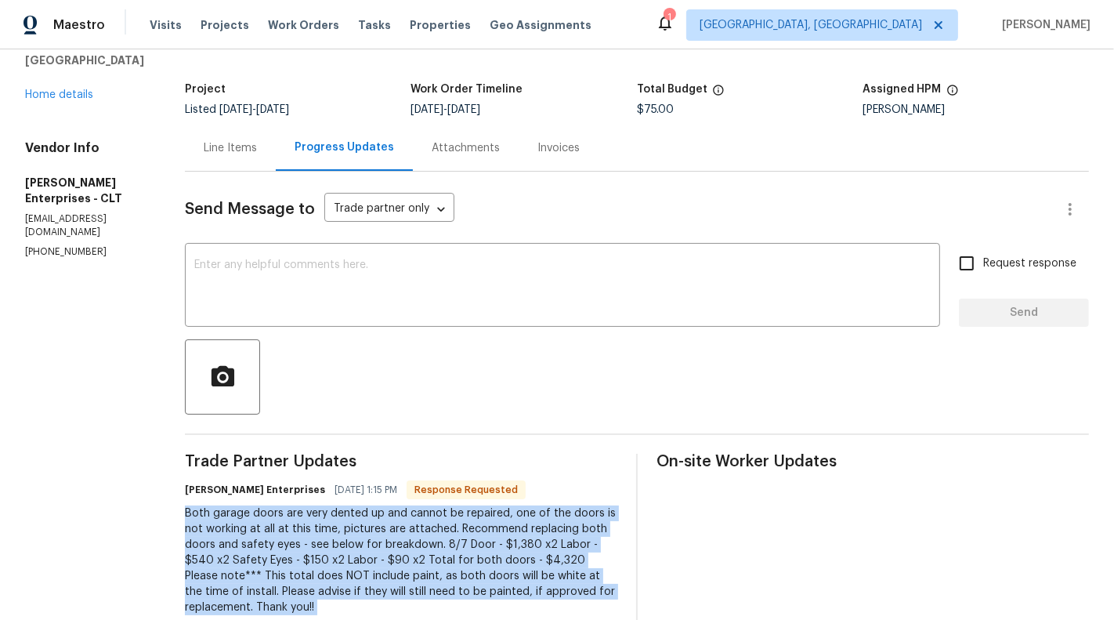
scroll to position [0, 0]
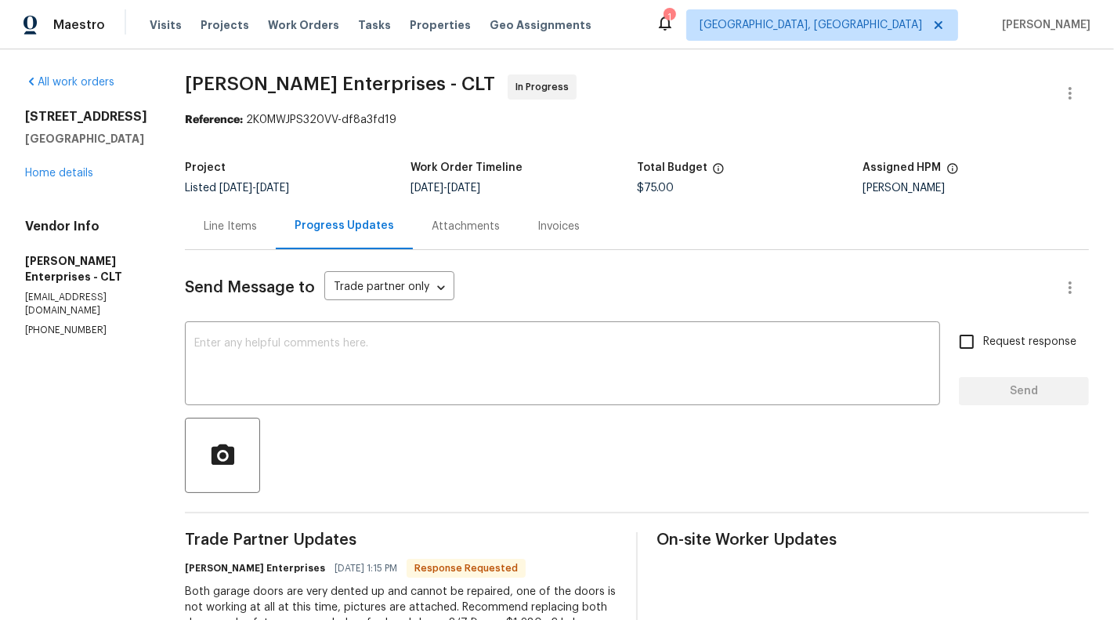
click at [208, 226] on div "Line Items" at bounding box center [230, 227] width 53 height 16
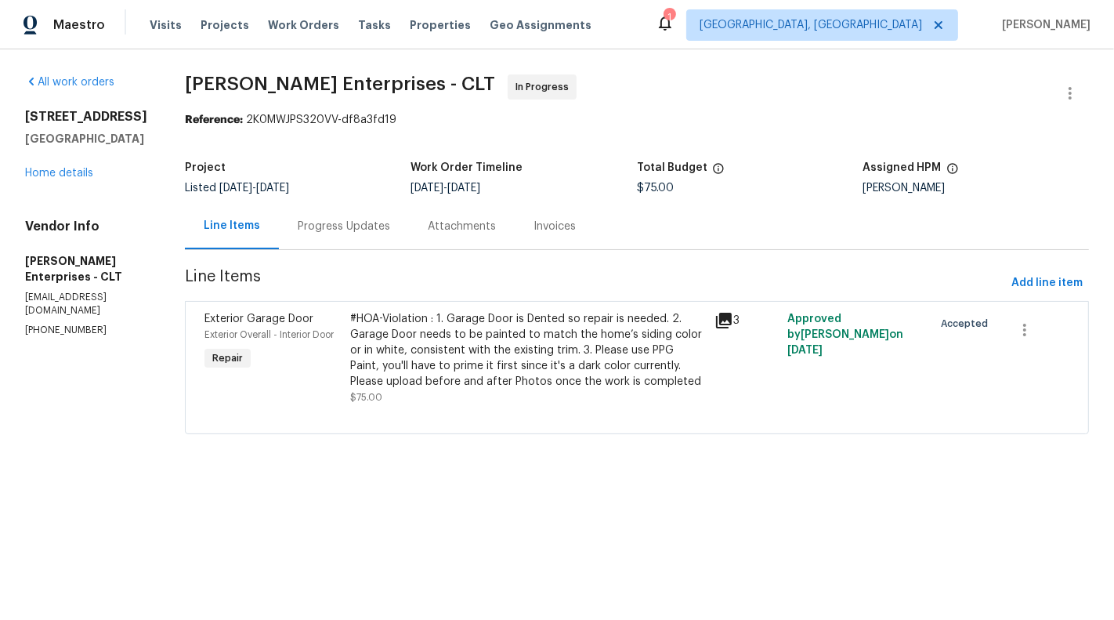
click at [501, 331] on div "#HOA-Violation : 1. Garage Door is Dented so repair is needed. 2. Garage Door n…" at bounding box center [527, 350] width 355 height 78
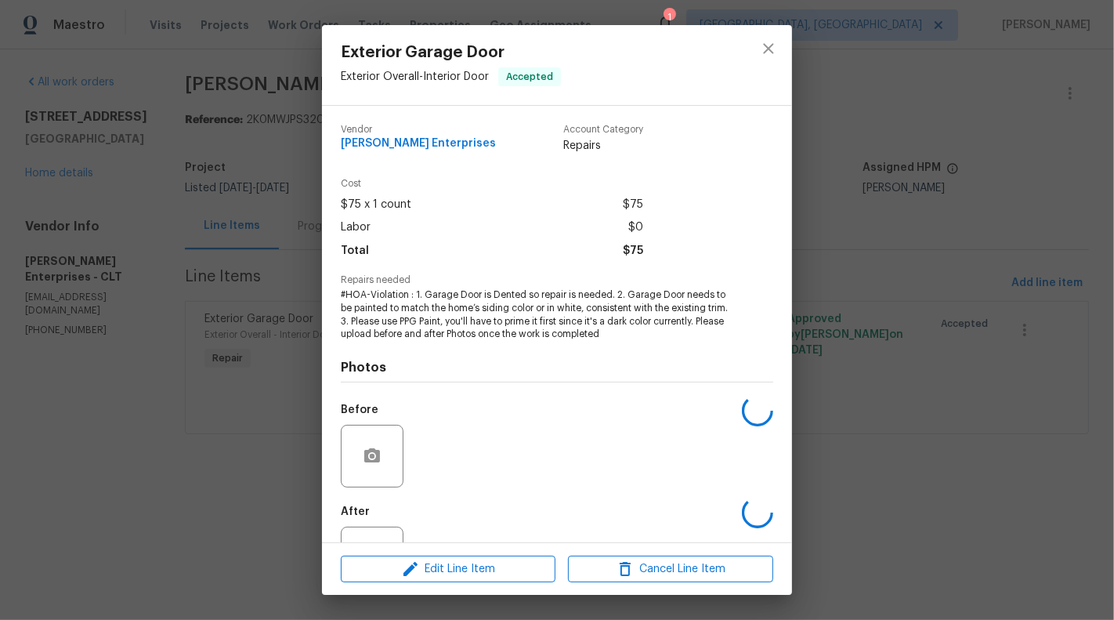
scroll to position [63, 0]
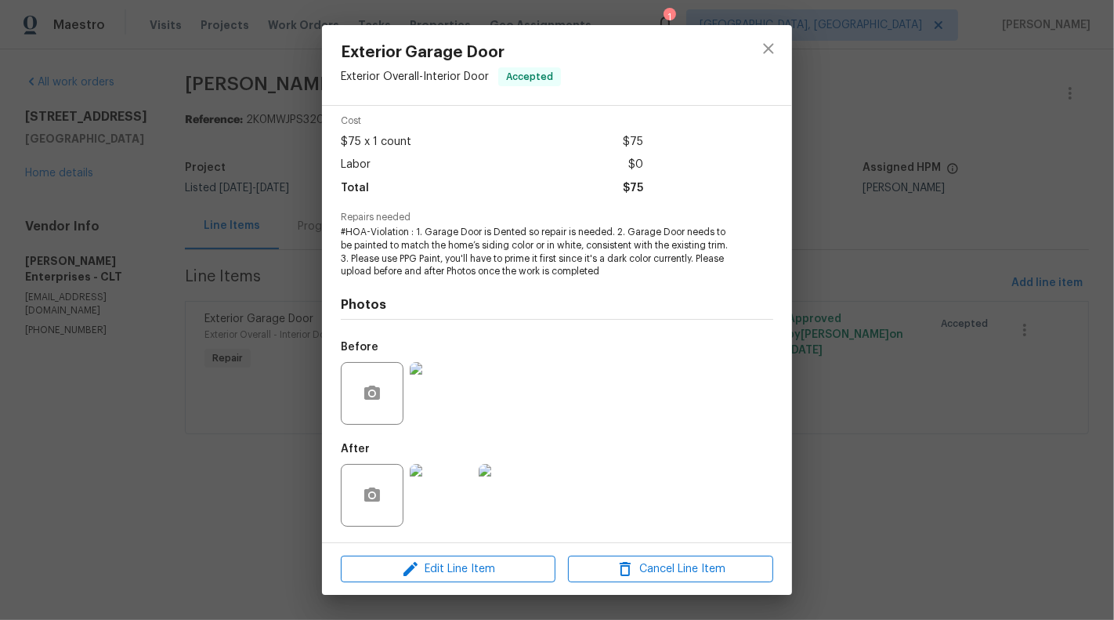
click at [449, 490] on img at bounding box center [441, 495] width 63 height 63
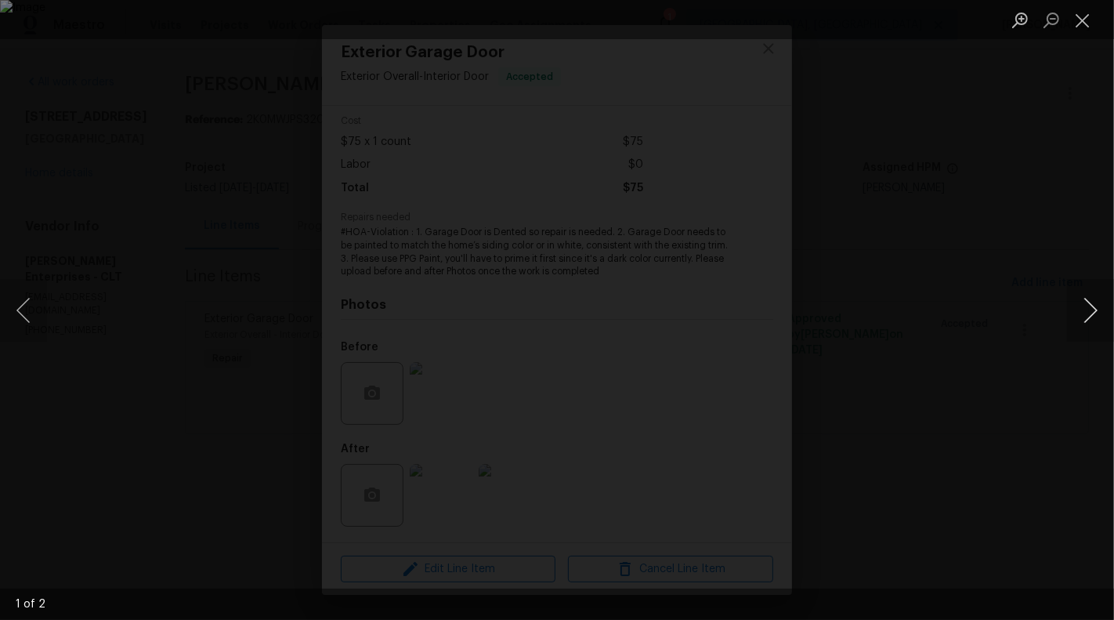
click at [1099, 316] on button "Next image" at bounding box center [1090, 310] width 47 height 63
click at [14, 305] on button "Previous image" at bounding box center [23, 310] width 47 height 63
click at [1092, 317] on button "Next image" at bounding box center [1090, 310] width 47 height 63
click at [1084, 20] on button "Close lightbox" at bounding box center [1082, 19] width 31 height 27
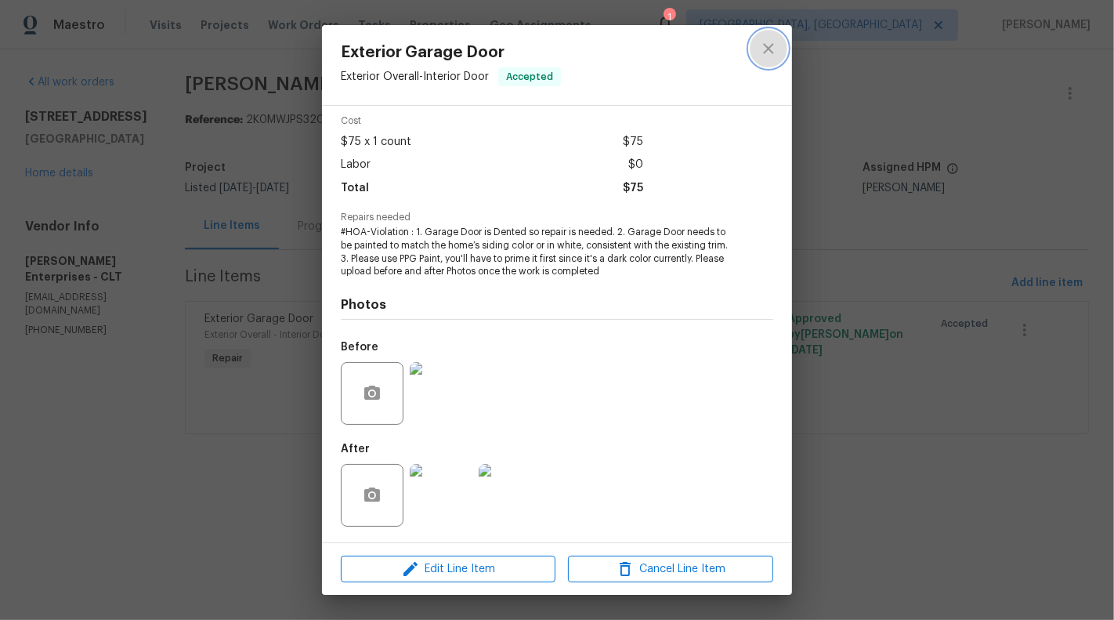
click at [768, 55] on icon "close" at bounding box center [768, 48] width 19 height 19
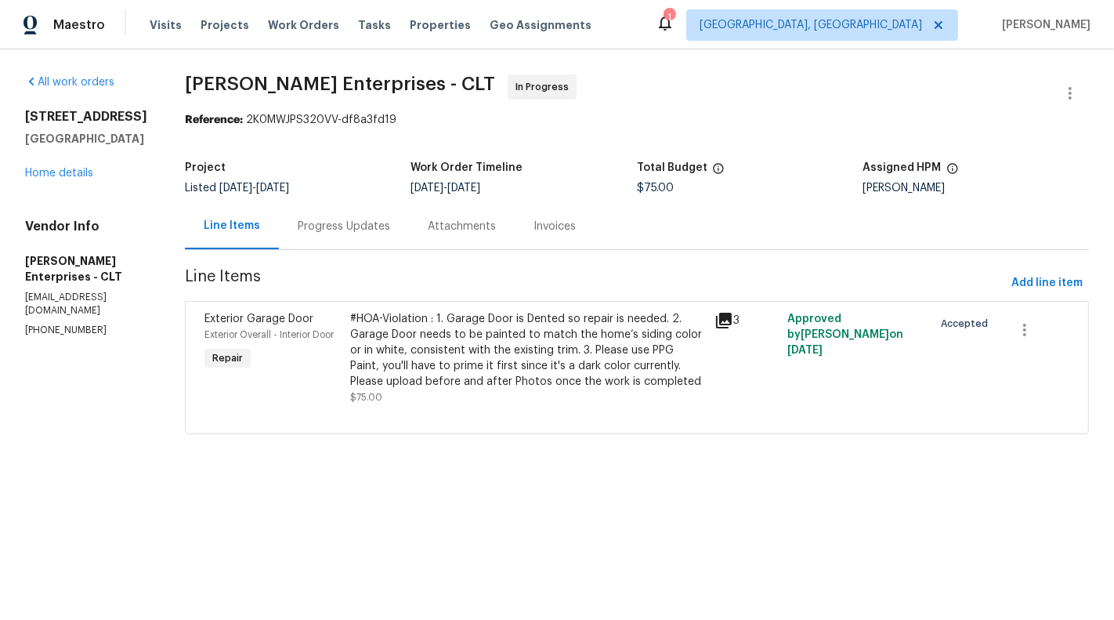
click at [344, 219] on div "Progress Updates" at bounding box center [344, 227] width 92 height 16
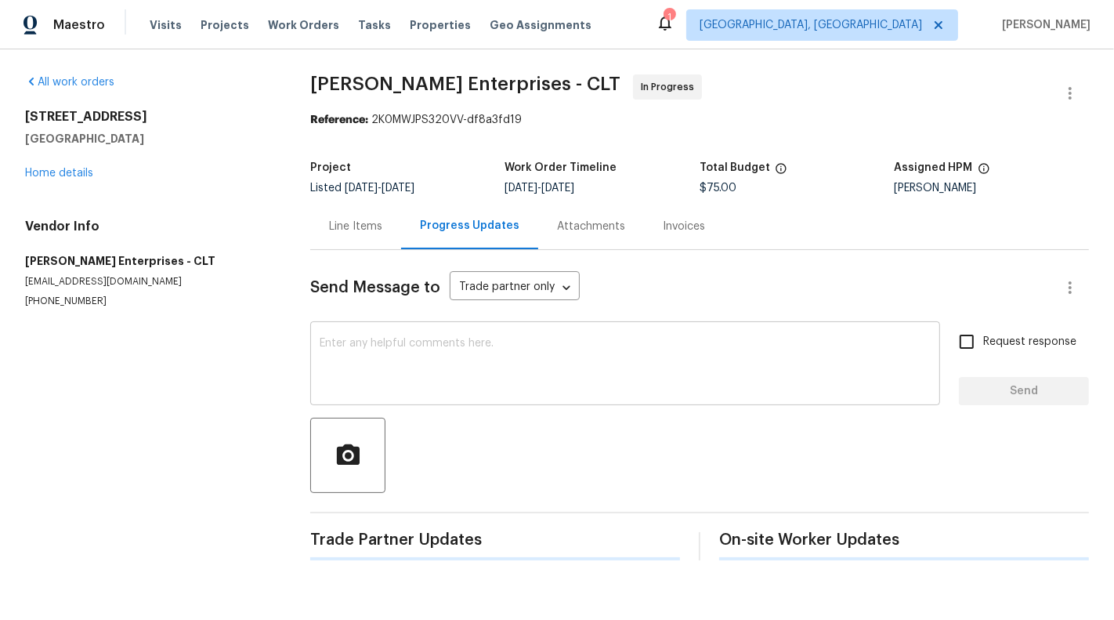
click at [435, 399] on div "x ​" at bounding box center [625, 365] width 630 height 80
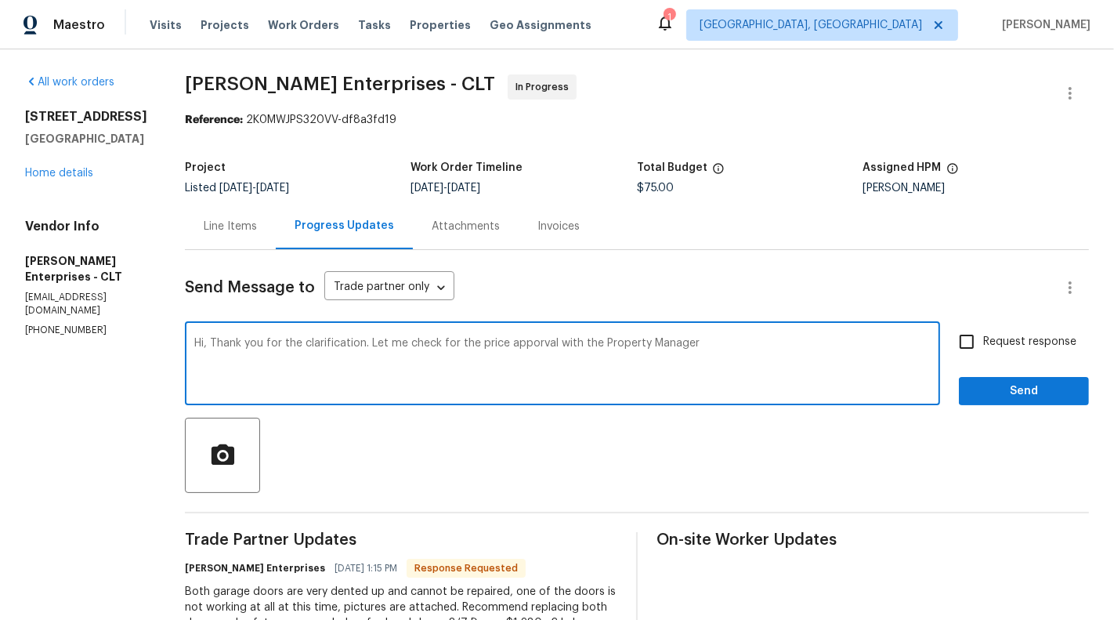
click at [521, 346] on textarea "Hi, Thank you for the clarification. Let me check for the price apporval with t…" at bounding box center [562, 365] width 737 height 55
type textarea "Hi, Thank you for the clarification. Let me check for the price approval with t…"
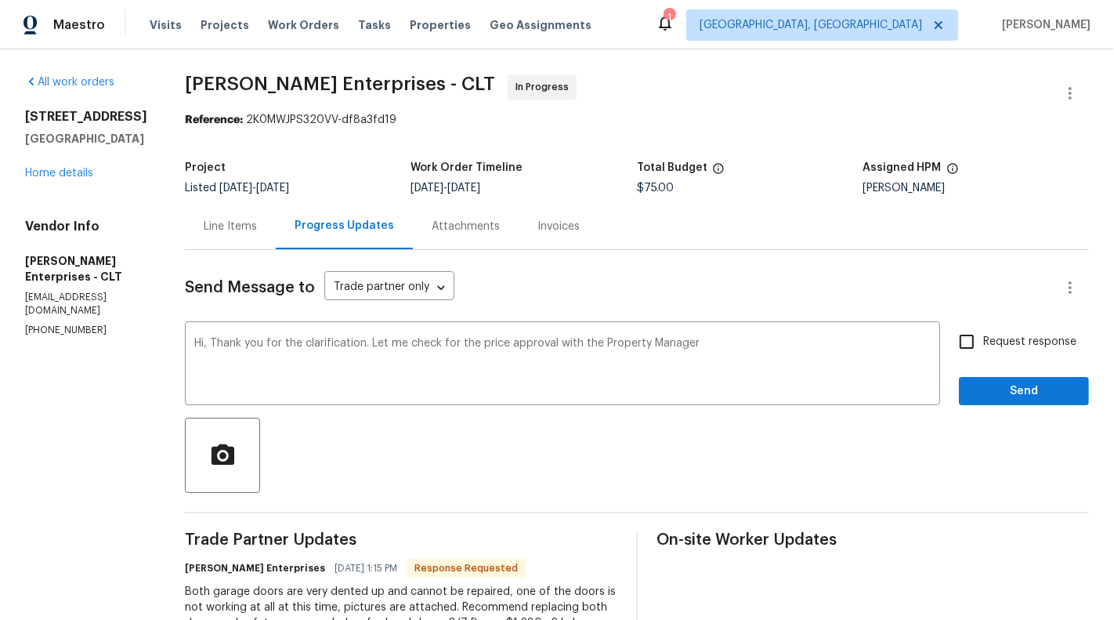
click at [1012, 354] on label "Request response" at bounding box center [1013, 341] width 126 height 33
click at [983, 354] on input "Request response" at bounding box center [966, 341] width 33 height 33
checkbox input "true"
click at [1022, 384] on span "Send" at bounding box center [1024, 392] width 105 height 20
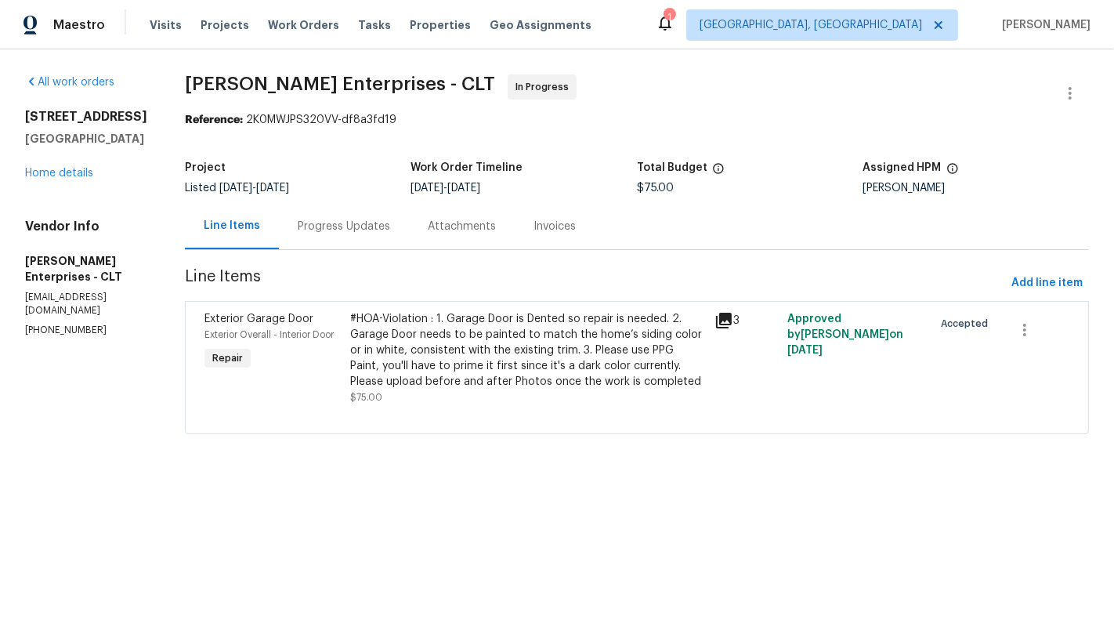
click at [321, 228] on div "Progress Updates" at bounding box center [344, 227] width 92 height 16
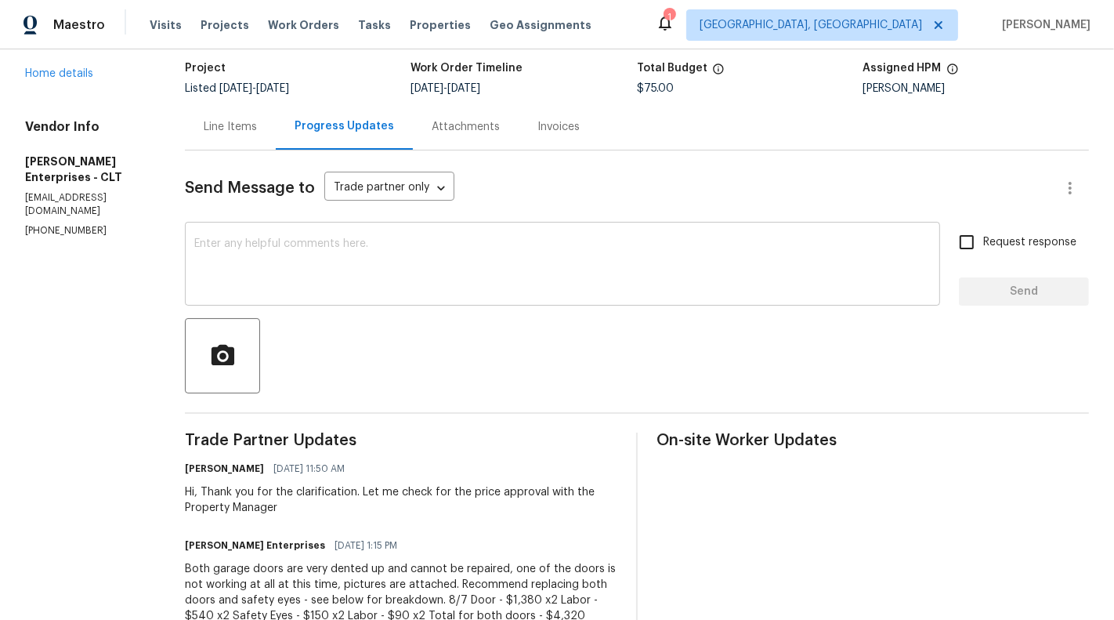
scroll to position [43, 0]
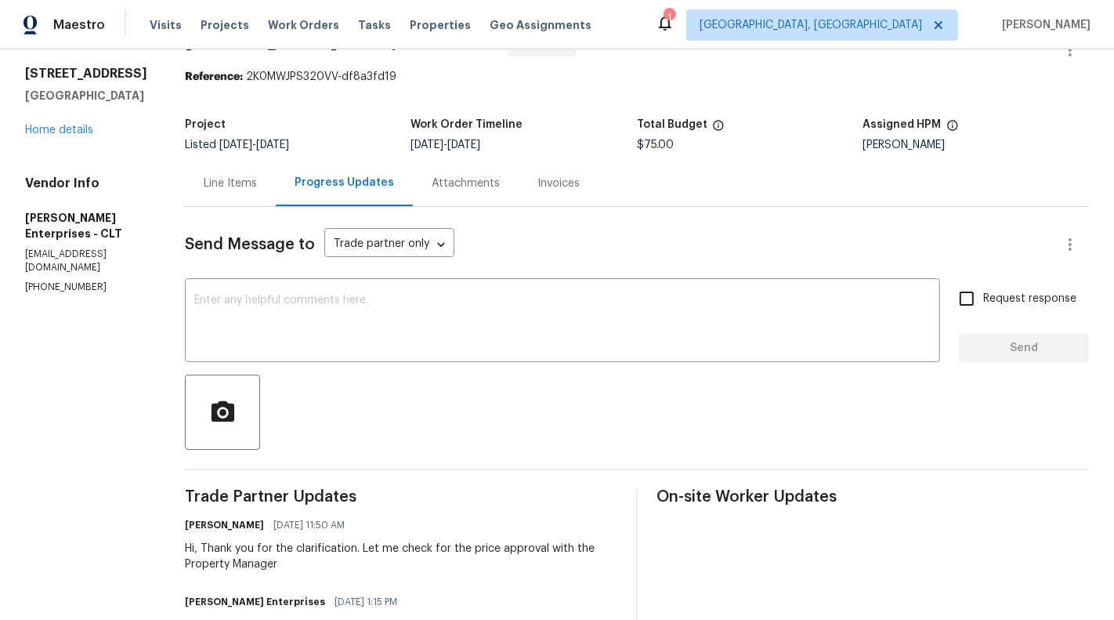
click at [221, 190] on div "Line Items" at bounding box center [230, 184] width 53 height 16
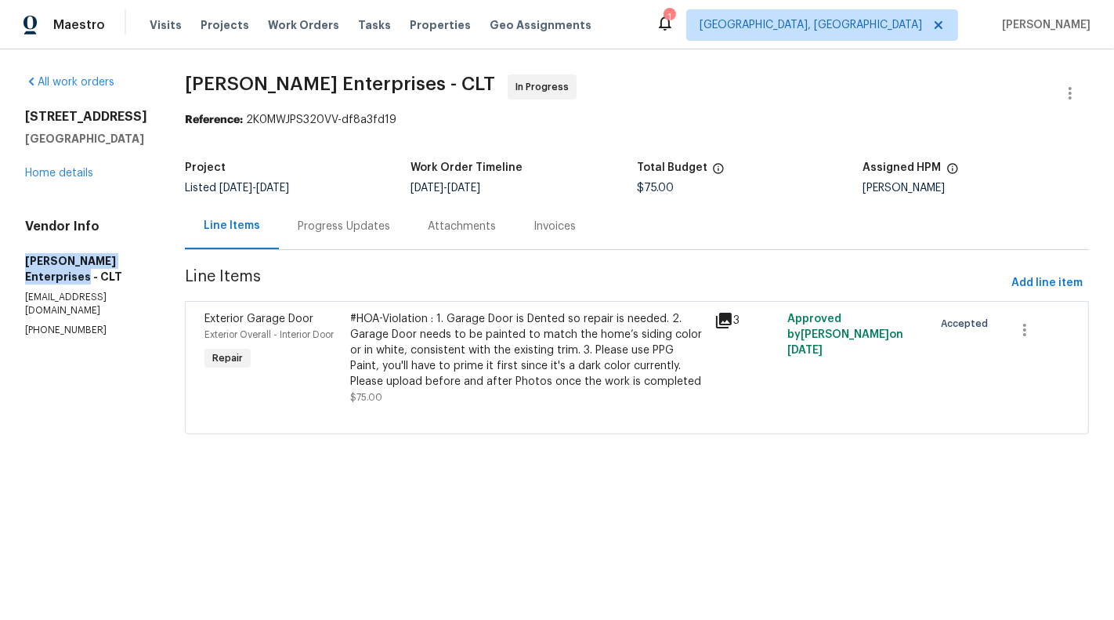
drag, startPoint x: 27, startPoint y: 295, endPoint x: 122, endPoint y: 284, distance: 96.2
click at [118, 284] on h5 "[PERSON_NAME] Enterprises - CLT" at bounding box center [86, 268] width 122 height 31
copy h5 "Nordman Enterprises - CLT"
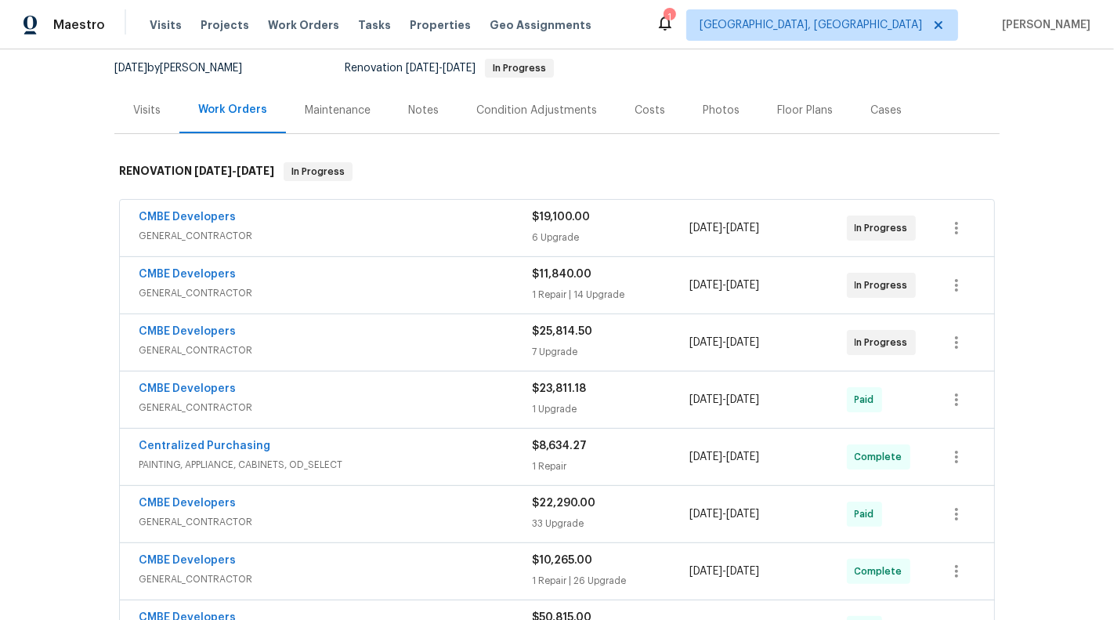
scroll to position [224, 0]
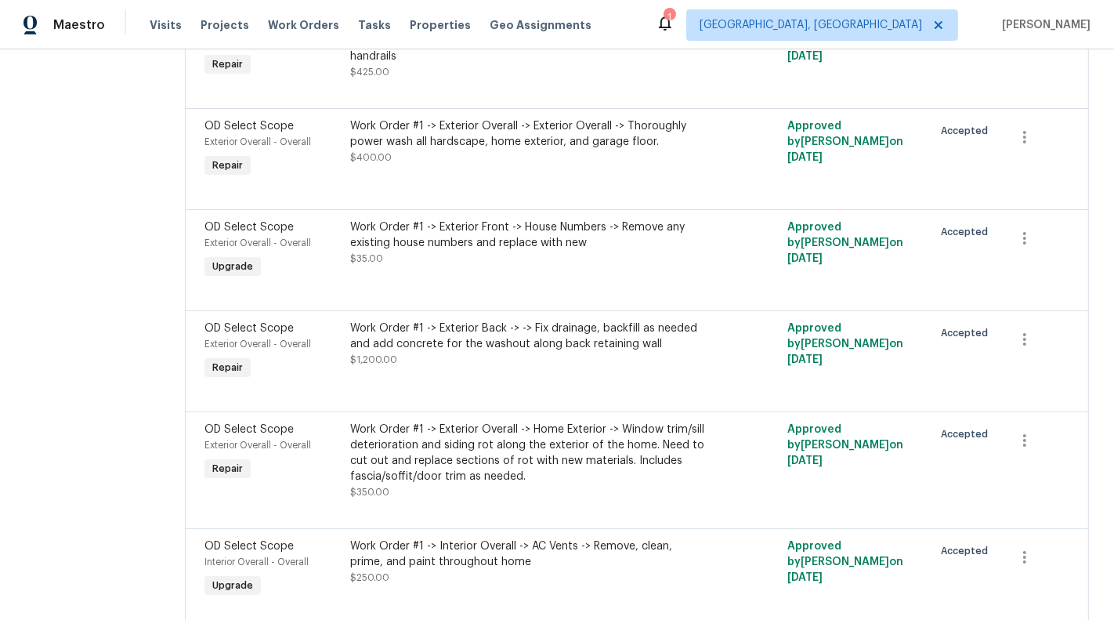
scroll to position [2065, 0]
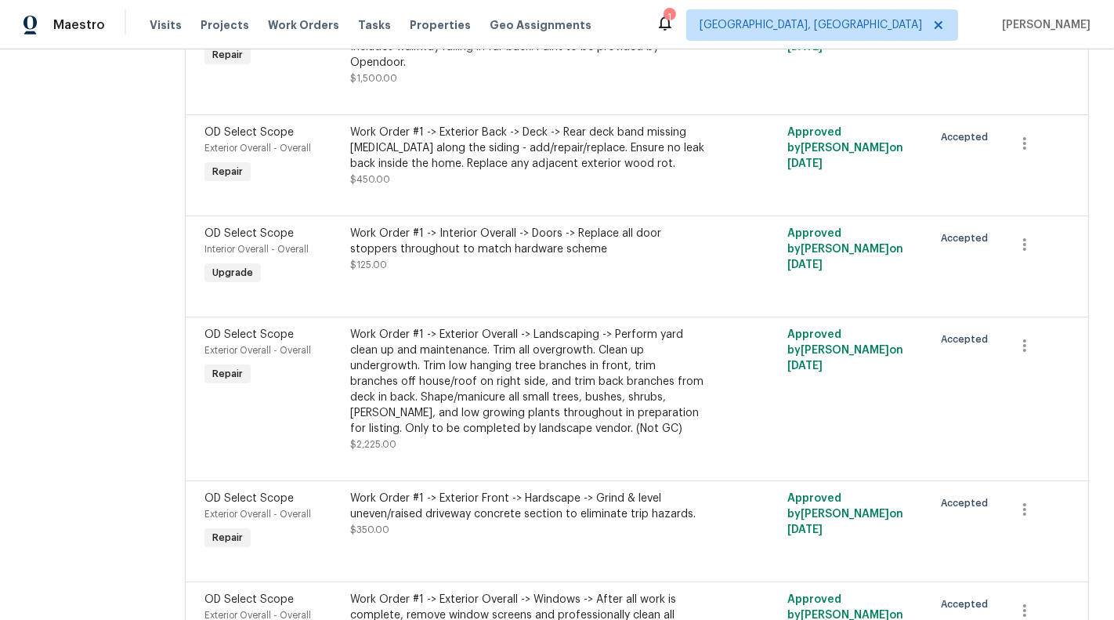
scroll to position [85, 0]
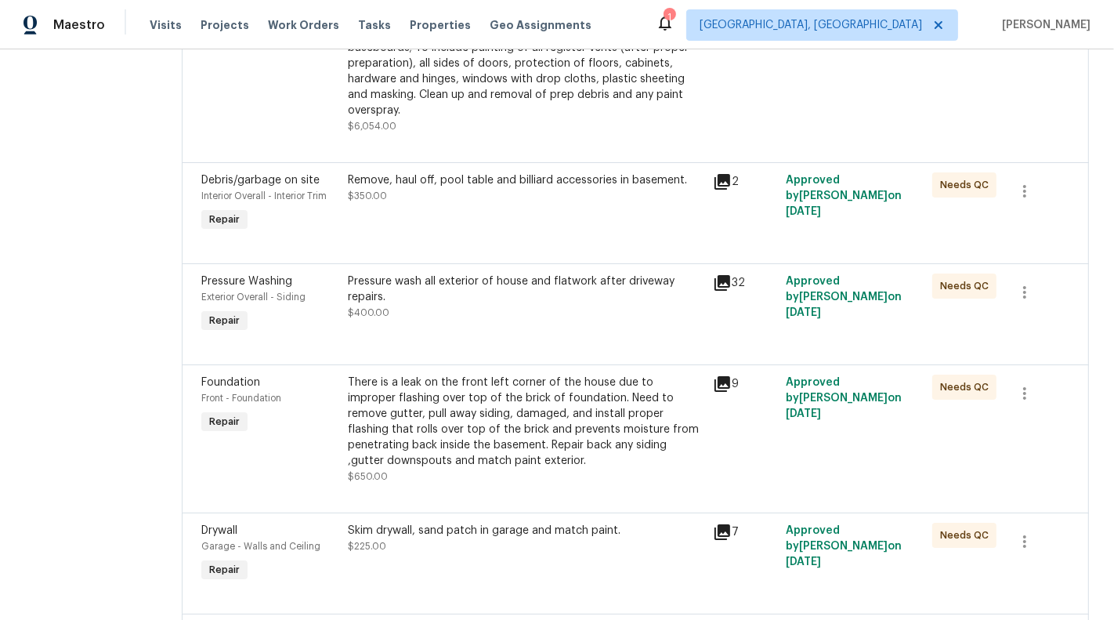
scroll to position [503, 0]
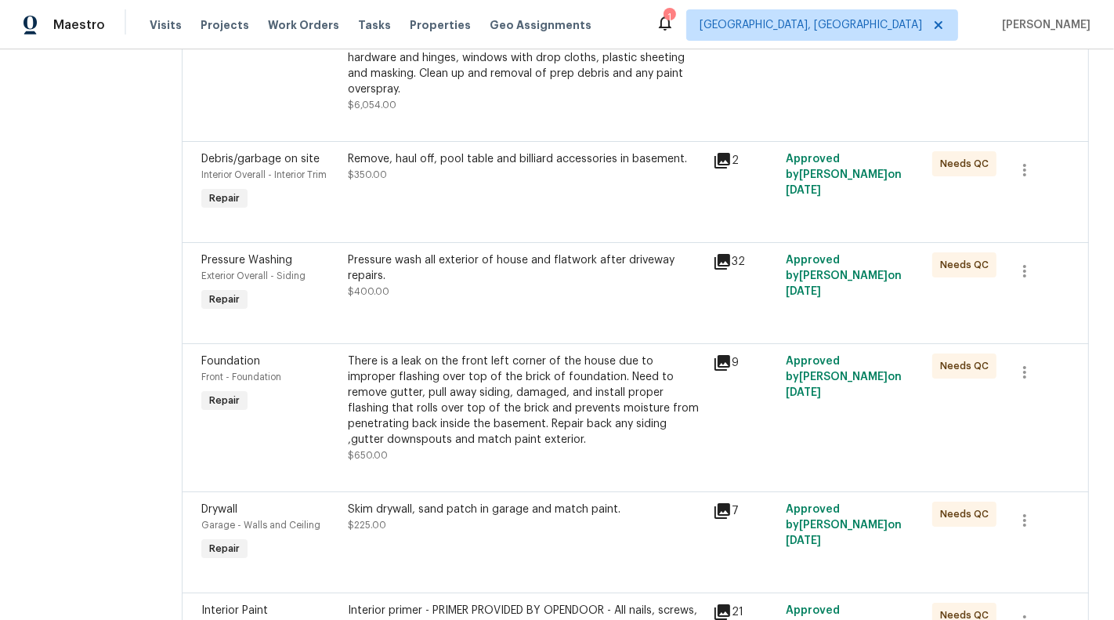
click at [522, 262] on div "Pressure wash all exterior of house and flatwork after driveway repairs." at bounding box center [526, 267] width 357 height 31
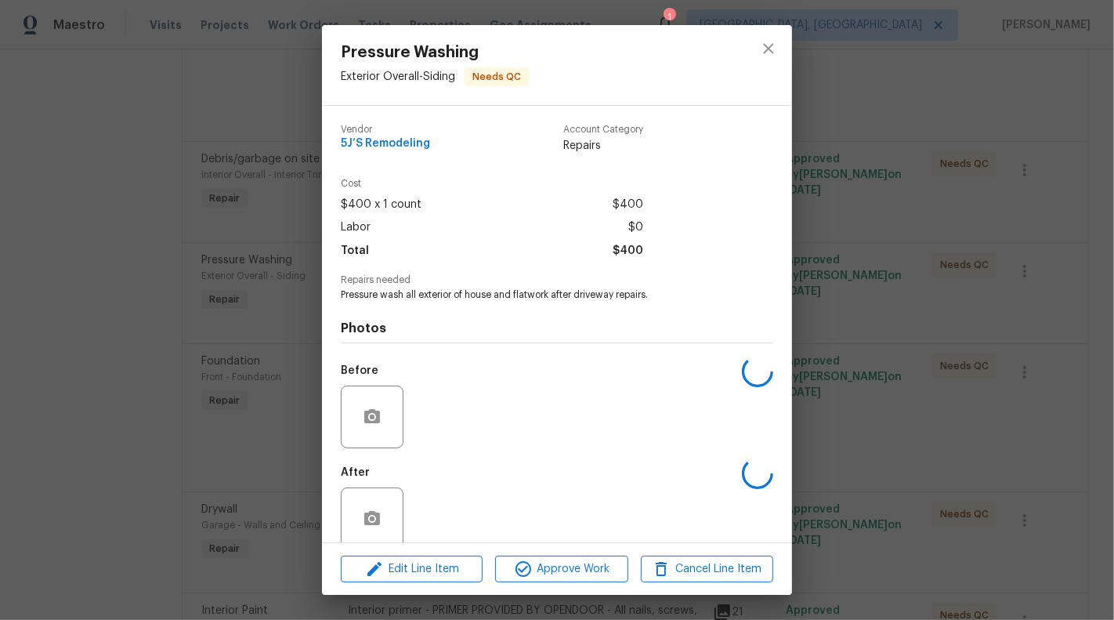
scroll to position [24, 0]
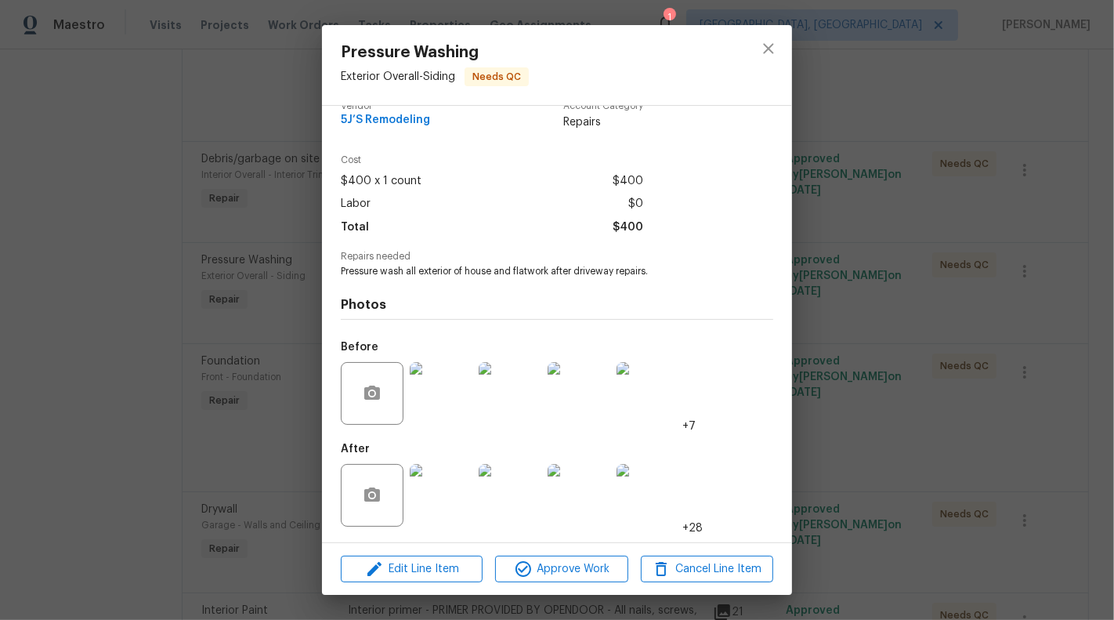
click at [436, 498] on img at bounding box center [441, 495] width 63 height 63
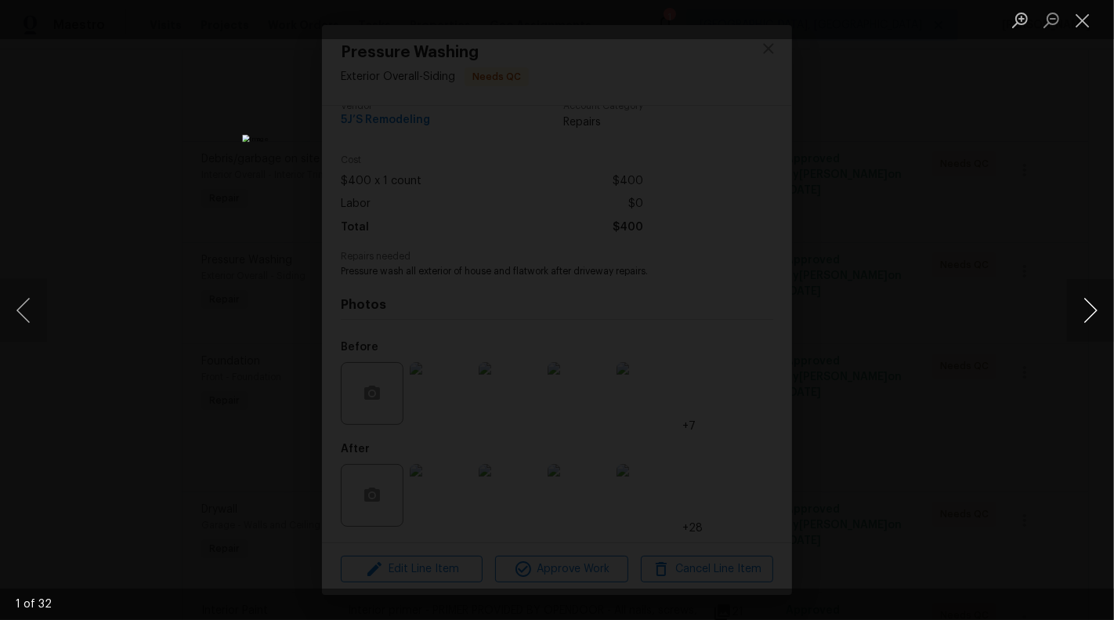
click at [1095, 320] on button "Next image" at bounding box center [1090, 310] width 47 height 63
click at [1091, 324] on button "Next image" at bounding box center [1090, 310] width 47 height 63
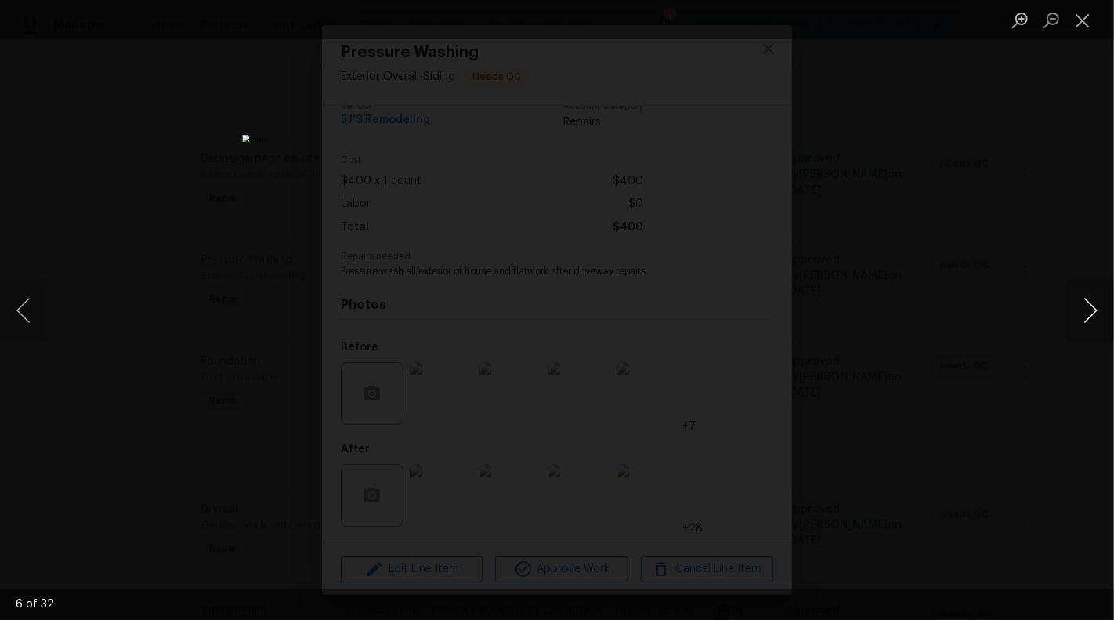
click at [1091, 324] on button "Next image" at bounding box center [1090, 310] width 47 height 63
click at [1084, 311] on button "Next image" at bounding box center [1090, 310] width 47 height 63
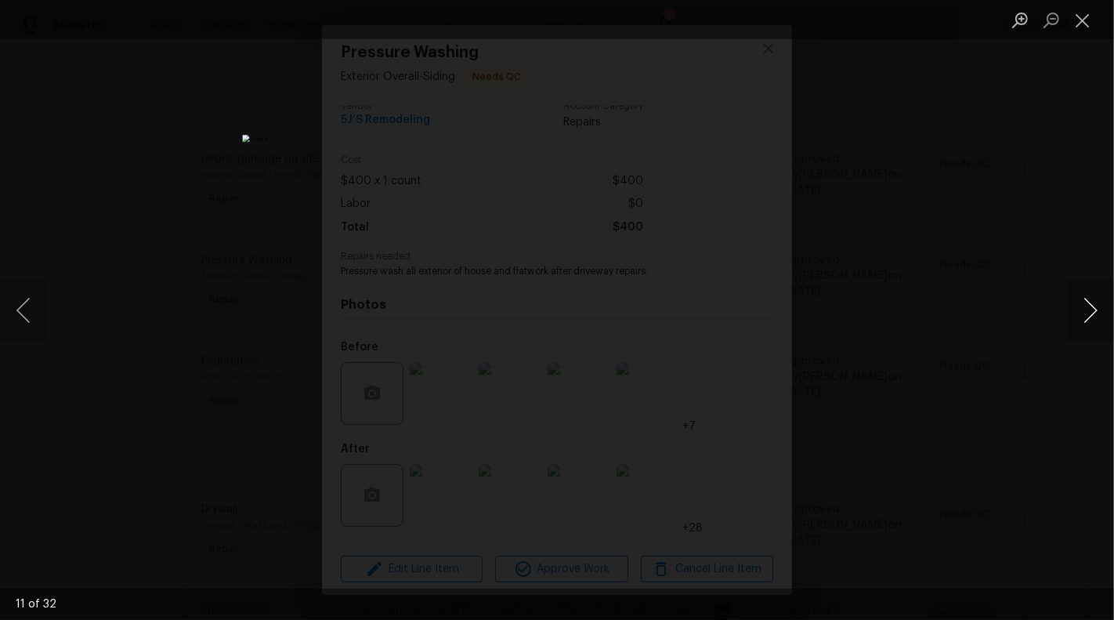
click at [1084, 311] on button "Next image" at bounding box center [1090, 310] width 47 height 63
click at [1092, 311] on button "Next image" at bounding box center [1090, 310] width 47 height 63
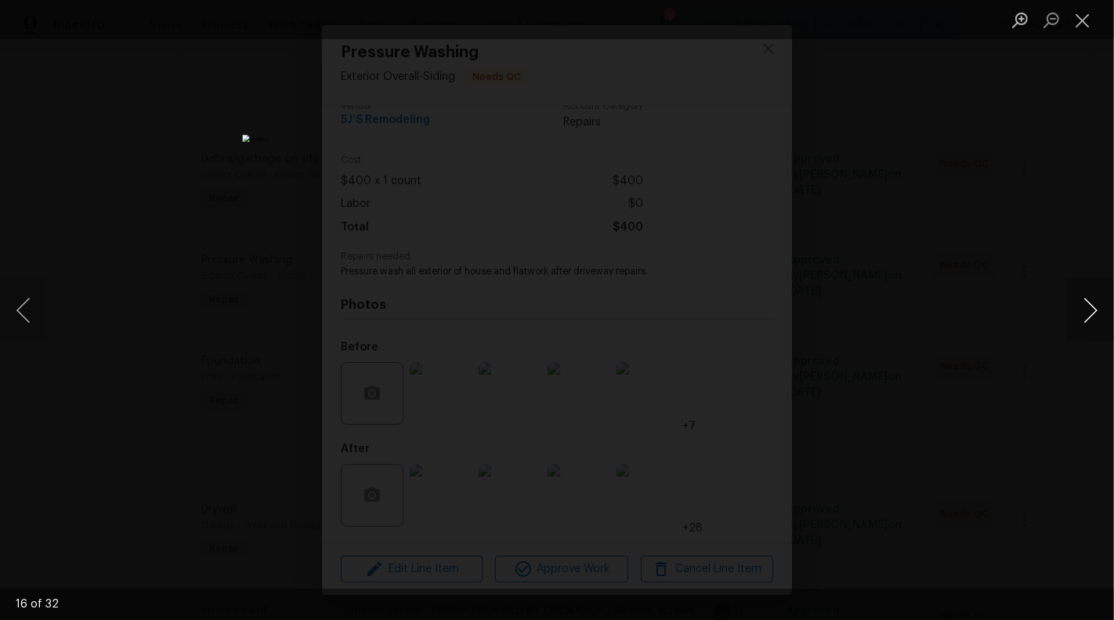
click at [1092, 311] on button "Next image" at bounding box center [1090, 310] width 47 height 63
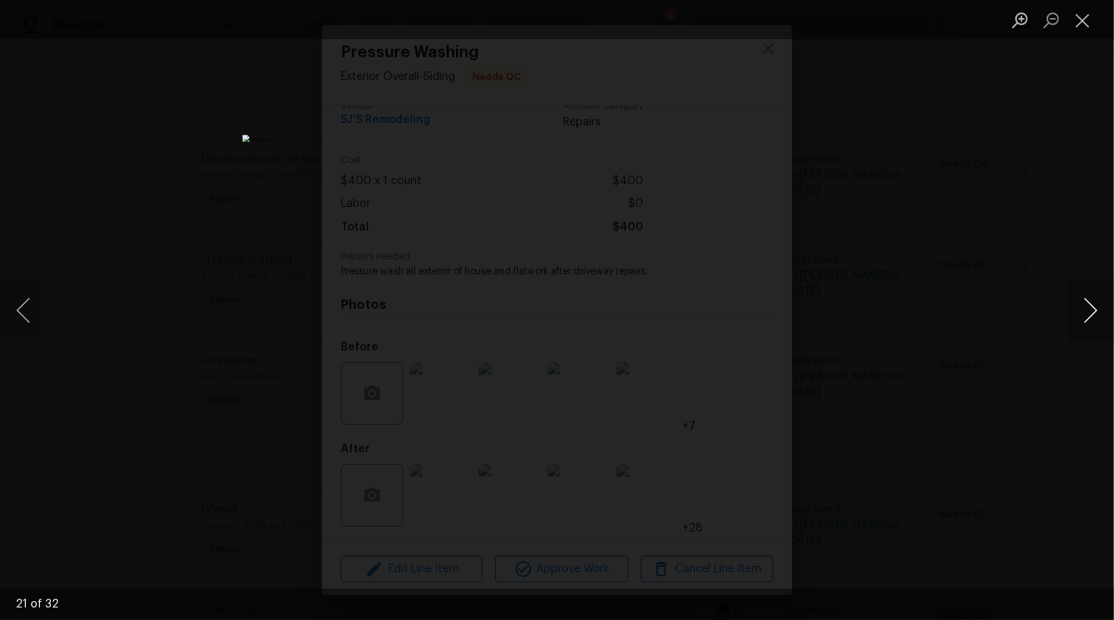
click at [1092, 311] on button "Next image" at bounding box center [1090, 310] width 47 height 63
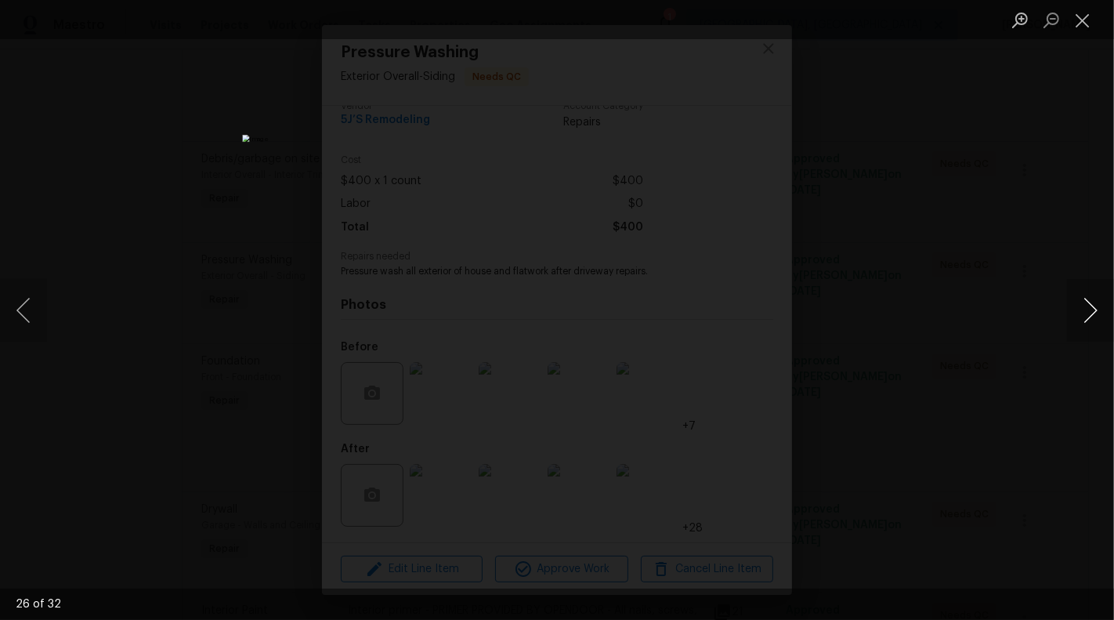
click at [1092, 311] on button "Next image" at bounding box center [1090, 310] width 47 height 63
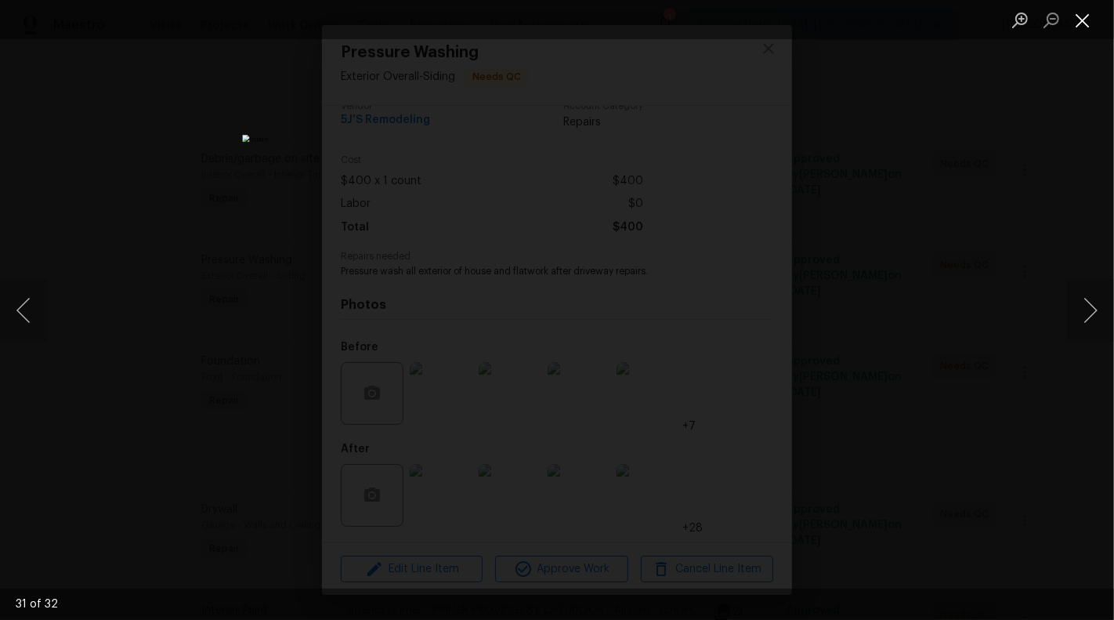
click at [1081, 25] on button "Close lightbox" at bounding box center [1082, 19] width 31 height 27
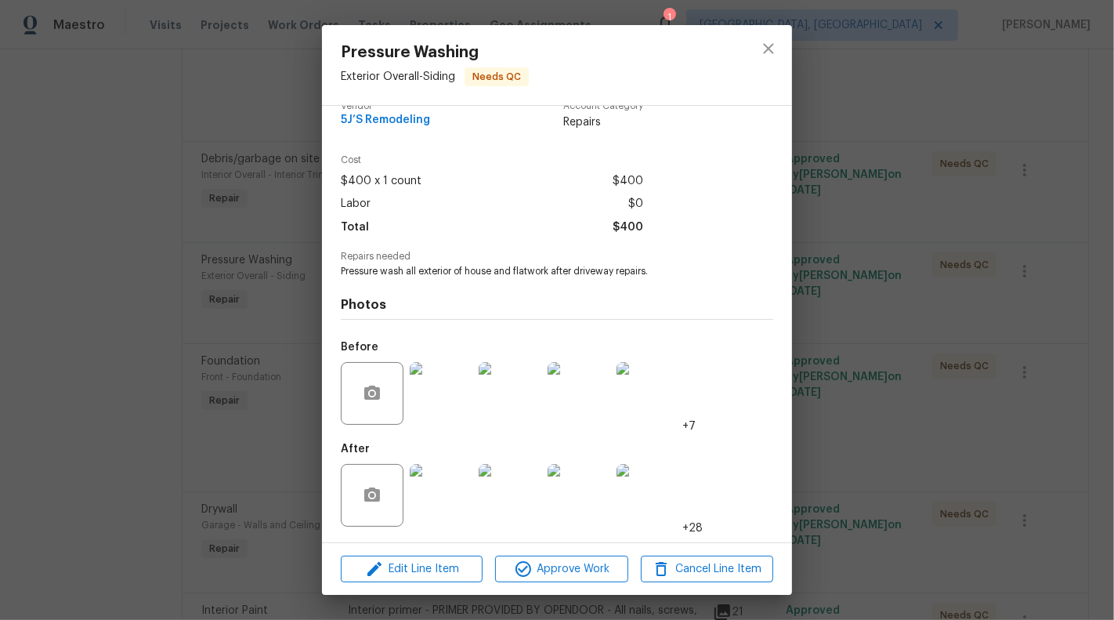
click at [842, 175] on div "Pressure Washing Exterior Overall - Siding Needs QC Vendor 5J’S Remodeling Acco…" at bounding box center [557, 310] width 1114 height 620
